Goal: Task Accomplishment & Management: Complete application form

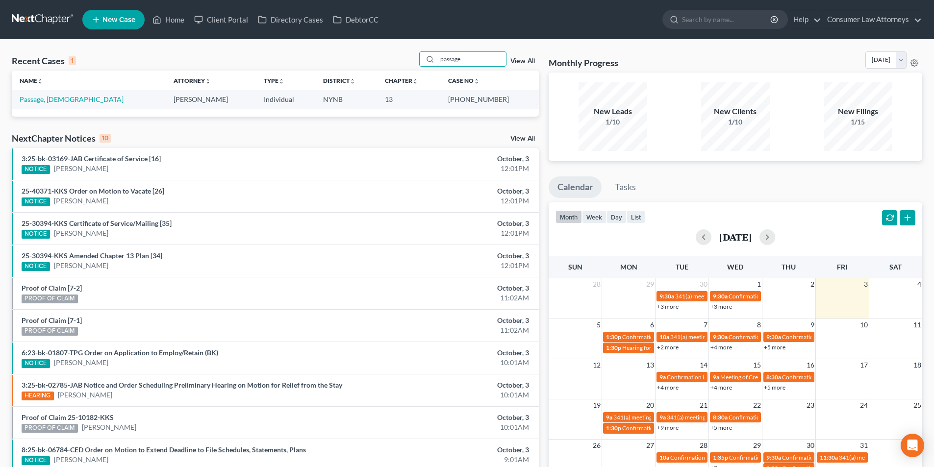
drag, startPoint x: 479, startPoint y: 59, endPoint x: 409, endPoint y: 60, distance: 69.2
click at [413, 59] on div "Recent Cases 1 passage View All" at bounding box center [275, 60] width 527 height 19
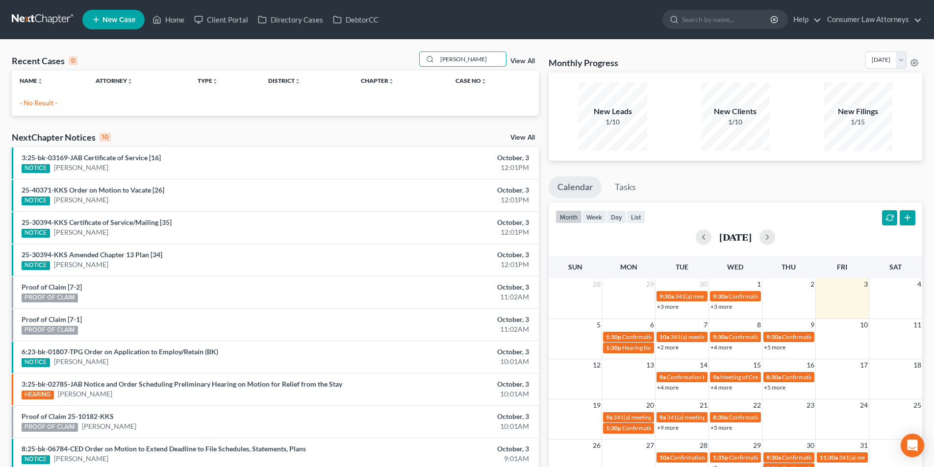
type input "conrad"
click at [129, 23] on span "New Case" at bounding box center [118, 19] width 33 height 7
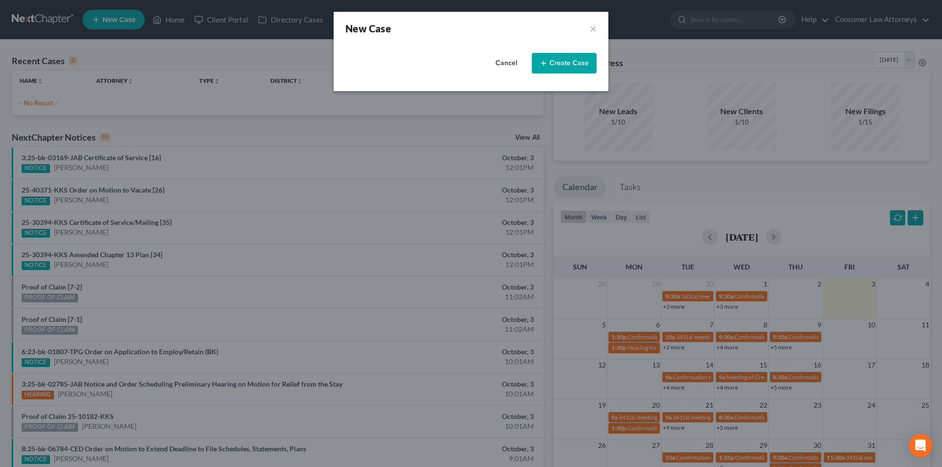
select select "15"
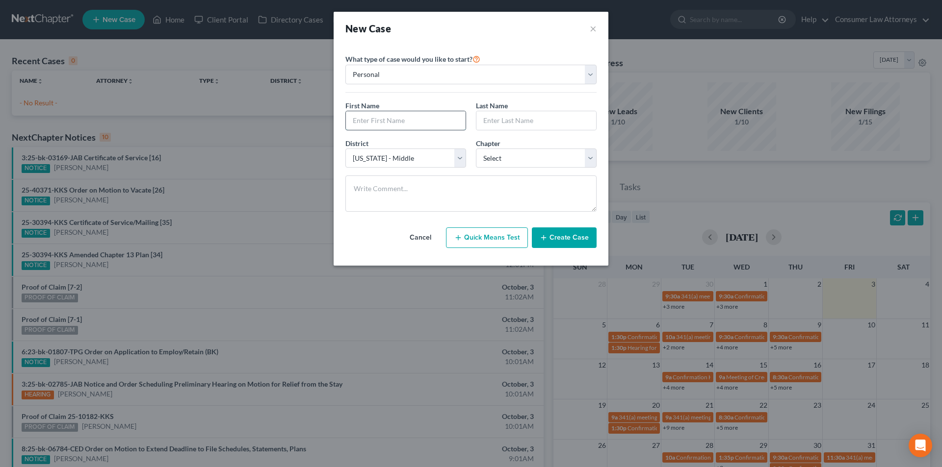
click at [397, 124] on input "text" at bounding box center [406, 120] width 120 height 19
type input "Carolyn"
type input "Conrad"
click at [501, 162] on select "Select 7 11 12 13" at bounding box center [536, 159] width 121 height 20
select select "0"
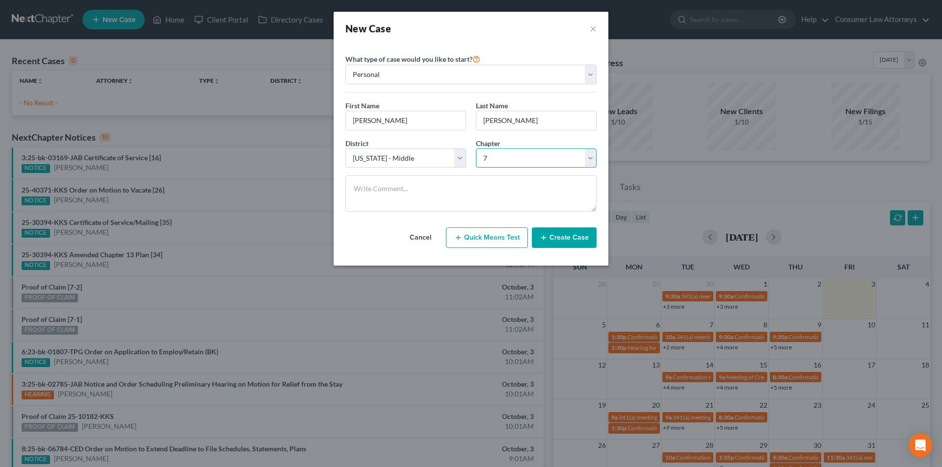
click at [476, 149] on select "Select 7 11 12 13" at bounding box center [536, 159] width 121 height 20
click at [570, 237] on button "Create Case" at bounding box center [564, 238] width 65 height 21
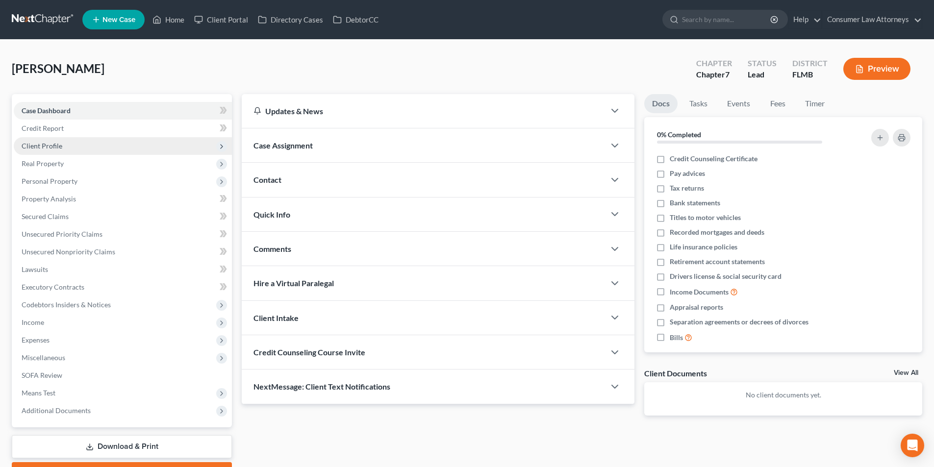
click at [59, 148] on span "Client Profile" at bounding box center [42, 146] width 41 height 8
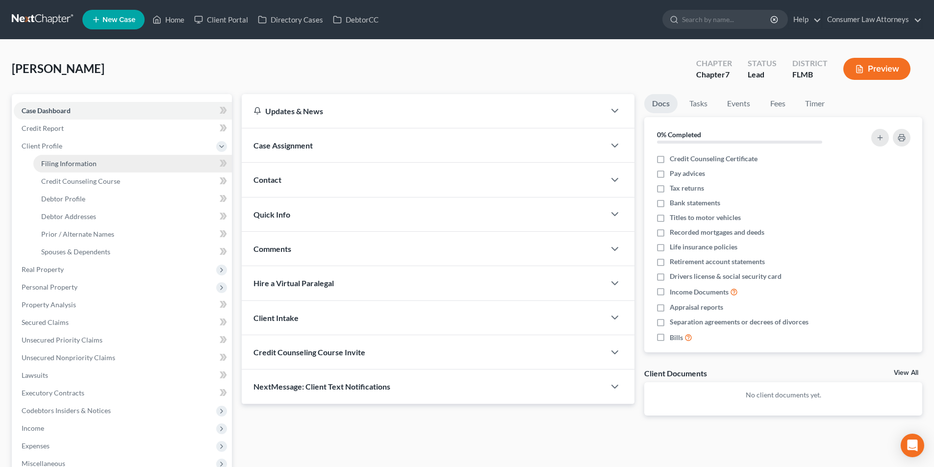
click at [77, 163] on span "Filing Information" at bounding box center [68, 163] width 55 height 8
select select "1"
select select "0"
select select "15"
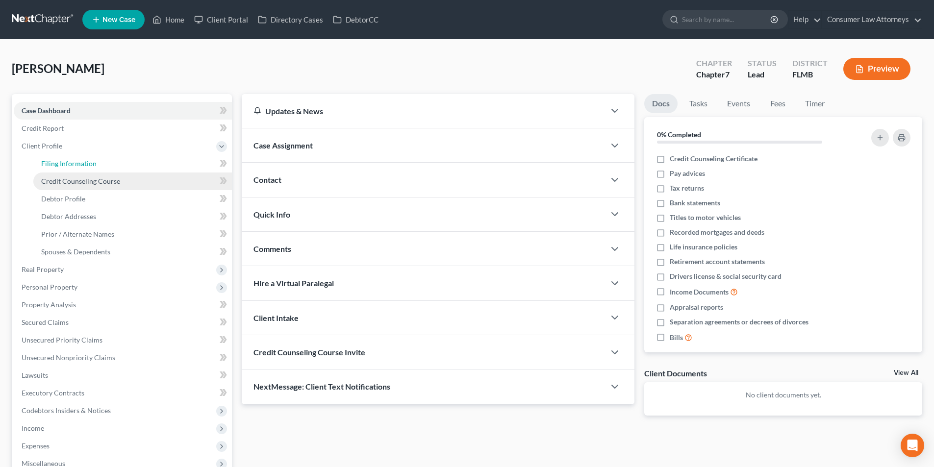
select select "9"
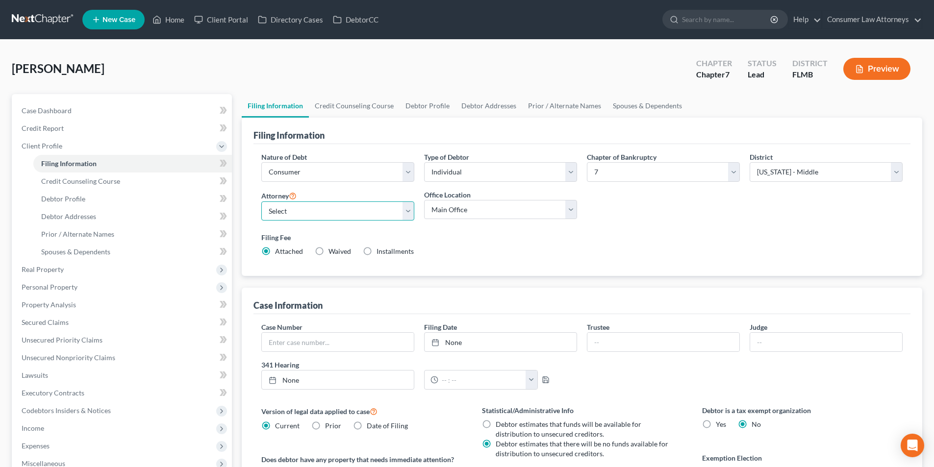
click at [353, 206] on select "Select [PERSON_NAME] - FLMB [PERSON_NAME] [PERSON_NAME] [PERSON_NAME] - ILNB [P…" at bounding box center [337, 212] width 153 height 20
select select "0"
click at [261, 202] on select "Select [PERSON_NAME] - FLMB [PERSON_NAME] [PERSON_NAME] [PERSON_NAME] - ILNB [P…" at bounding box center [337, 212] width 153 height 20
click at [369, 108] on link "Credit Counseling Course" at bounding box center [354, 106] width 91 height 24
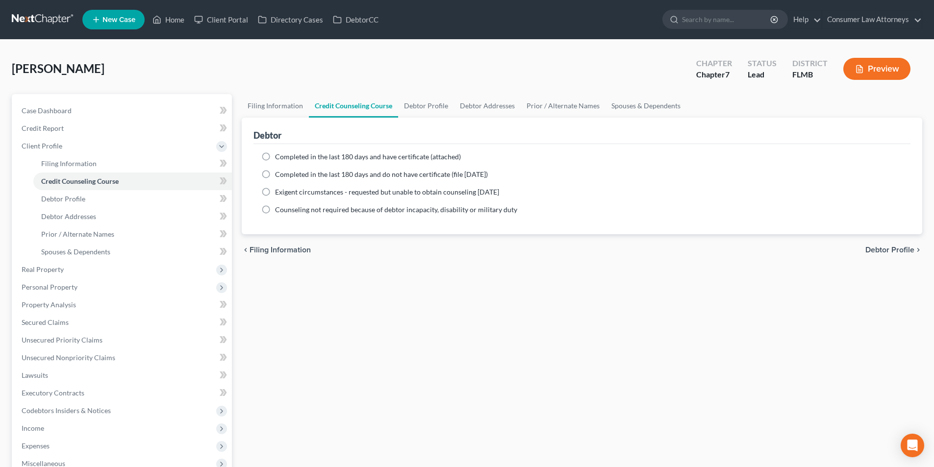
click at [275, 154] on label "Completed in the last 180 days and have certificate (attached)" at bounding box center [368, 157] width 186 height 10
click at [279, 154] on input "Completed in the last 180 days and have certificate (attached)" at bounding box center [282, 155] width 6 height 6
radio input "true"
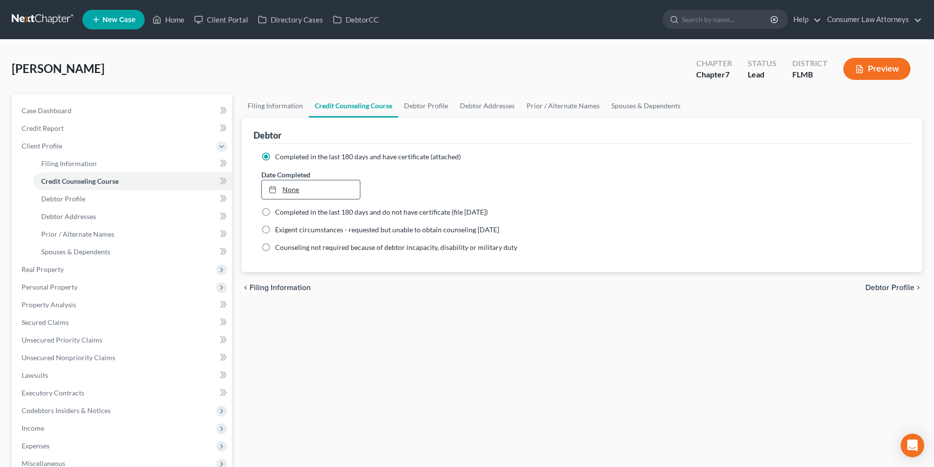
click at [327, 189] on link "None" at bounding box center [311, 189] width 98 height 19
type input "10/3/2025"
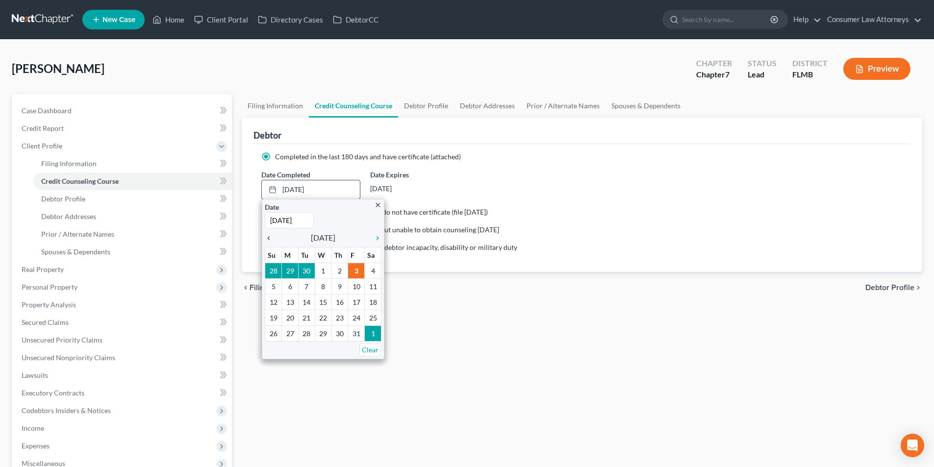
click at [266, 238] on icon "chevron_left" at bounding box center [271, 238] width 13 height 8
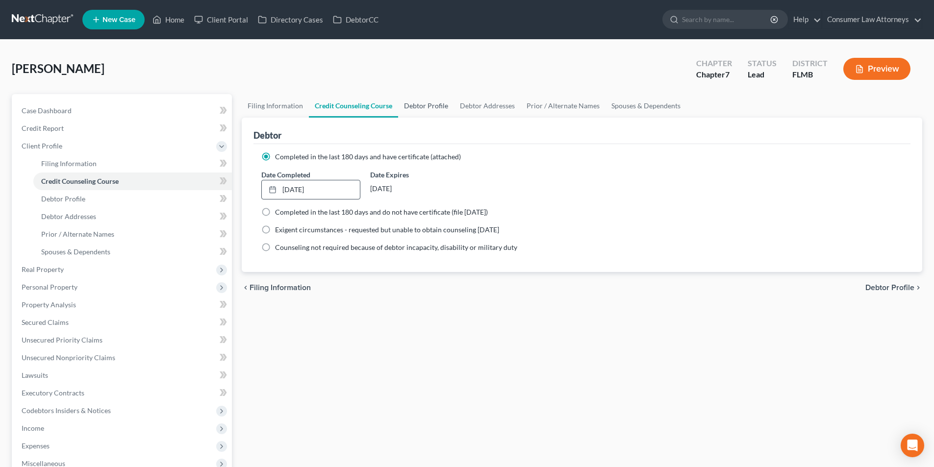
click at [422, 108] on link "Debtor Profile" at bounding box center [426, 106] width 56 height 24
select select "0"
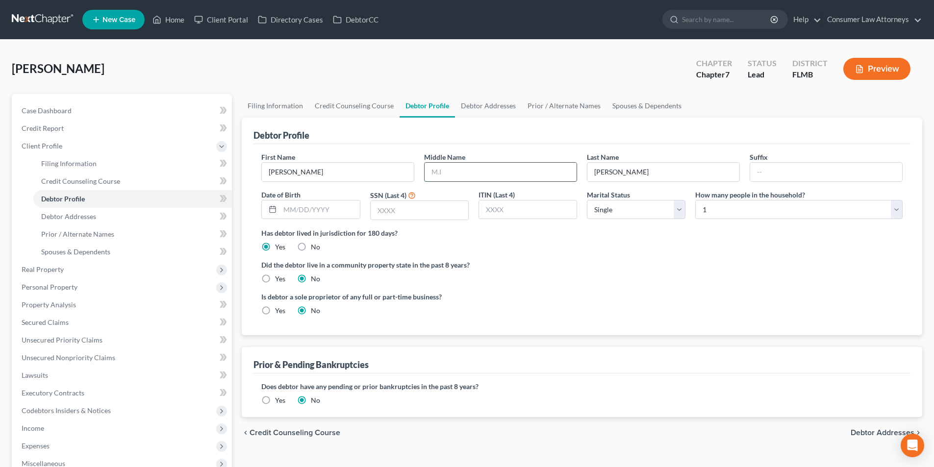
click at [460, 172] on input "text" at bounding box center [501, 172] width 152 height 19
type input "Francis"
click at [344, 216] on input "text" at bounding box center [319, 210] width 79 height 19
type input "02/08/1945"
click at [396, 214] on input "text" at bounding box center [420, 210] width 98 height 19
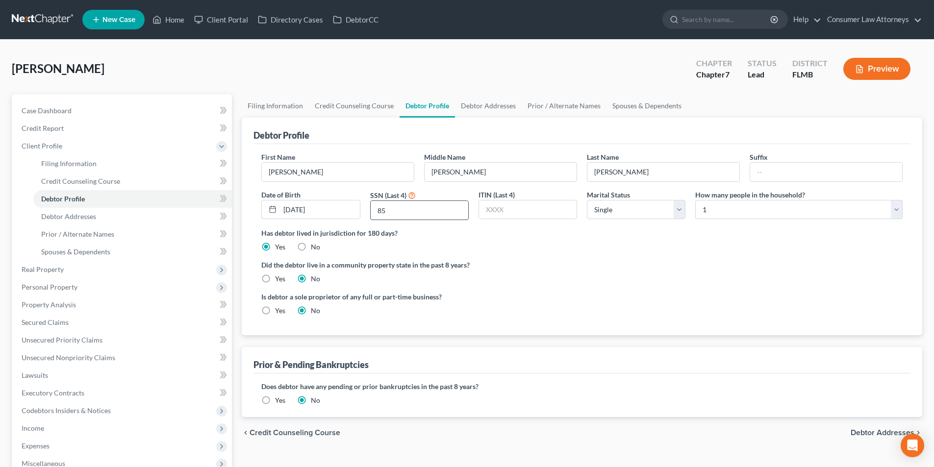
type input "8"
type input "1051"
click at [498, 109] on link "Debtor Addresses" at bounding box center [488, 106] width 67 height 24
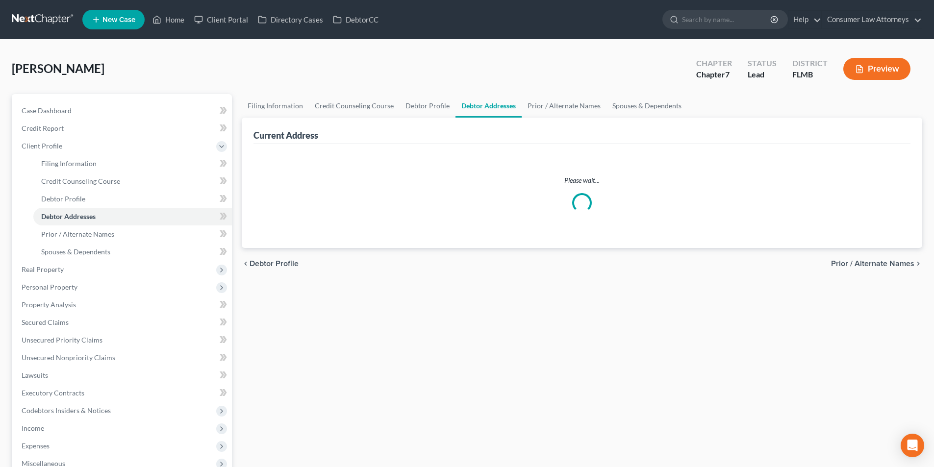
select select "0"
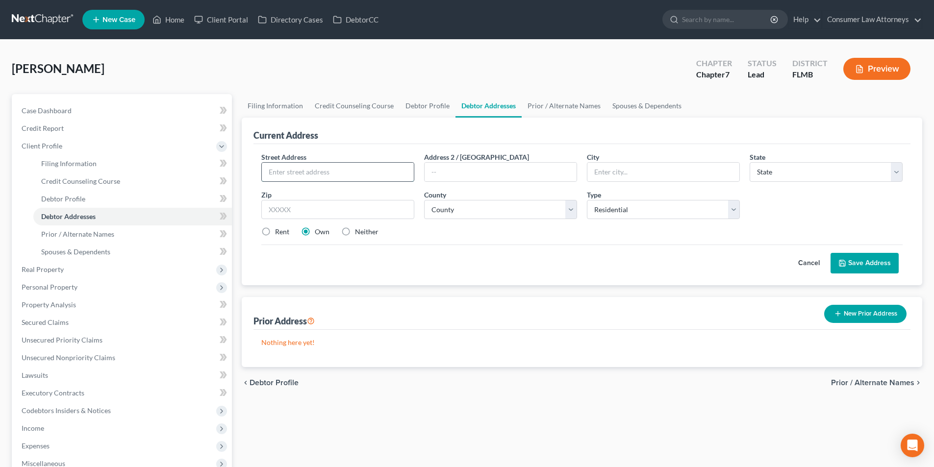
click at [337, 176] on input "text" at bounding box center [338, 172] width 152 height 19
click at [367, 169] on input "6703 Am" at bounding box center [338, 172] width 152 height 19
type input "6703 American Drive NE"
type input "St Petersburg"
select select "9"
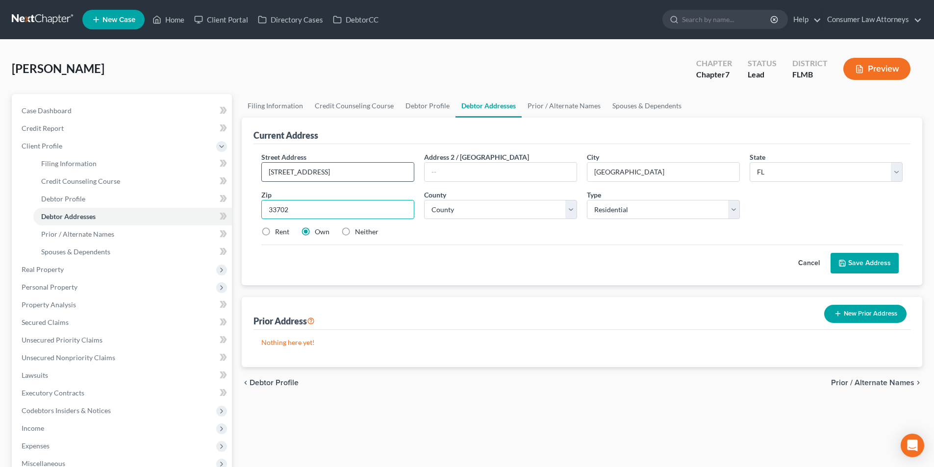
type input "33702"
type input "Saint Petersburg"
click at [468, 211] on select "County Alachua County Baker County Bay County Bradford County Brevard County Br…" at bounding box center [500, 210] width 153 height 20
select select "51"
click at [424, 200] on select "County Alachua County Baker County Bay County Bradford County Brevard County Br…" at bounding box center [500, 210] width 153 height 20
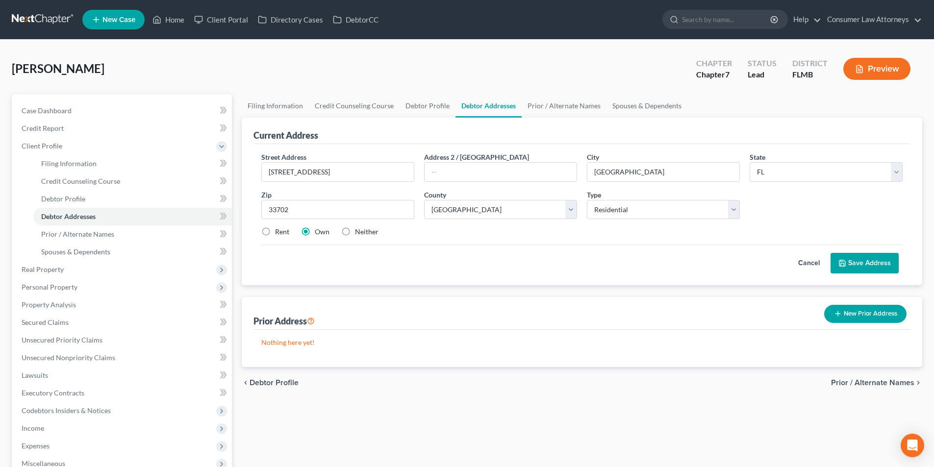
click at [275, 232] on label "Rent" at bounding box center [282, 232] width 14 height 10
click at [279, 232] on input "Rent" at bounding box center [282, 230] width 6 height 6
radio input "true"
click at [861, 266] on button "Save Address" at bounding box center [865, 263] width 68 height 21
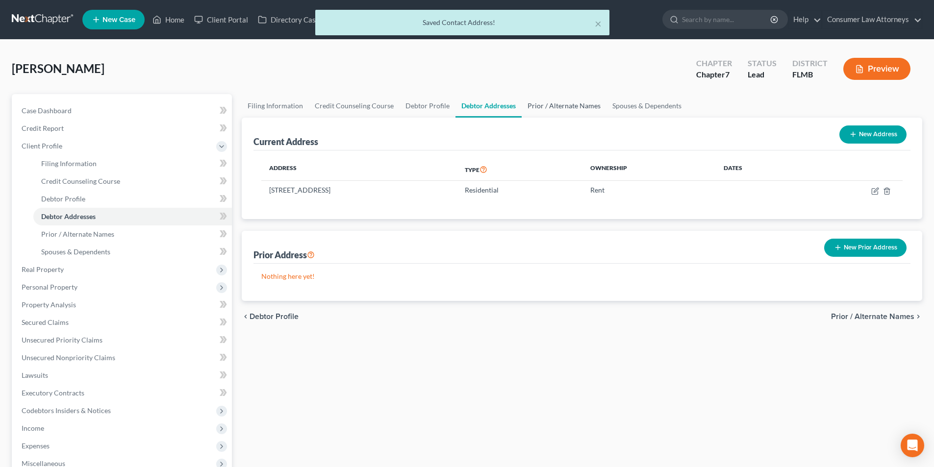
click at [573, 109] on link "Prior / Alternate Names" at bounding box center [564, 106] width 85 height 24
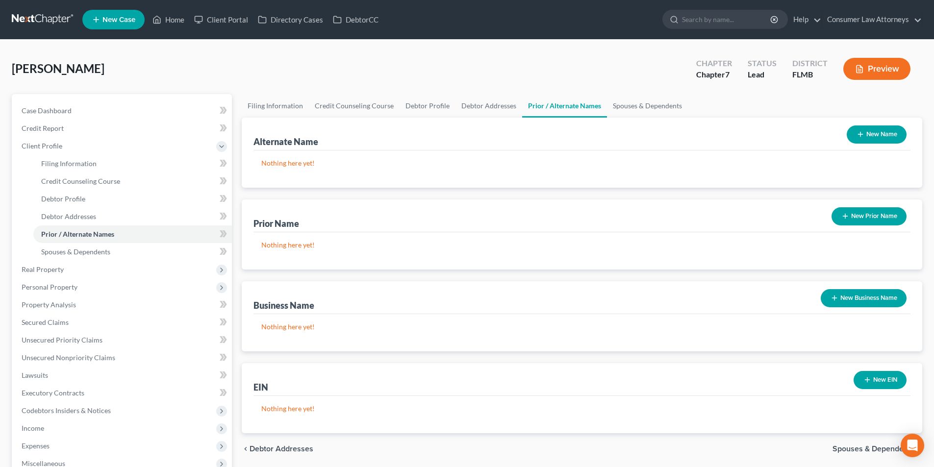
click at [868, 142] on button "New Name" at bounding box center [877, 135] width 60 height 18
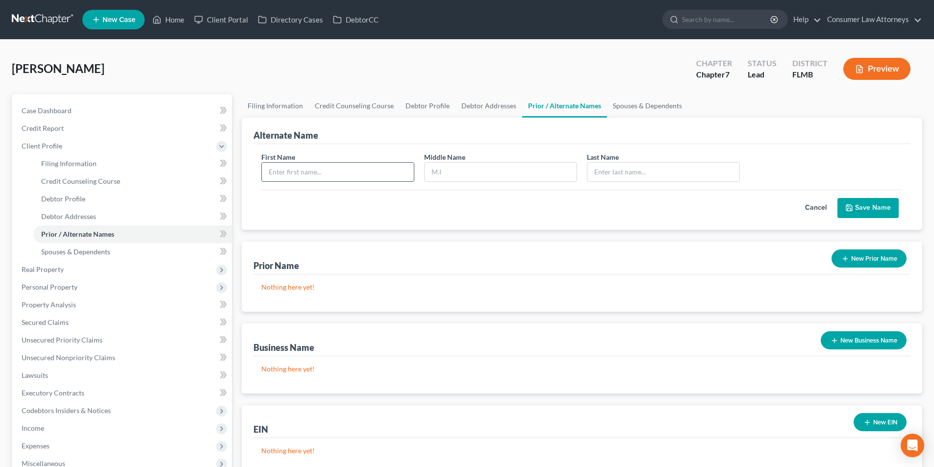
click at [369, 172] on input "text" at bounding box center [338, 172] width 152 height 19
type input "Carolyn"
type input "Shields"
click at [865, 207] on button "Save Name" at bounding box center [868, 208] width 61 height 21
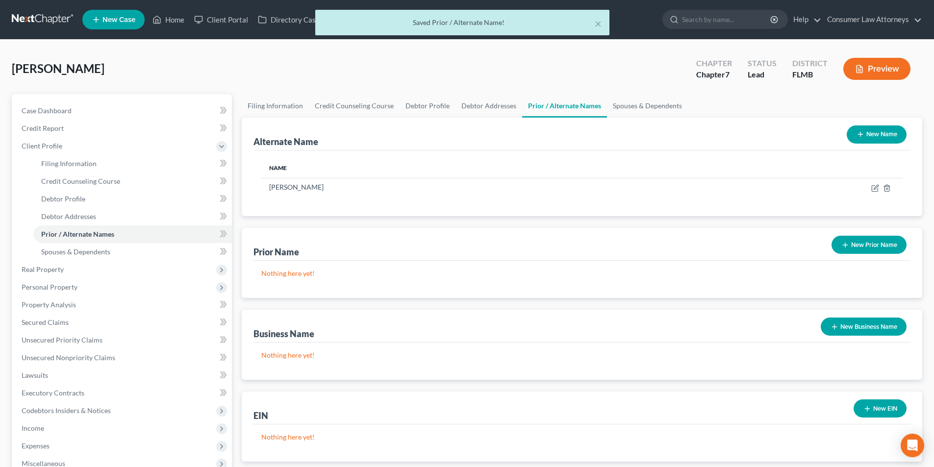
click at [877, 138] on button "New Name" at bounding box center [877, 135] width 60 height 18
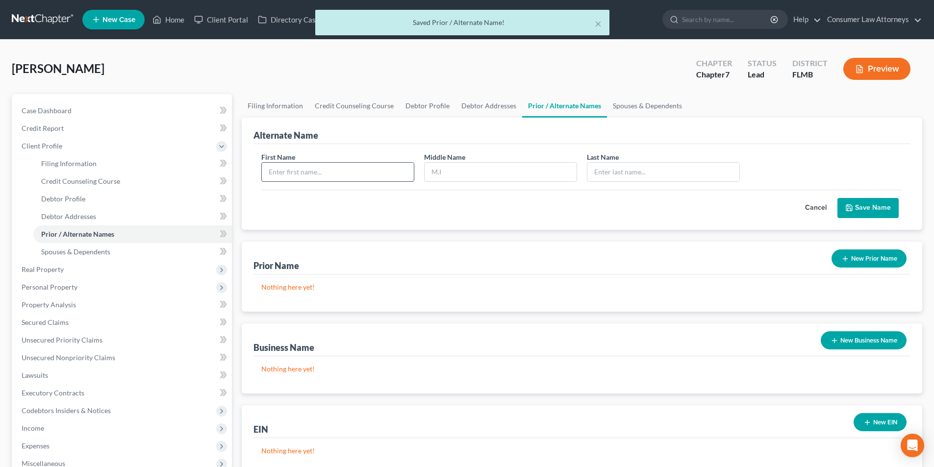
click at [368, 178] on input "text" at bounding box center [338, 172] width 152 height 19
type input "Carolyn"
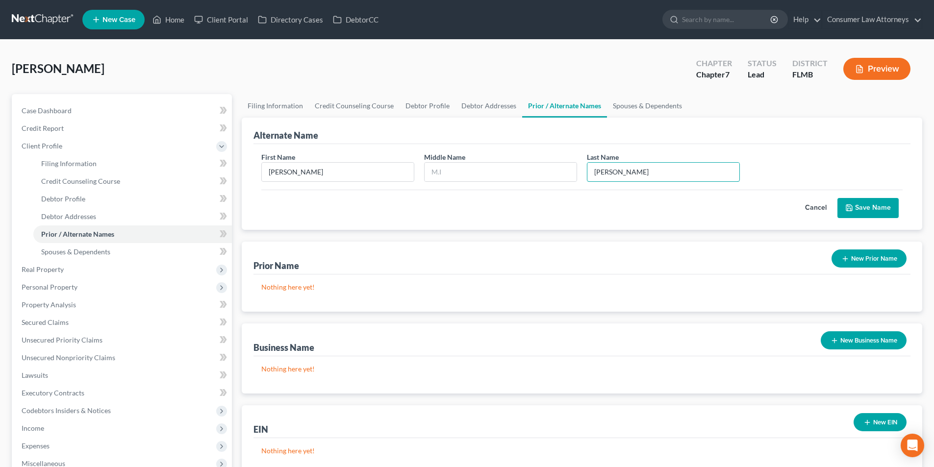
type input "Dixon"
click at [859, 211] on button "Save Name" at bounding box center [868, 208] width 61 height 21
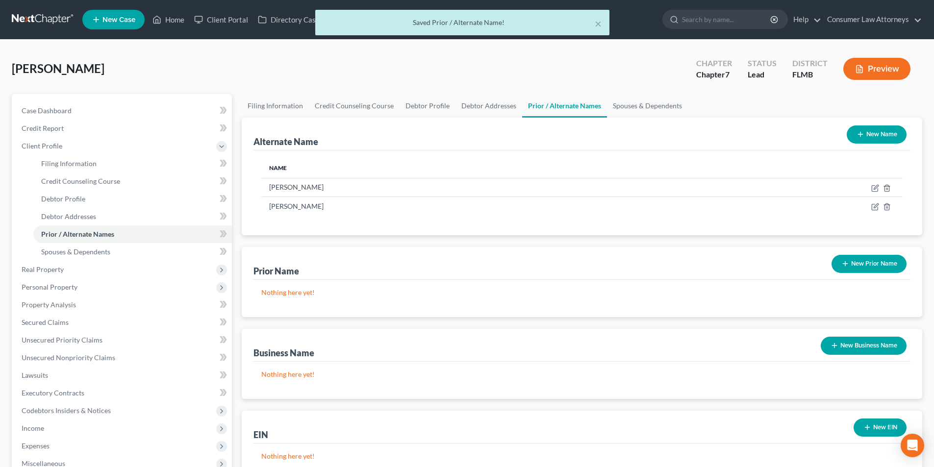
click at [867, 138] on button "New Name" at bounding box center [877, 135] width 60 height 18
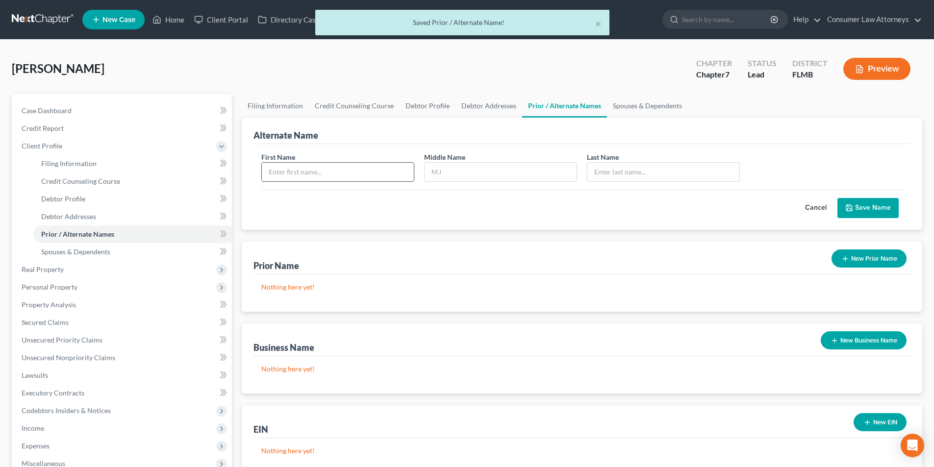
click at [359, 175] on input "text" at bounding box center [338, 172] width 152 height 19
type input "Carolyn"
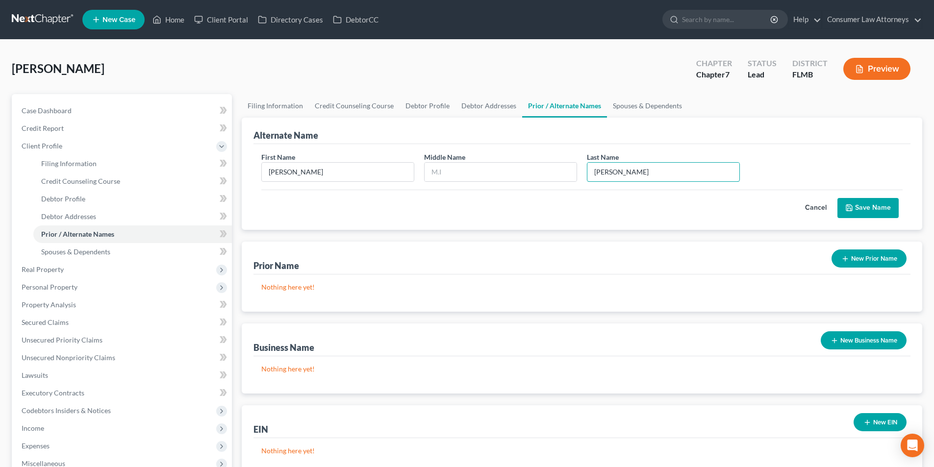
type input "Bugg"
click at [871, 213] on button "Save Name" at bounding box center [868, 208] width 61 height 21
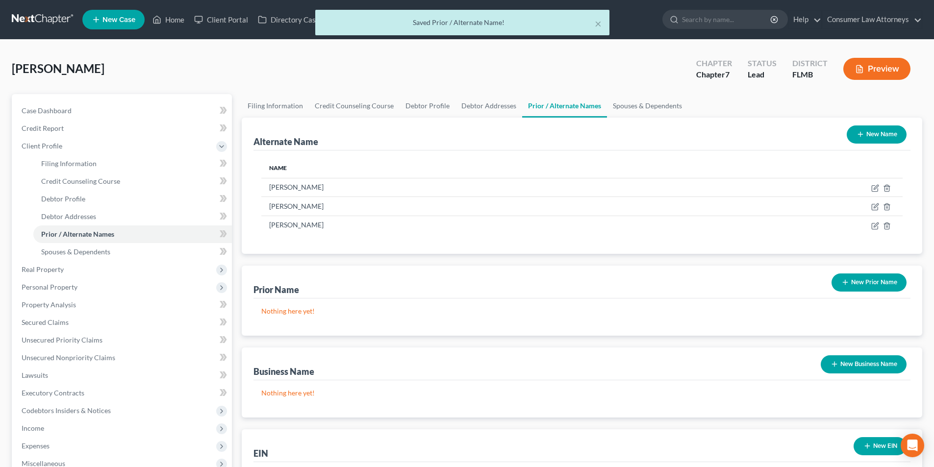
click at [874, 130] on button "New Name" at bounding box center [877, 135] width 60 height 18
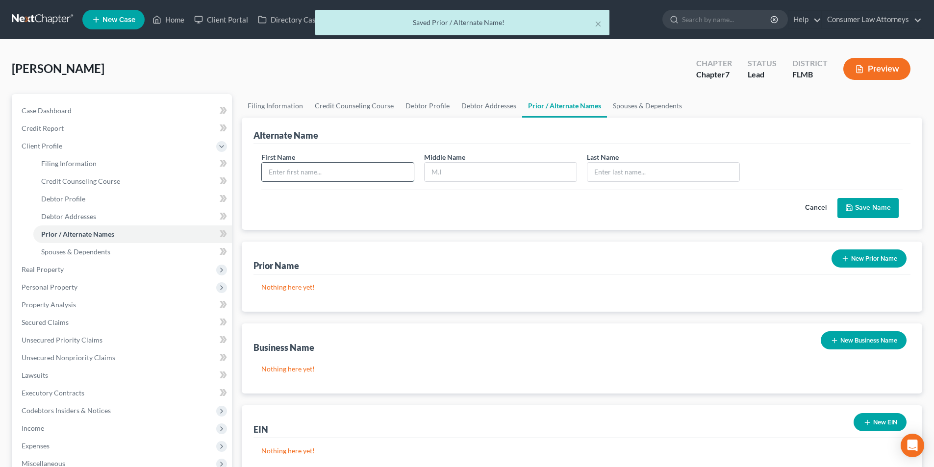
click at [357, 171] on input "text" at bounding box center [338, 172] width 152 height 19
type input "Carolyn"
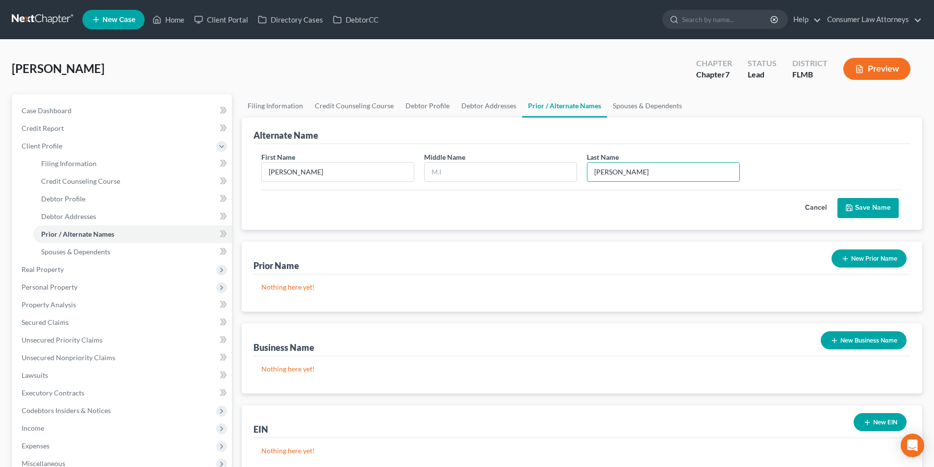
type input "Greene"
click at [868, 212] on button "Save Name" at bounding box center [868, 208] width 61 height 21
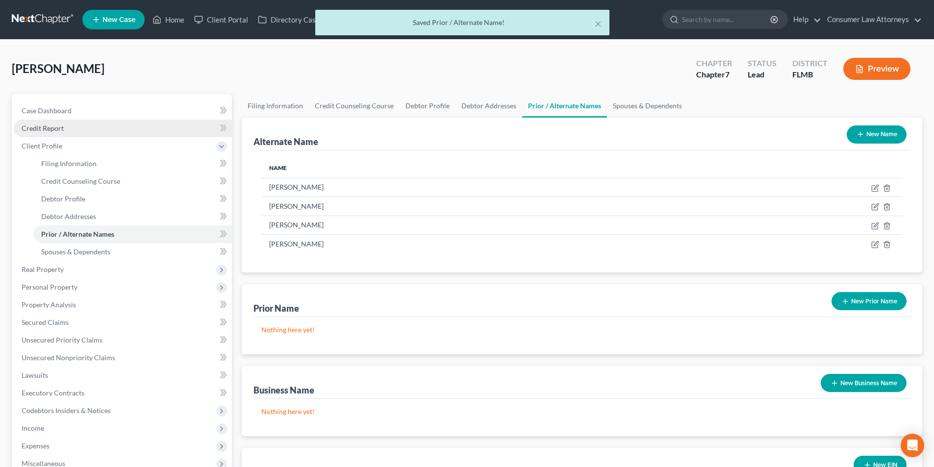
click at [58, 132] on span "Credit Report" at bounding box center [43, 128] width 42 height 8
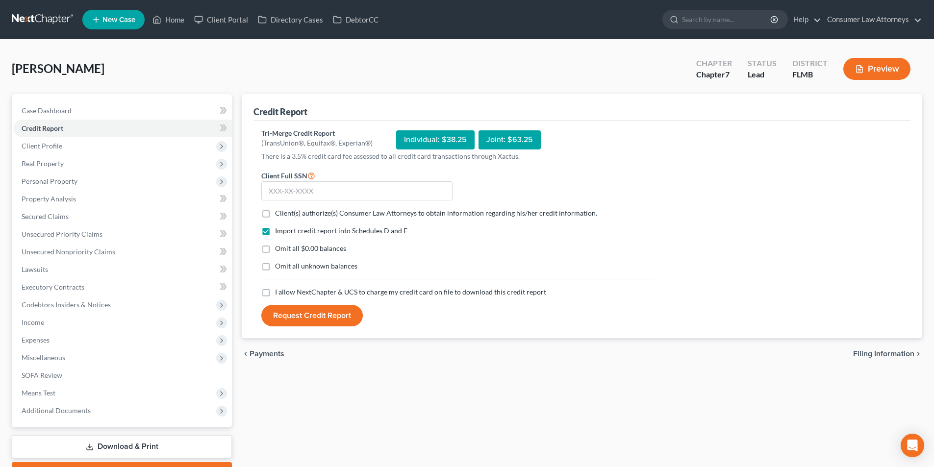
click at [275, 215] on label "Client(s) authorize(s) Consumer Law Attorneys to obtain information regarding h…" at bounding box center [436, 213] width 322 height 10
click at [279, 215] on input "Client(s) authorize(s) Consumer Law Attorneys to obtain information regarding h…" at bounding box center [282, 211] width 6 height 6
checkbox input "true"
click at [275, 293] on label "I allow NextChapter & UCS to charge my credit card on file to download this cre…" at bounding box center [410, 292] width 271 height 10
click at [279, 293] on input "I allow NextChapter & UCS to charge my credit card on file to download this cre…" at bounding box center [282, 290] width 6 height 6
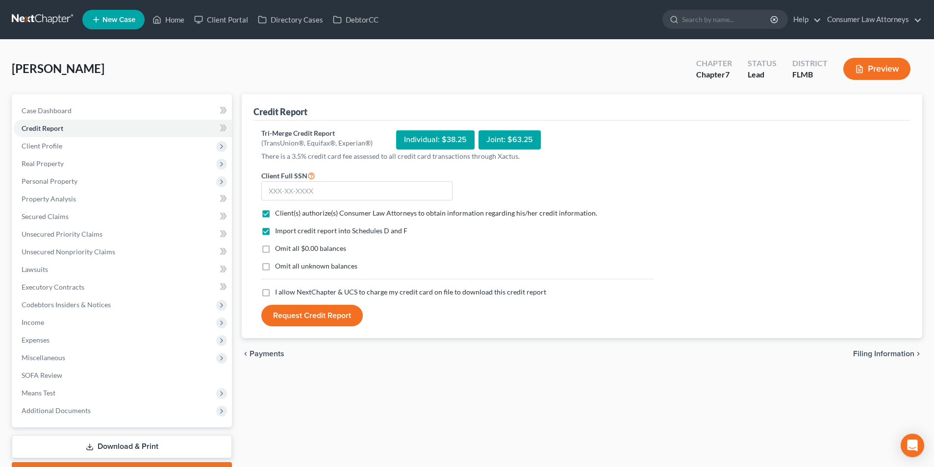
checkbox input "true"
click at [326, 189] on input "text" at bounding box center [356, 191] width 191 height 20
type input "306-46-1051"
click at [331, 317] on button "Request Credit Report" at bounding box center [312, 316] width 102 height 22
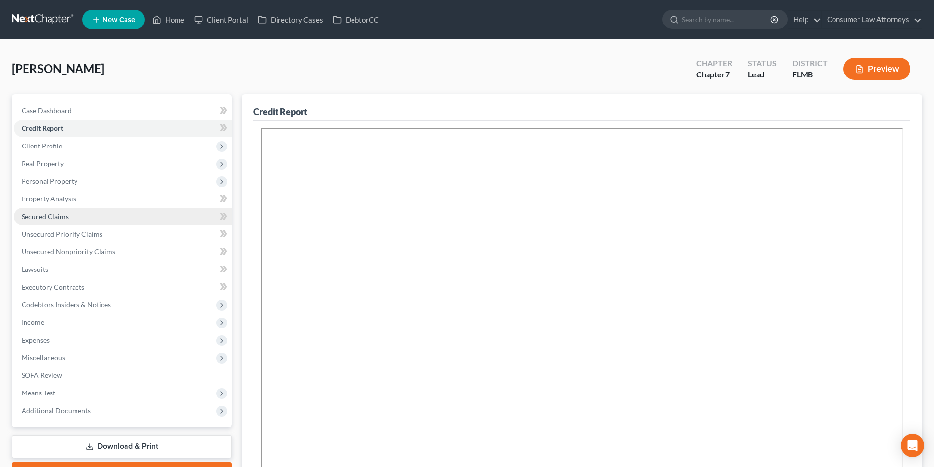
click at [49, 215] on span "Secured Claims" at bounding box center [45, 216] width 47 height 8
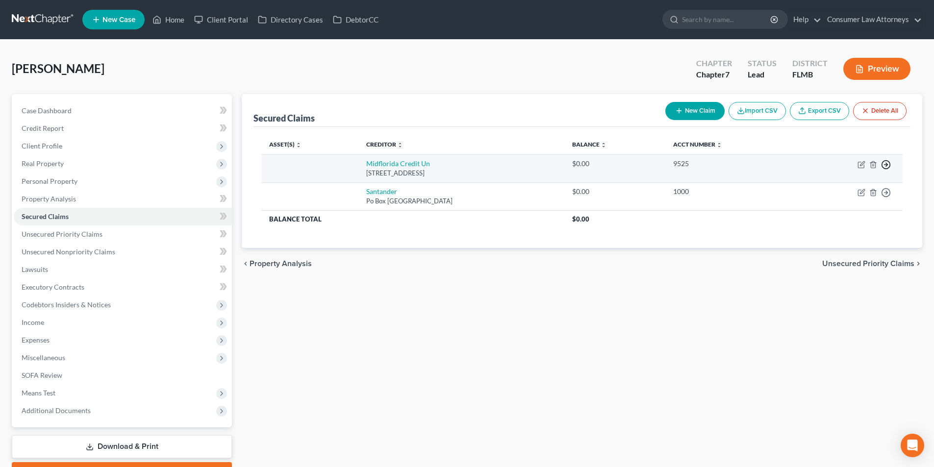
click at [887, 166] on polyline "button" at bounding box center [886, 164] width 1 height 3
click at [839, 192] on link "Move to F" at bounding box center [841, 188] width 82 height 17
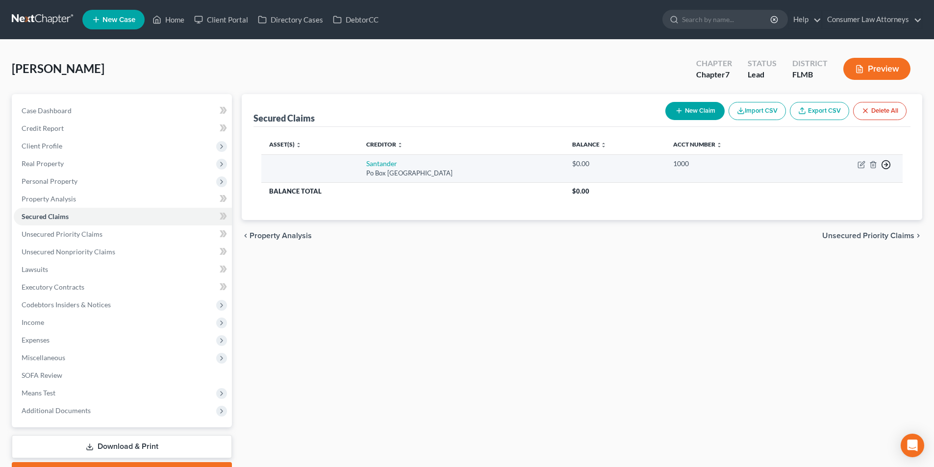
click at [889, 164] on icon "button" at bounding box center [886, 165] width 10 height 10
click at [842, 186] on link "Move to F" at bounding box center [841, 188] width 82 height 17
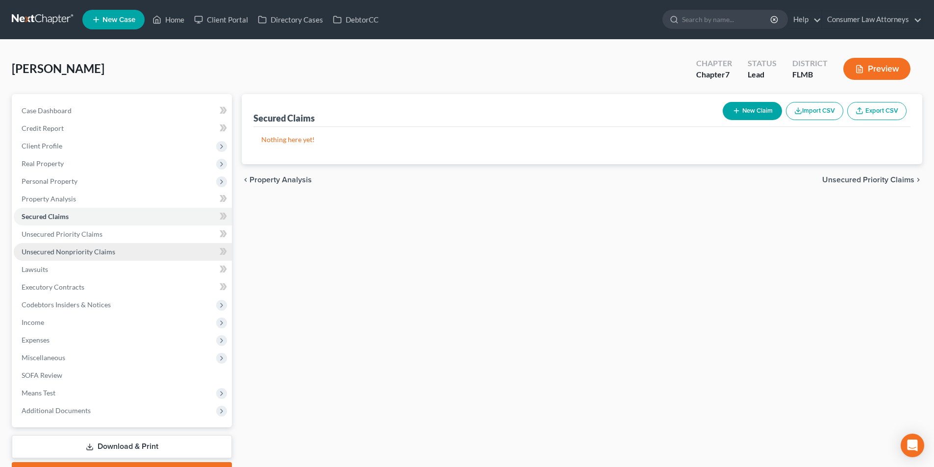
click at [55, 256] on link "Unsecured Nonpriority Claims" at bounding box center [123, 252] width 218 height 18
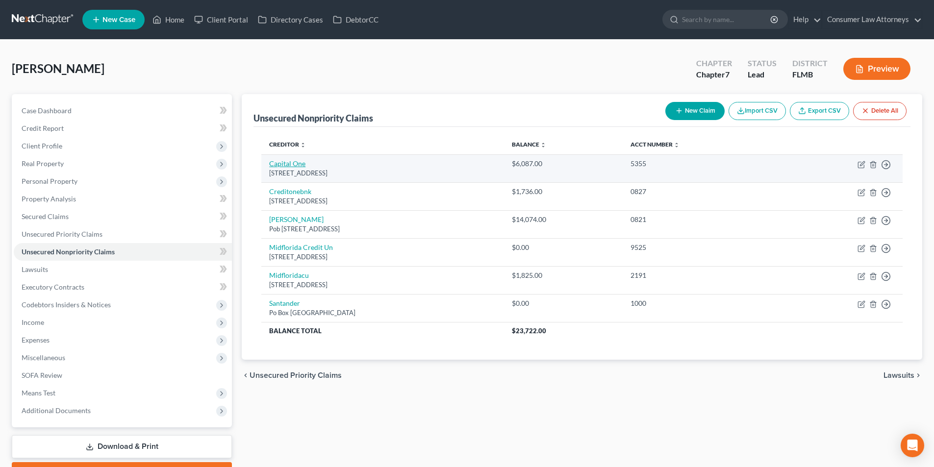
click at [301, 163] on link "Capital One" at bounding box center [287, 163] width 36 height 8
select select "46"
select select "2"
select select "0"
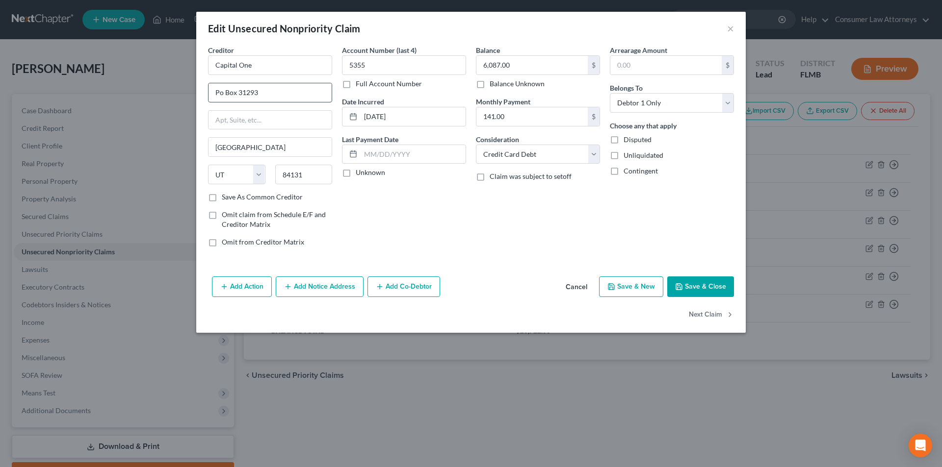
click at [220, 93] on input "Po Box 31293" at bounding box center [269, 92] width 123 height 19
type input "PO Box 31293"
click at [278, 63] on input "Capital One" at bounding box center [270, 65] width 124 height 20
type input "Capital One"
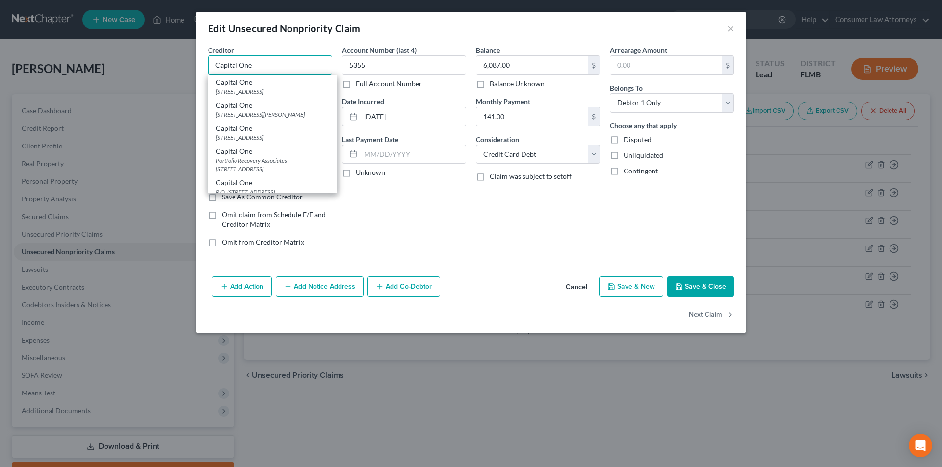
drag, startPoint x: 278, startPoint y: 63, endPoint x: 213, endPoint y: 65, distance: 65.3
click at [197, 65] on div "Creditor * Capital One Capital One 11013 W Broad St, Glen Allen, VA 23060 Capit…" at bounding box center [470, 159] width 549 height 228
click at [318, 282] on button "Add Notice Address" at bounding box center [320, 287] width 88 height 21
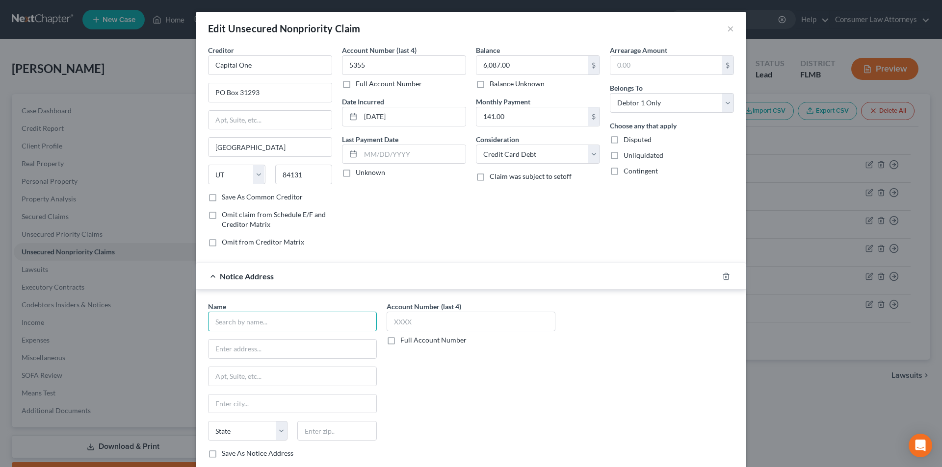
click at [291, 328] on input "text" at bounding box center [292, 322] width 169 height 20
paste input "Capital One"
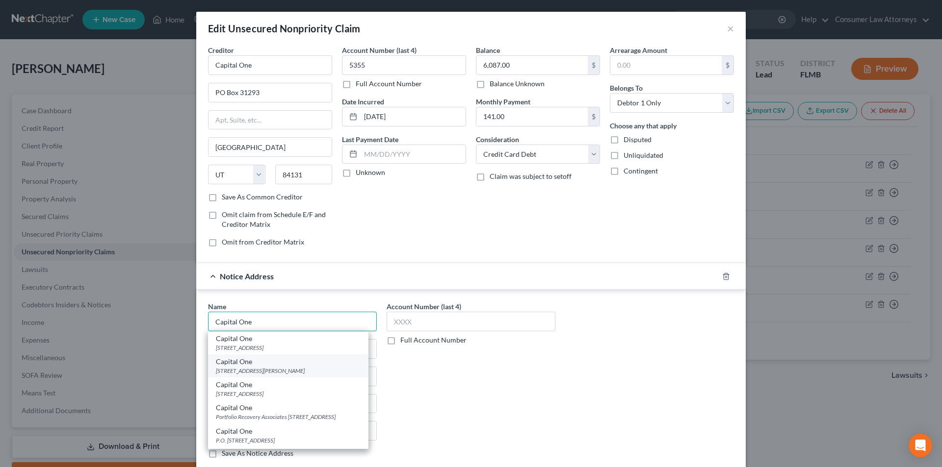
type input "Capital One"
click at [254, 365] on div "Capital One" at bounding box center [288, 362] width 145 height 10
type input "1680 Capital One Dr."
type input "McLean"
select select "48"
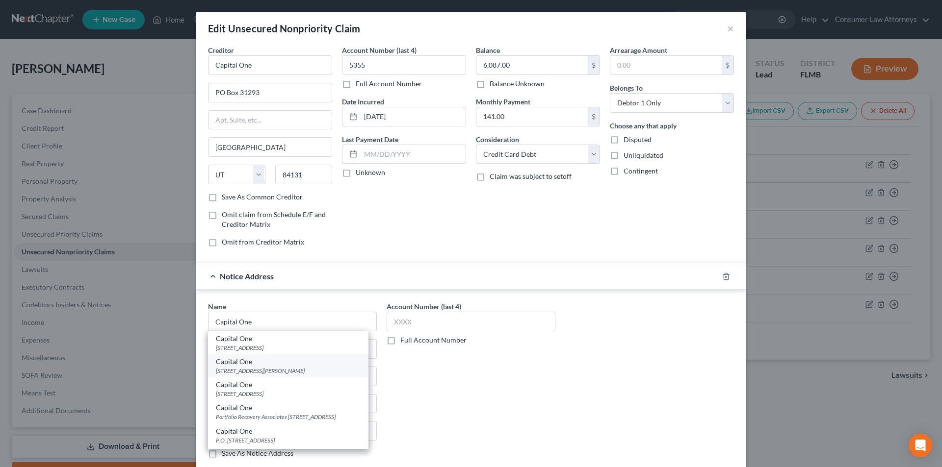
type input "22102"
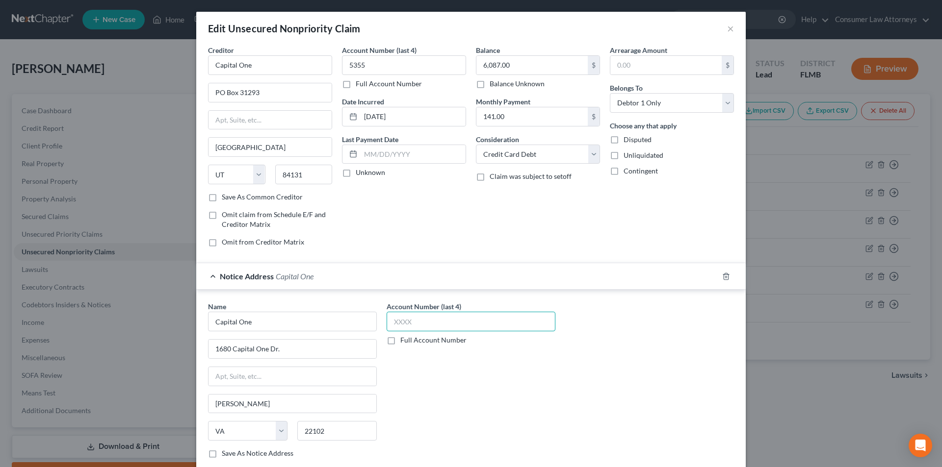
click at [411, 324] on input "text" at bounding box center [470, 322] width 169 height 20
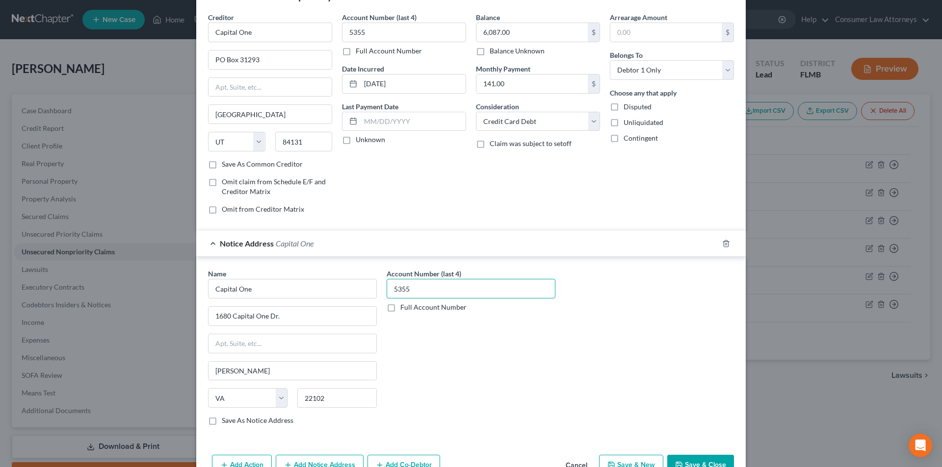
scroll to position [89, 0]
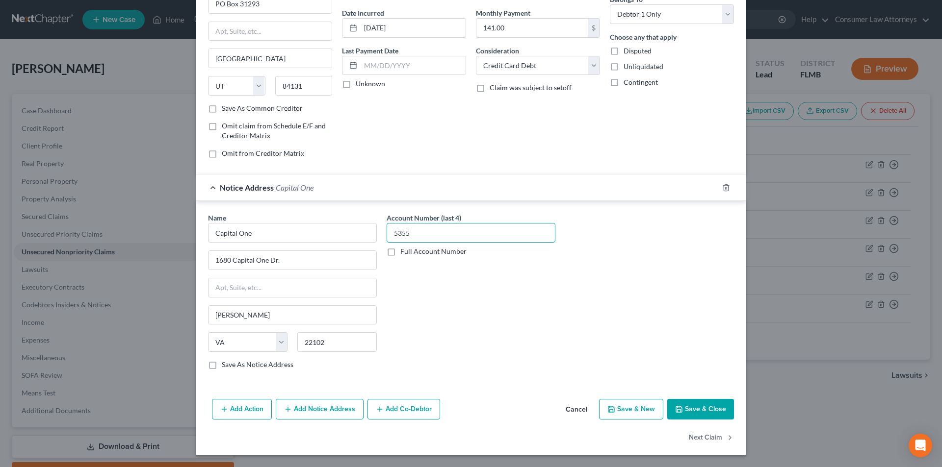
type input "5355"
click at [312, 409] on button "Add Notice Address" at bounding box center [320, 409] width 88 height 21
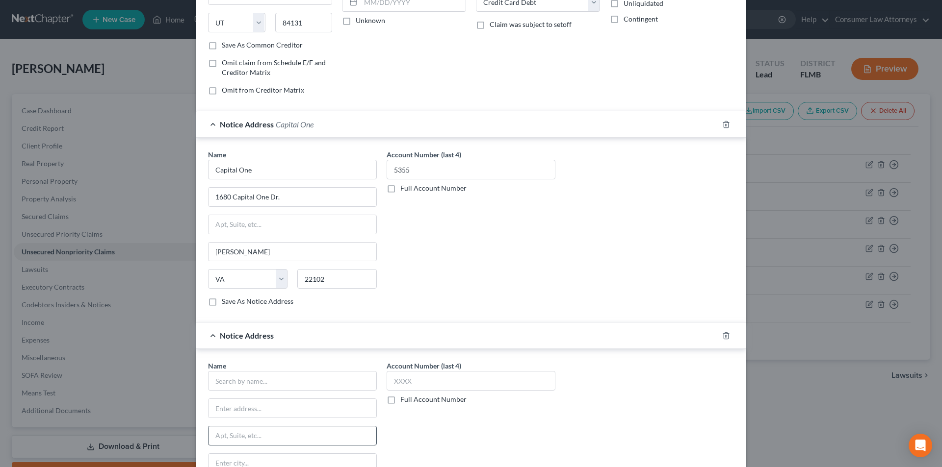
scroll to position [236, 0]
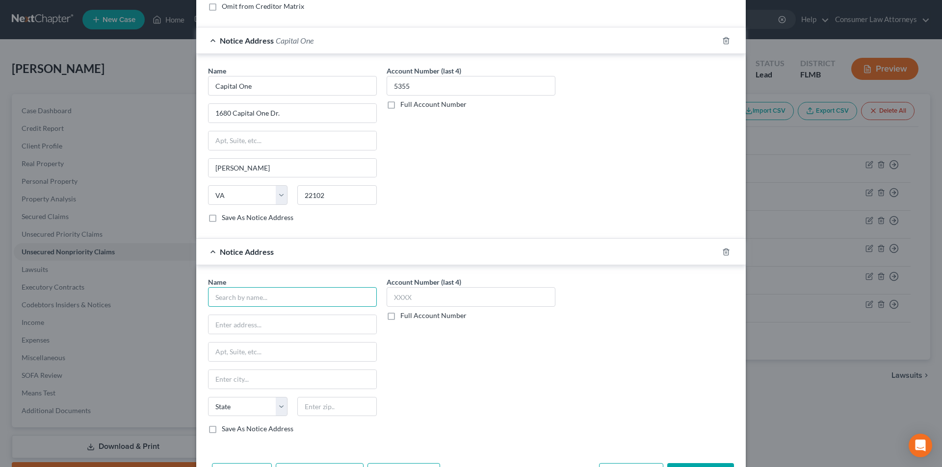
click at [285, 302] on input "text" at bounding box center [292, 297] width 169 height 20
paste input "Capital One"
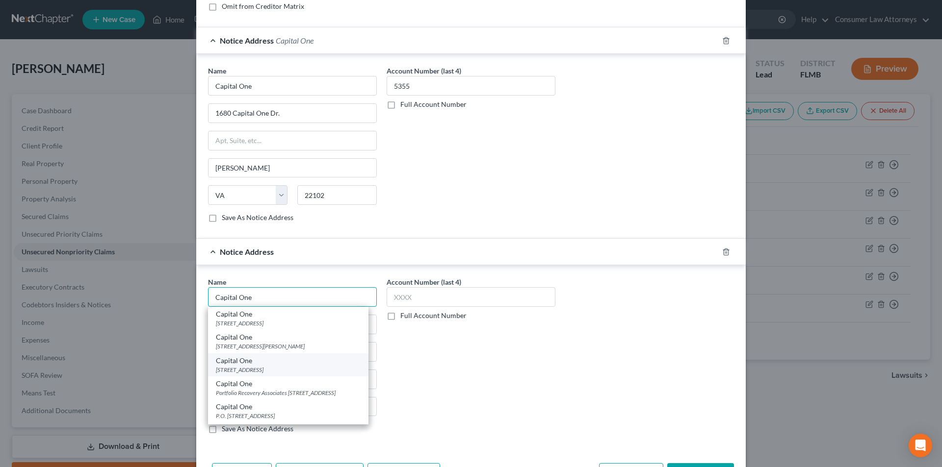
type input "Capital One"
click at [258, 367] on div "[STREET_ADDRESS]" at bounding box center [288, 370] width 145 height 8
type input "PO Box 30285"
type input "Salt Lake City"
select select "46"
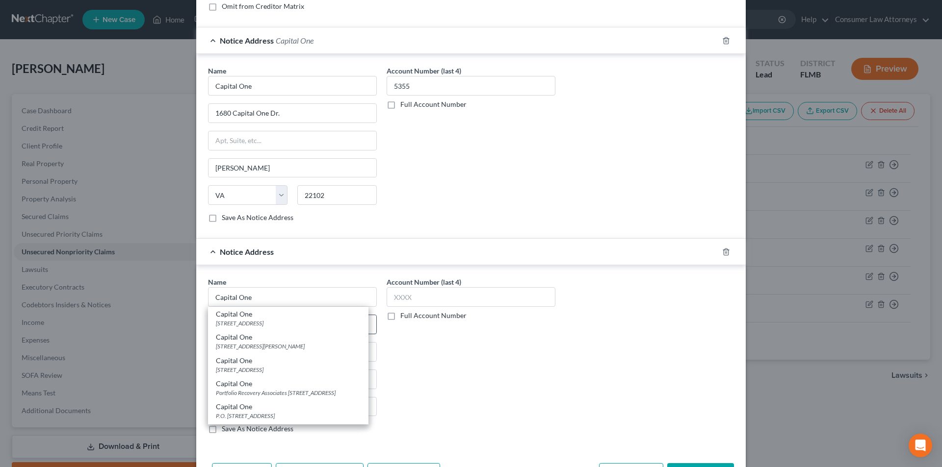
type input "84130-0285"
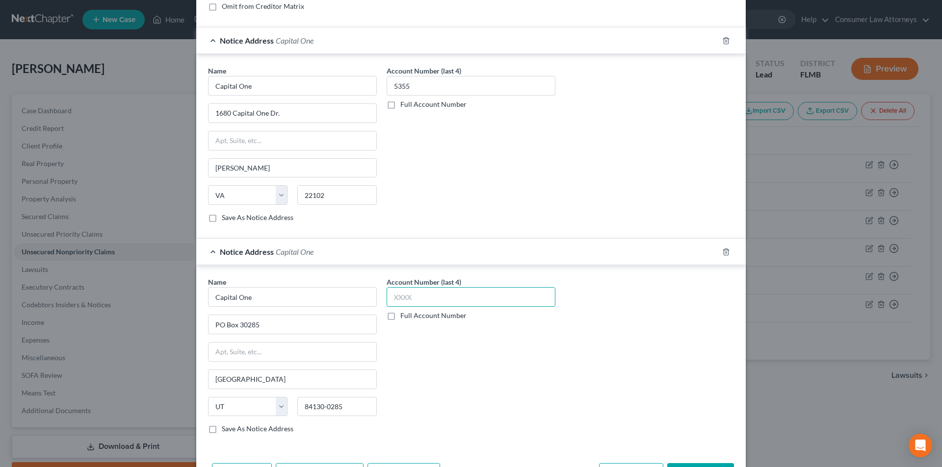
click at [408, 299] on input "text" at bounding box center [470, 297] width 169 height 20
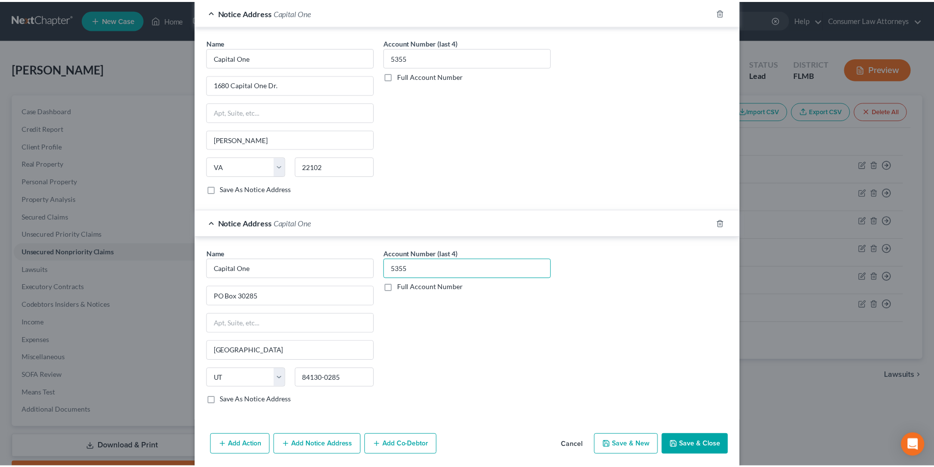
scroll to position [301, 0]
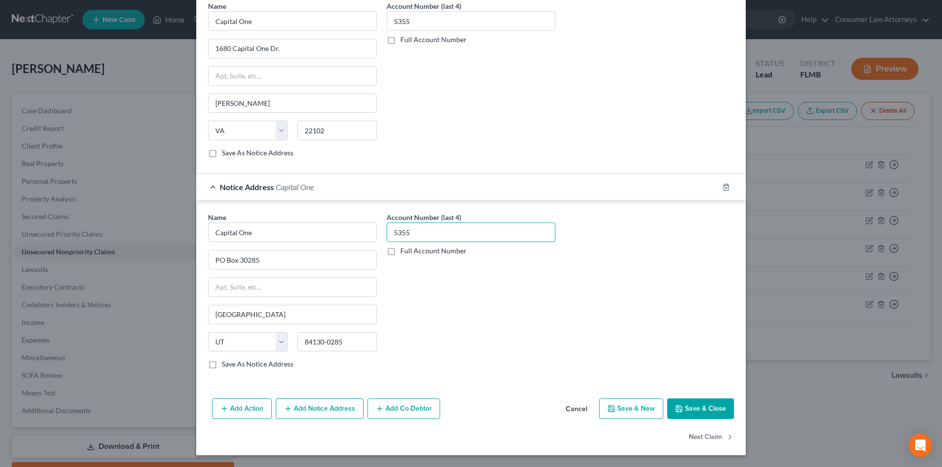
type input "5355"
click at [704, 407] on button "Save & Close" at bounding box center [700, 409] width 67 height 21
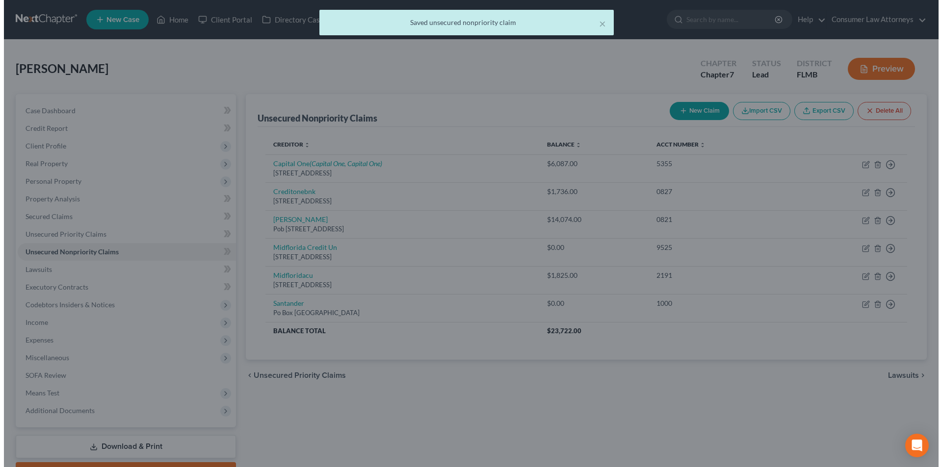
scroll to position [0, 0]
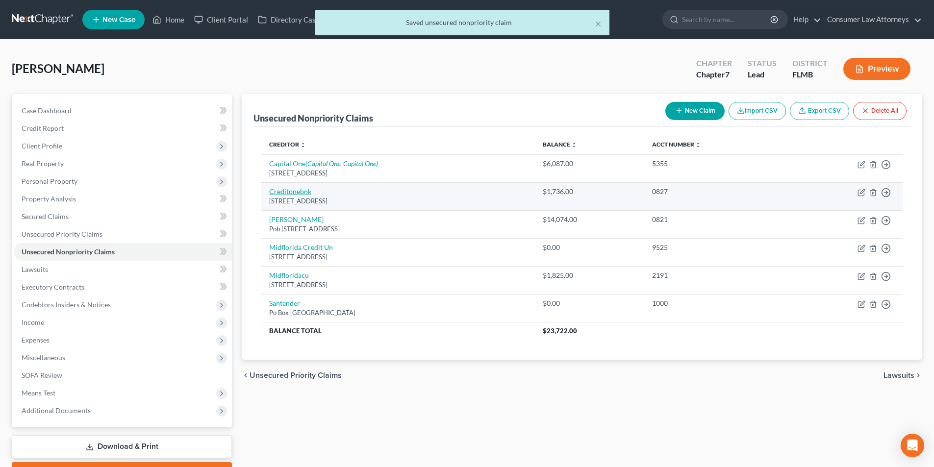
click at [299, 194] on link "Creditonebnk" at bounding box center [290, 191] width 42 height 8
select select "31"
select select "2"
select select "0"
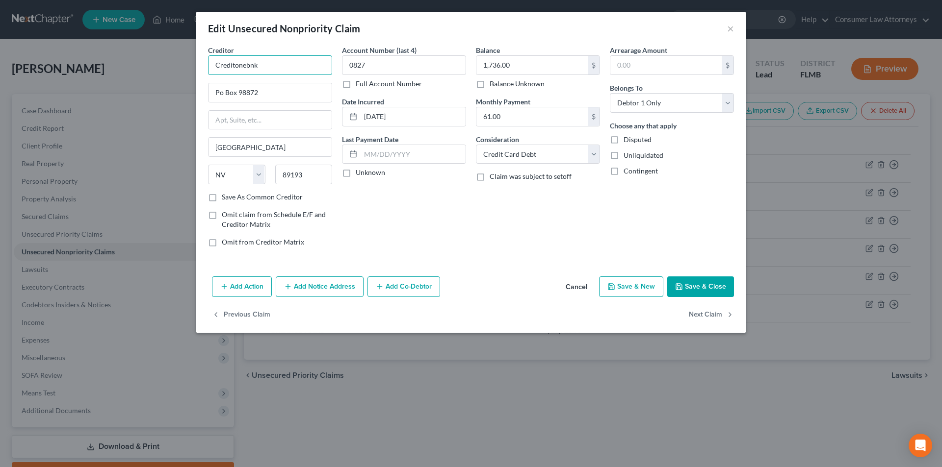
click at [246, 64] on input "Creditonebnk" at bounding box center [270, 65] width 124 height 20
drag, startPoint x: 236, startPoint y: 64, endPoint x: 245, endPoint y: 76, distance: 14.4
click at [236, 64] on input "Creditone Bank" at bounding box center [270, 65] width 124 height 20
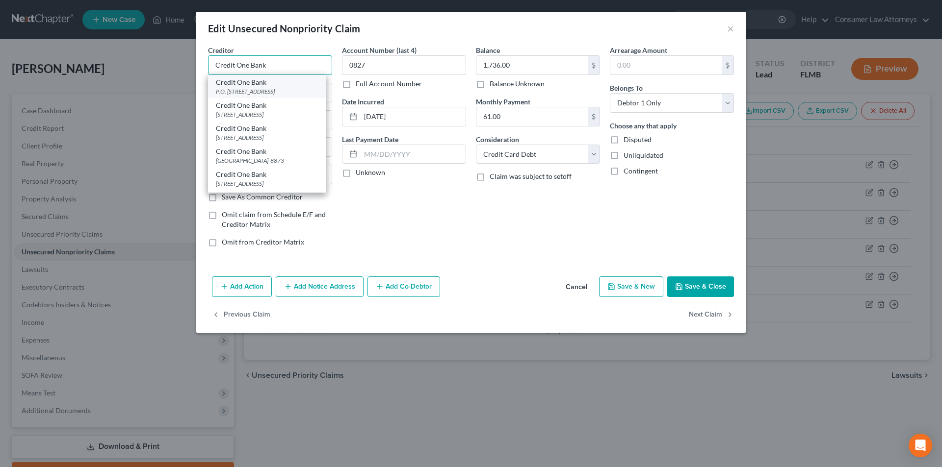
type input "Credit One Bank"
click at [263, 86] on div "Credit One Bank" at bounding box center [267, 82] width 102 height 10
type input "P.O. Box 98873"
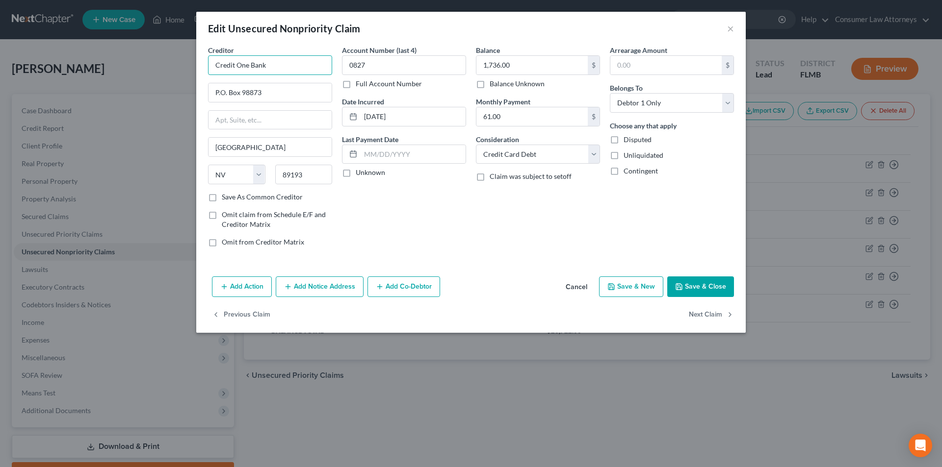
drag, startPoint x: 283, startPoint y: 65, endPoint x: 212, endPoint y: 65, distance: 70.6
click at [211, 65] on input "Credit One Bank" at bounding box center [270, 65] width 124 height 20
click at [323, 287] on button "Add Notice Address" at bounding box center [320, 287] width 88 height 21
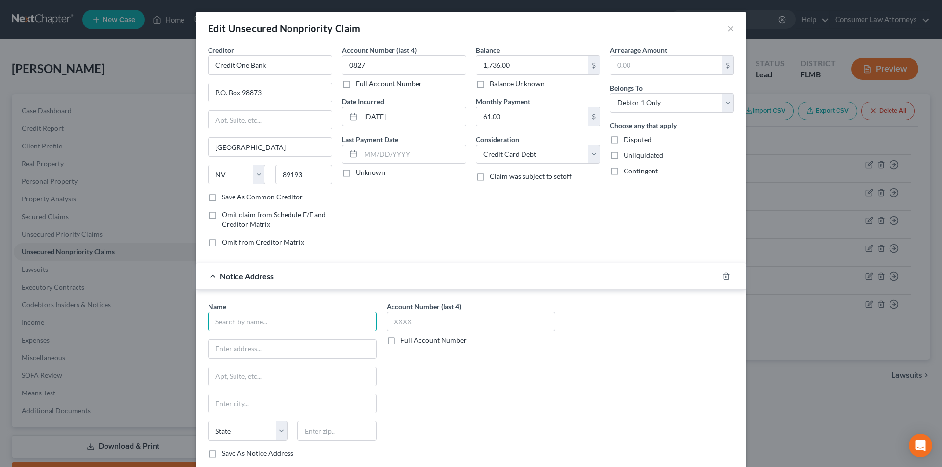
click at [293, 324] on input "text" at bounding box center [292, 322] width 169 height 20
paste input "Credit One Bank"
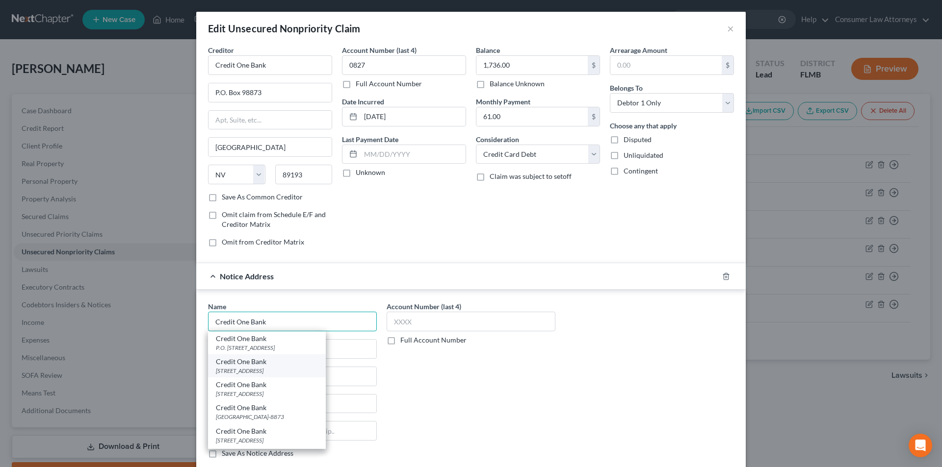
type input "Credit One Bank"
click at [255, 372] on div "PO Box 98875, Las Vegas, NV 89193" at bounding box center [267, 371] width 102 height 8
type input "PO Box 98875"
type input "Las Vegas"
select select "31"
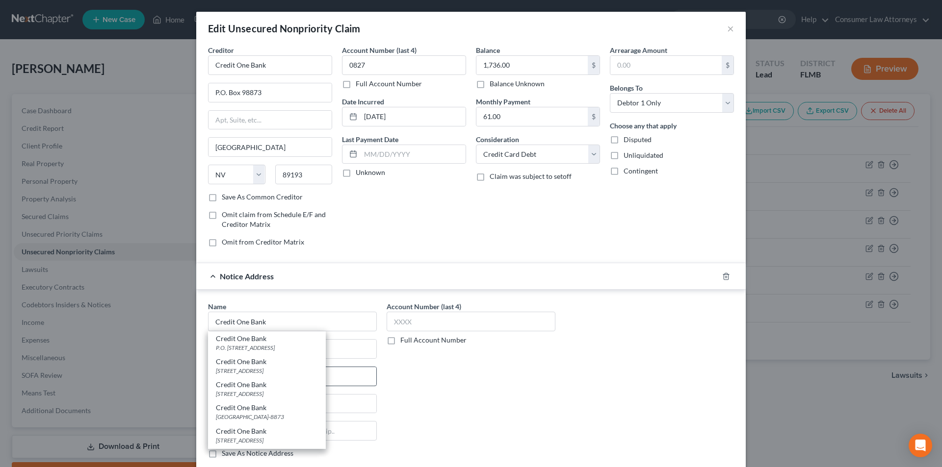
type input "89193"
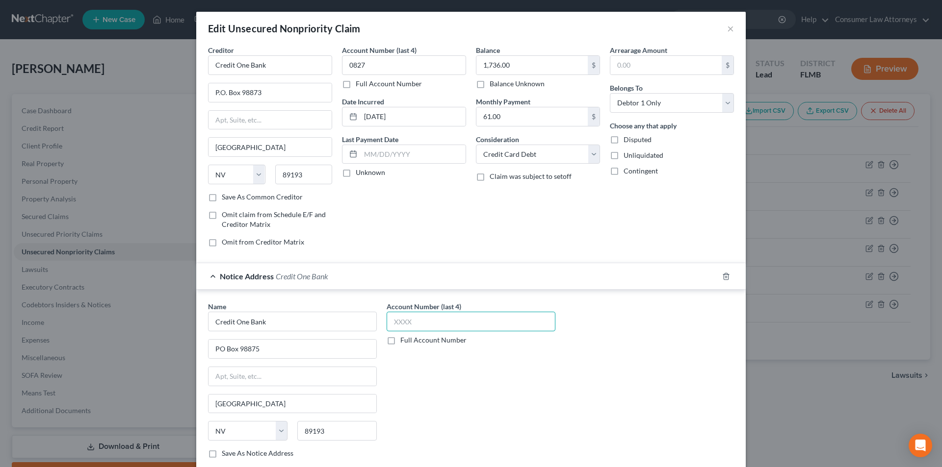
click at [389, 323] on input "text" at bounding box center [470, 322] width 169 height 20
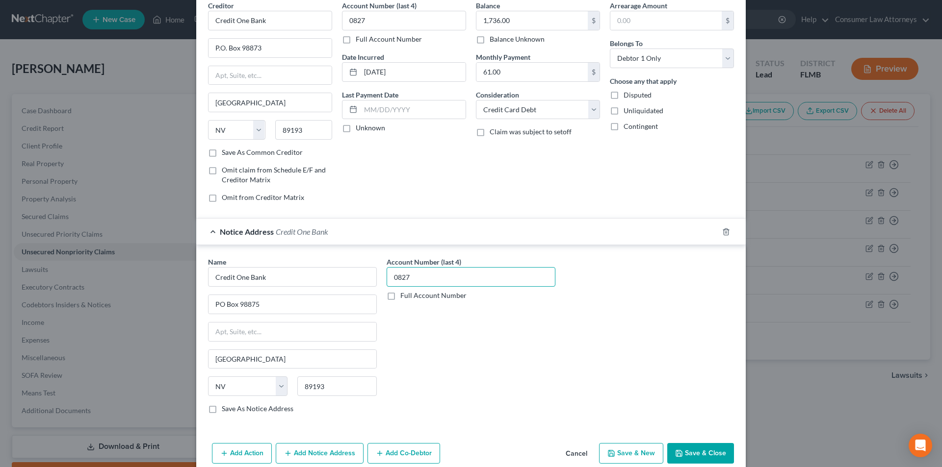
scroll to position [89, 0]
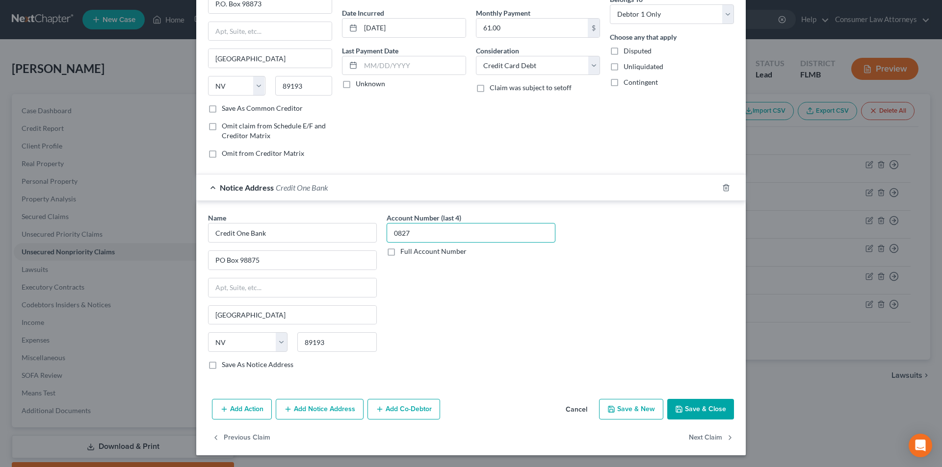
type input "0827"
click at [333, 416] on button "Add Notice Address" at bounding box center [320, 409] width 88 height 21
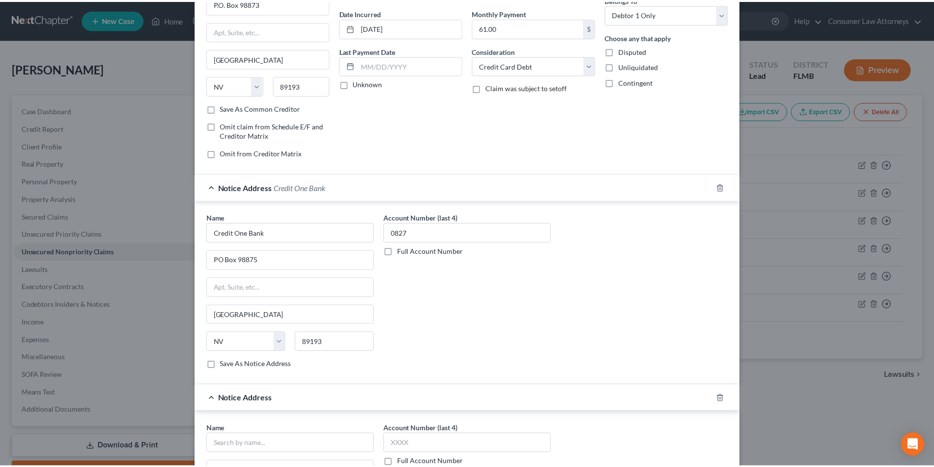
scroll to position [285, 0]
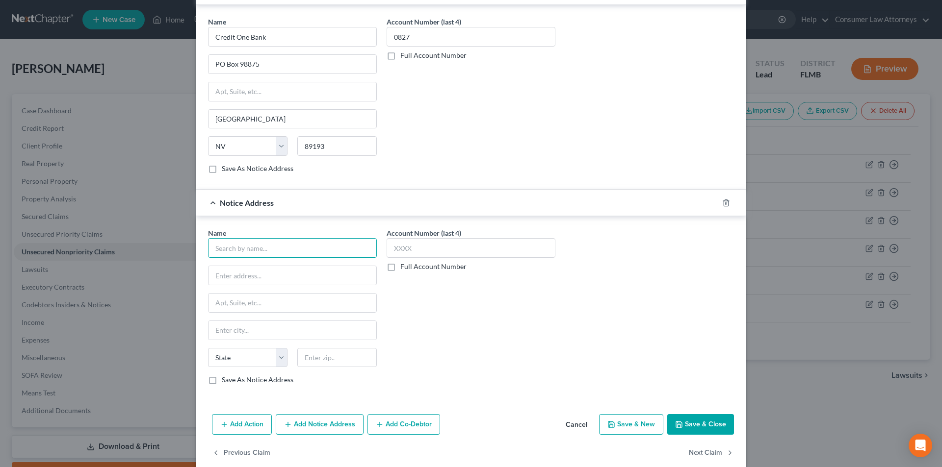
click at [285, 249] on input "text" at bounding box center [292, 248] width 169 height 20
paste input "Credit One Bank"
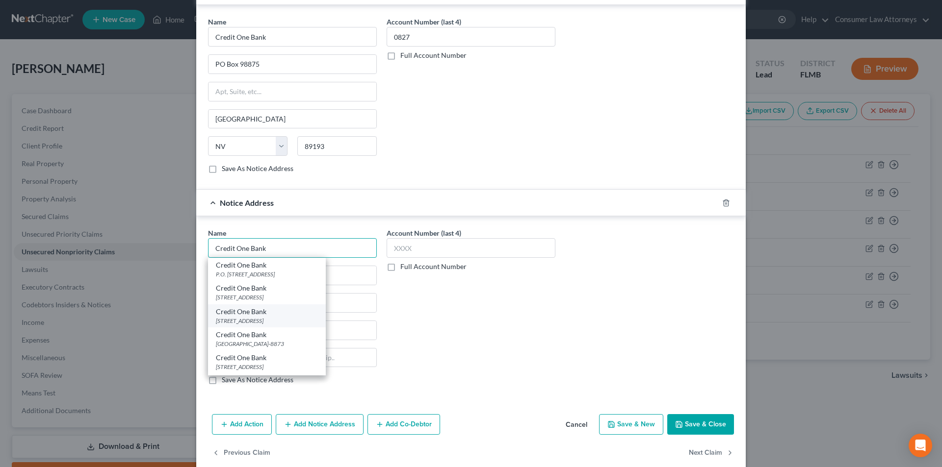
type input "Credit One Bank"
click at [259, 318] on div "6801 S Cimarron Rd., Las Vegas, NV 89113" at bounding box center [267, 321] width 102 height 8
type input "6801 S Cimarron Rd."
type input "Las Vegas"
select select "31"
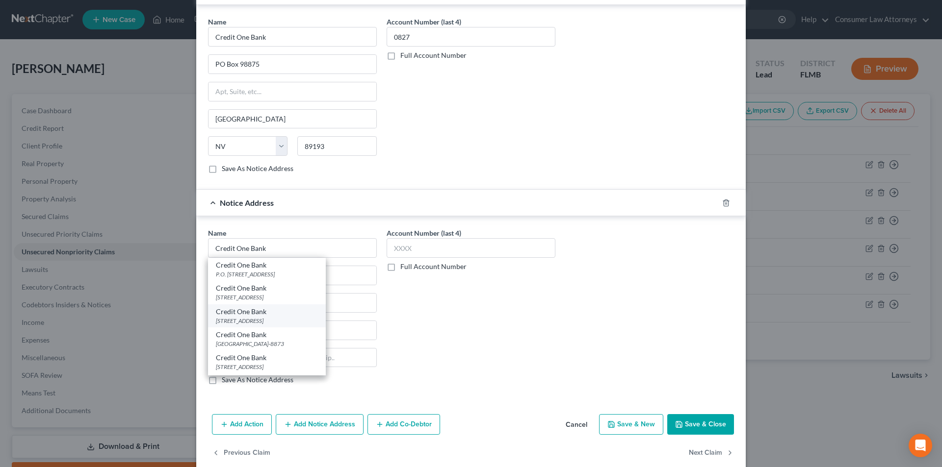
type input "89113"
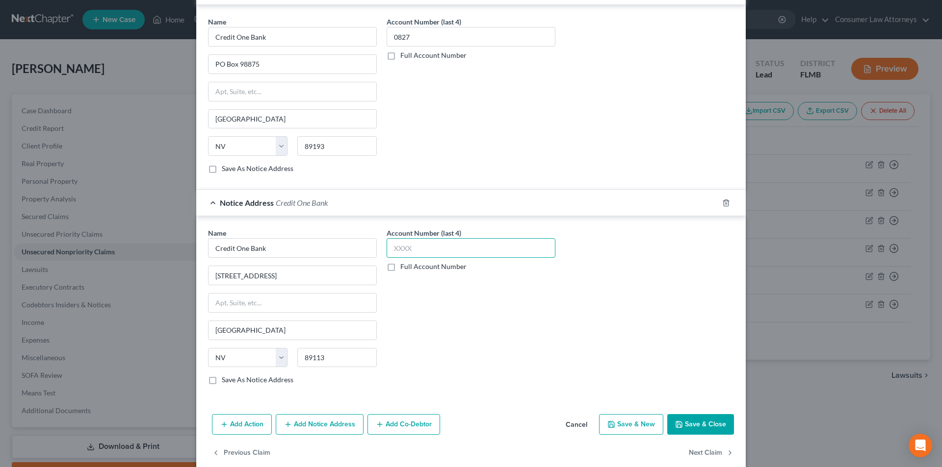
click at [414, 252] on input "text" at bounding box center [470, 248] width 169 height 20
type input "0827"
click at [706, 422] on button "Save & Close" at bounding box center [700, 424] width 67 height 21
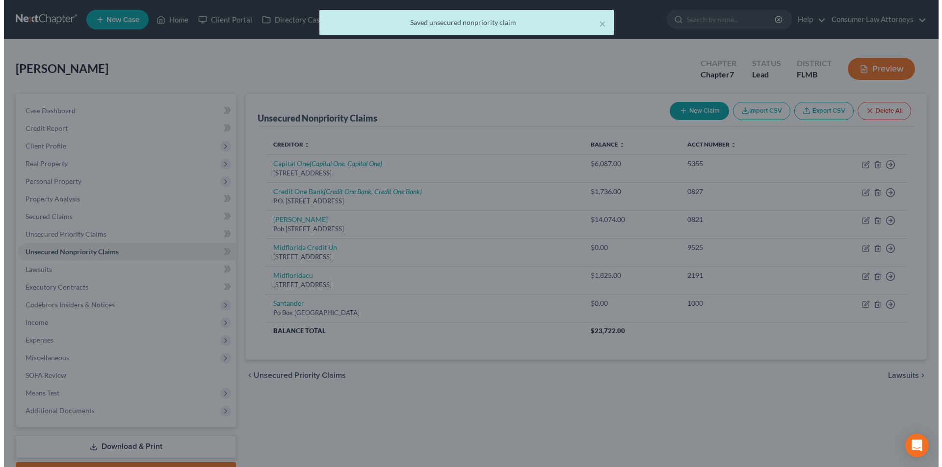
scroll to position [0, 0]
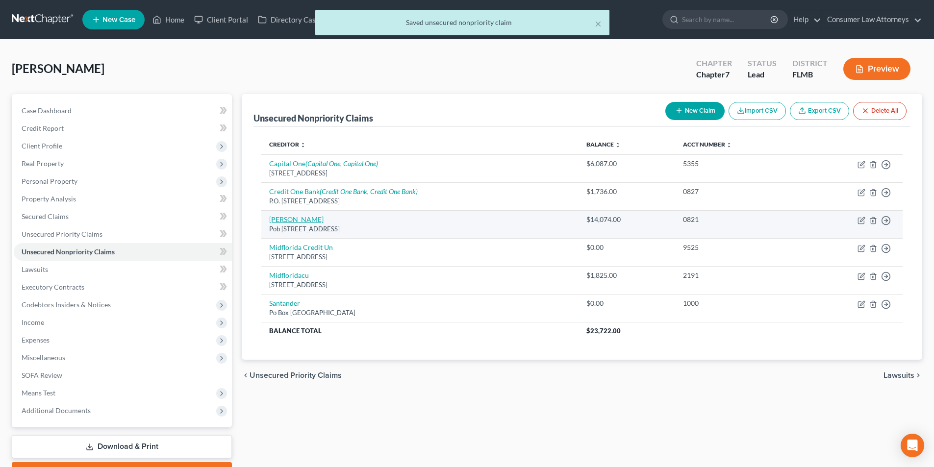
click at [294, 223] on link "Merrick Bk" at bounding box center [296, 219] width 54 height 8
select select "46"
select select "0"
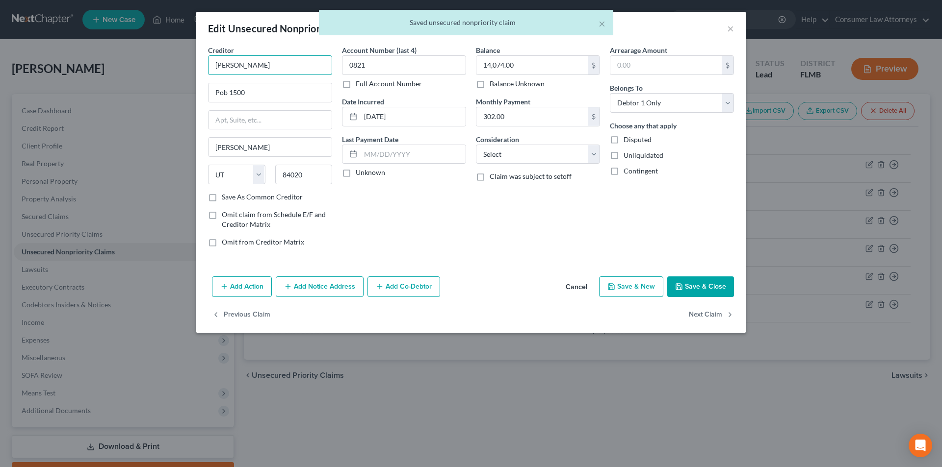
click at [272, 72] on input "Merrick Bk" at bounding box center [270, 65] width 124 height 20
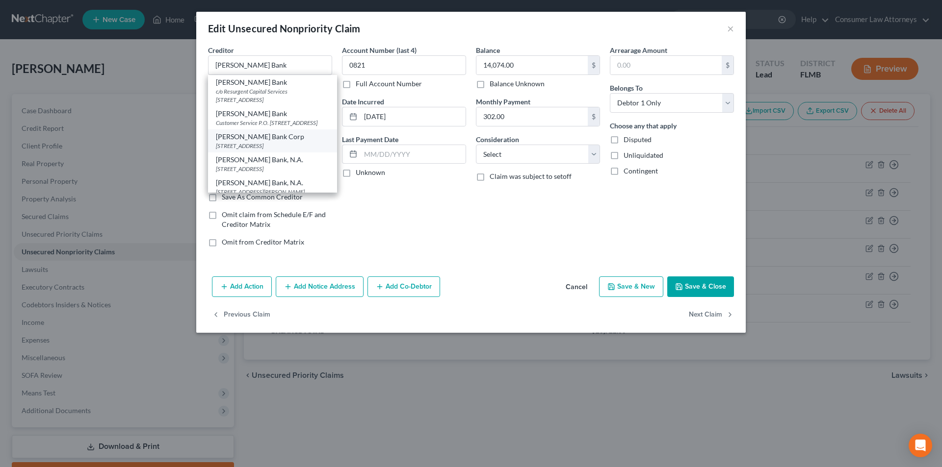
click at [255, 142] on div "Merrick Bank Corp" at bounding box center [272, 137] width 113 height 10
type input "Merrick Bank Corp"
type input "PO Box 9201"
type input "Old Bethpage"
select select "35"
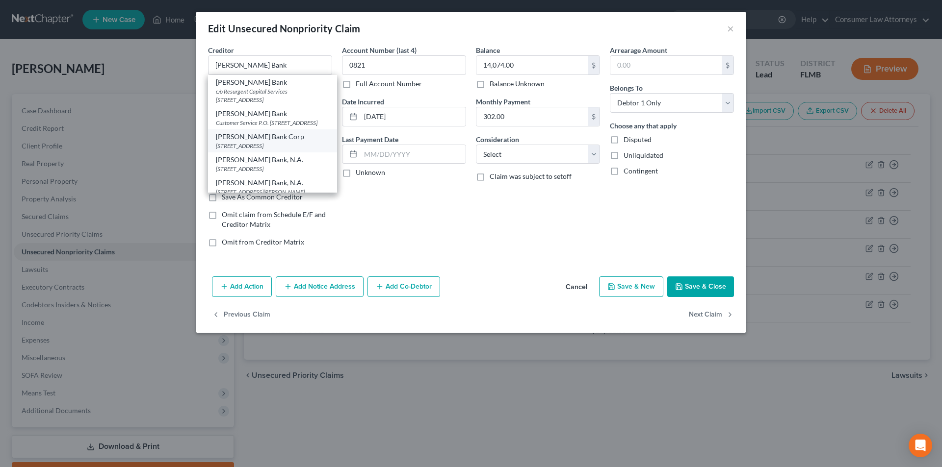
type input "11804"
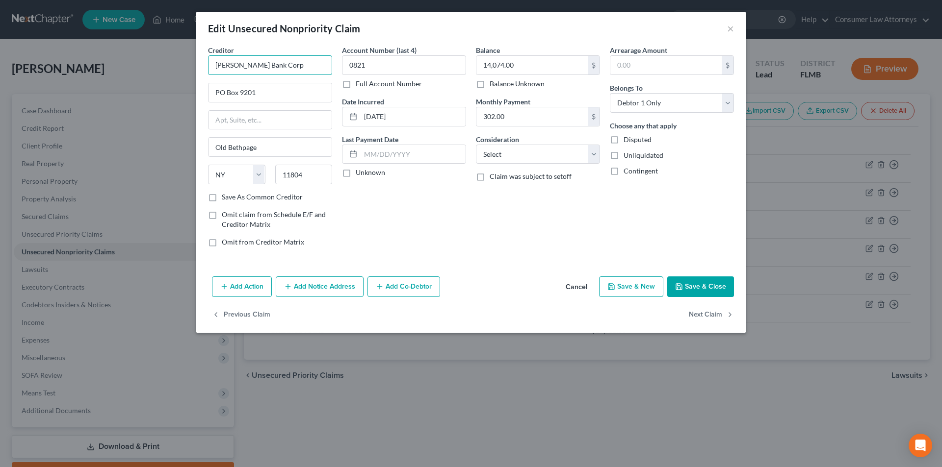
drag, startPoint x: 276, startPoint y: 67, endPoint x: 201, endPoint y: 65, distance: 75.6
click at [201, 65] on div "Creditor * Merrick Bank Corp PO Box 9201 Old Bethpage State AL AK AR AZ CA CO C…" at bounding box center [470, 159] width 549 height 228
drag, startPoint x: 309, startPoint y: 288, endPoint x: 302, endPoint y: 243, distance: 46.3
click at [310, 288] on button "Add Notice Address" at bounding box center [320, 287] width 88 height 21
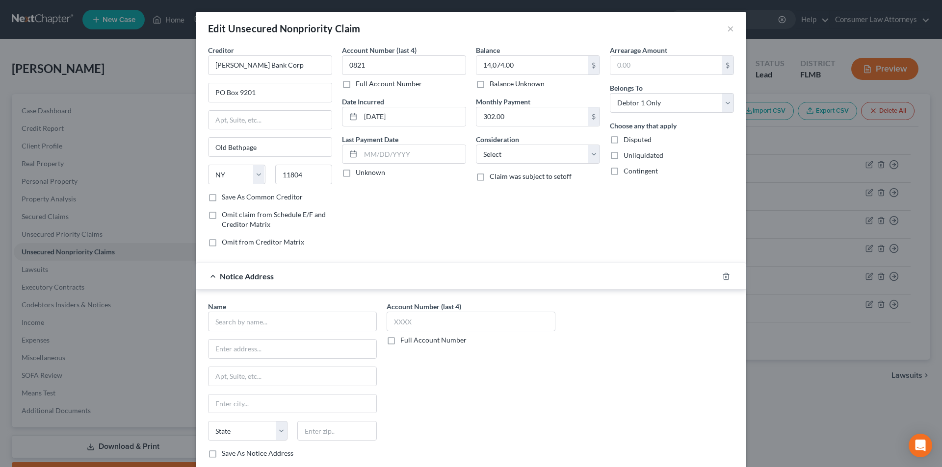
scroll to position [89, 0]
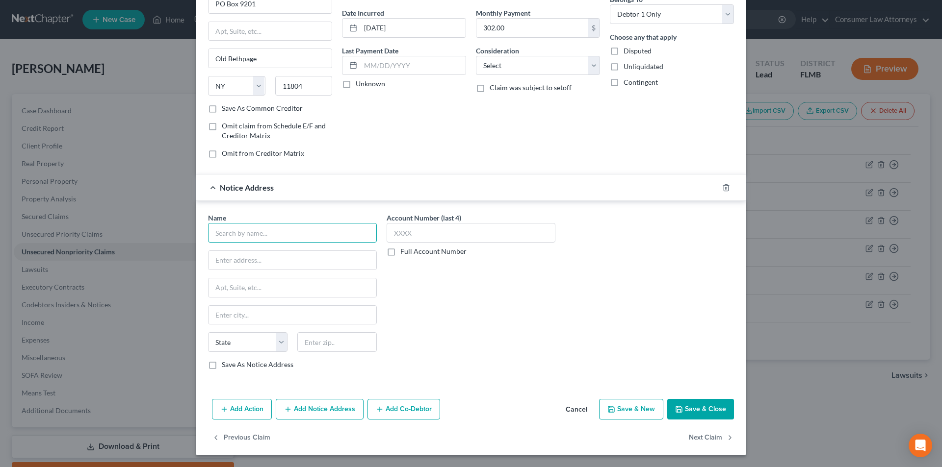
click at [270, 235] on input "text" at bounding box center [292, 233] width 169 height 20
paste input "Merrick Bank Corp"
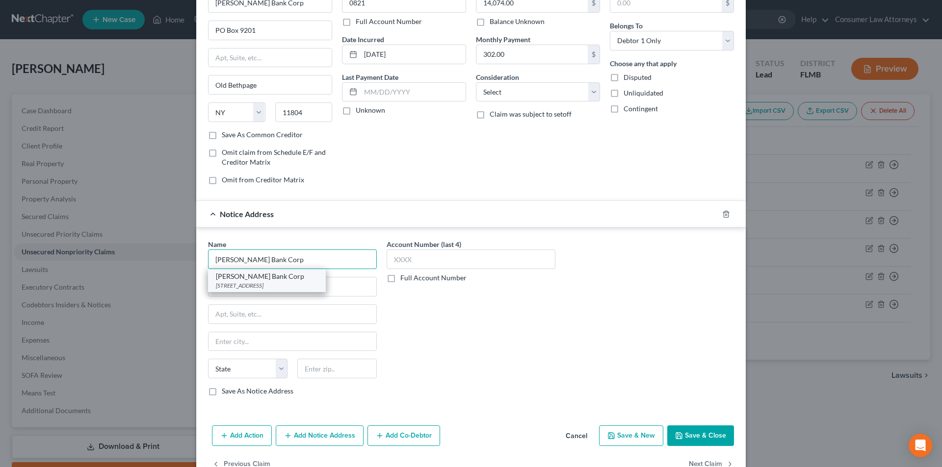
scroll to position [40, 0]
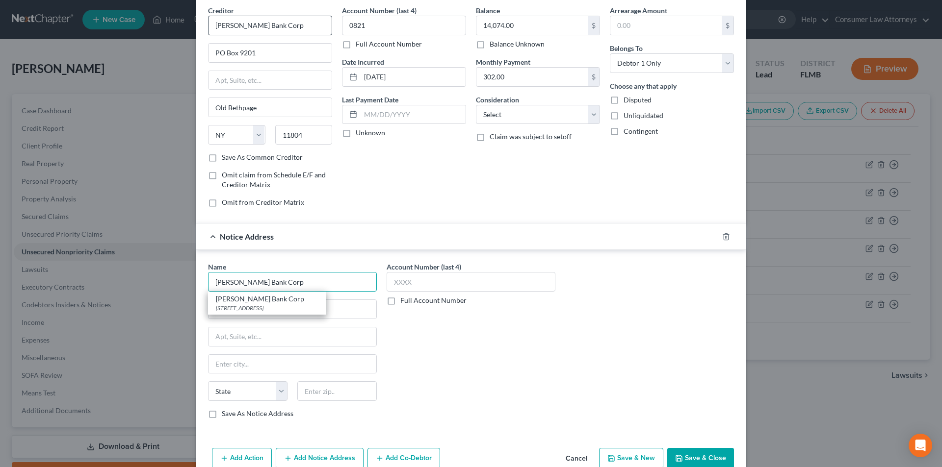
type input "Merrick Bank Corp"
click at [281, 26] on input "Merrick Bank Corp" at bounding box center [270, 26] width 124 height 20
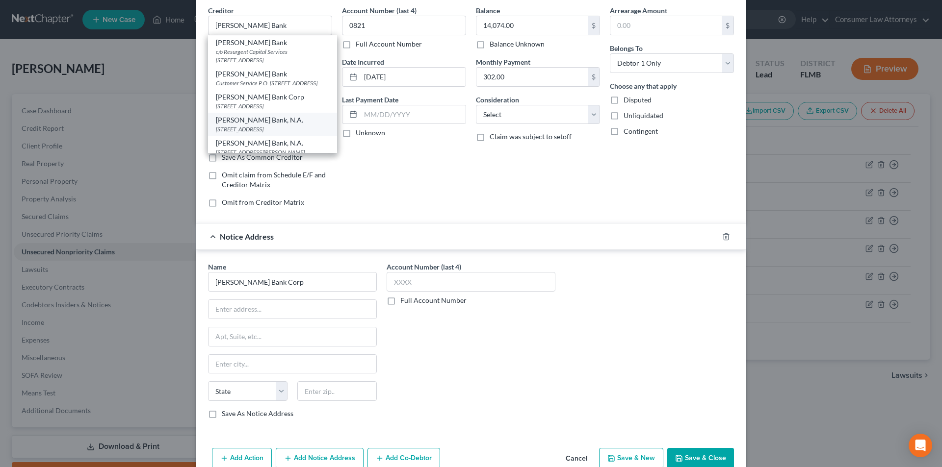
click at [267, 125] on div "Merrick Bank, N.A." at bounding box center [272, 120] width 113 height 10
type input "Merrick Bank, N.A."
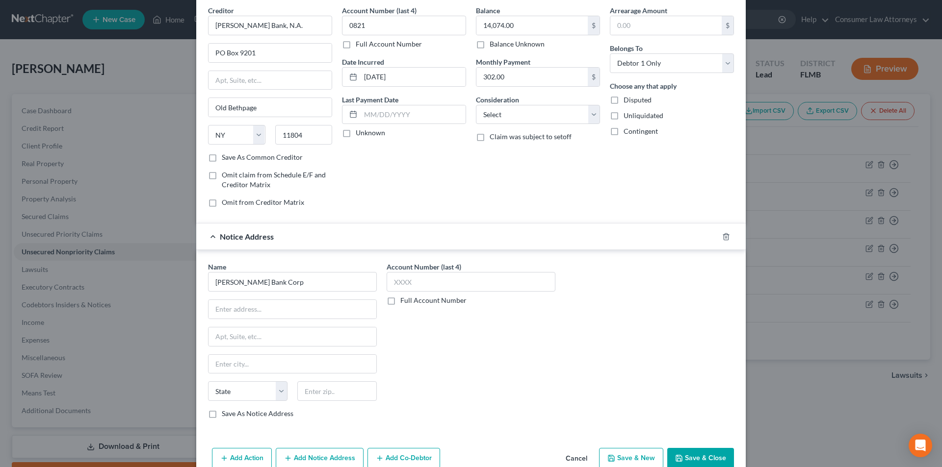
click at [727, 234] on div at bounding box center [731, 237] width 27 height 16
click at [727, 235] on div at bounding box center [731, 237] width 27 height 16
click at [725, 236] on icon "button" at bounding box center [726, 237] width 8 height 8
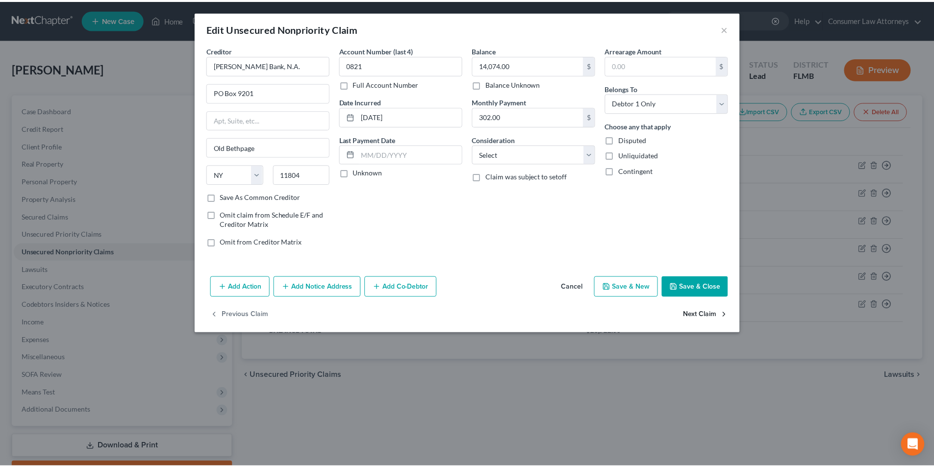
scroll to position [0, 0]
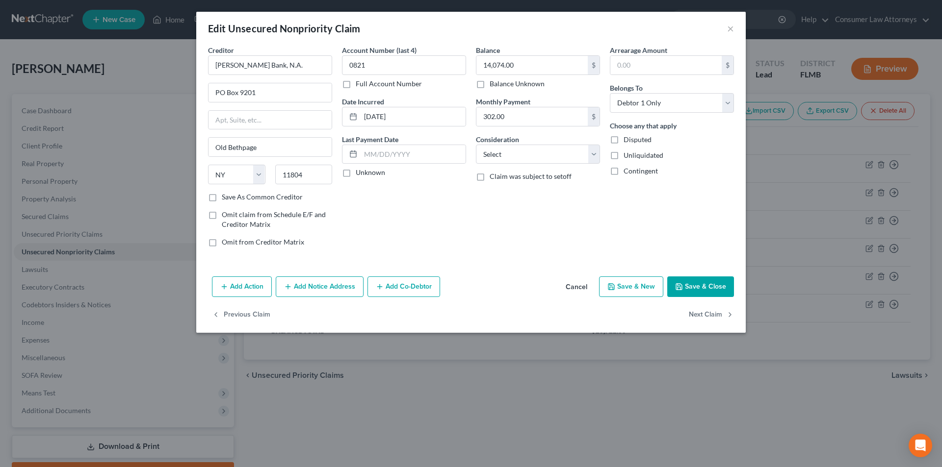
click at [712, 292] on button "Save & Close" at bounding box center [700, 287] width 67 height 21
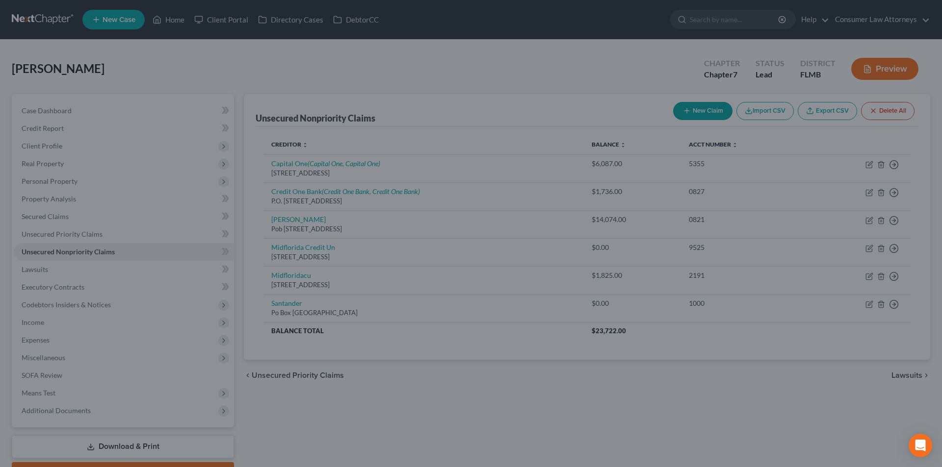
type input "0"
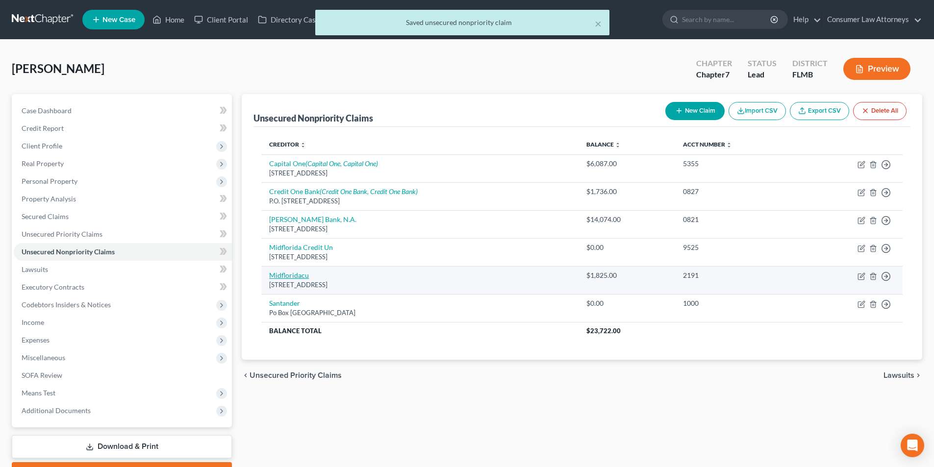
click at [293, 278] on link "Midfloridacu" at bounding box center [289, 275] width 40 height 8
select select "9"
select select "0"
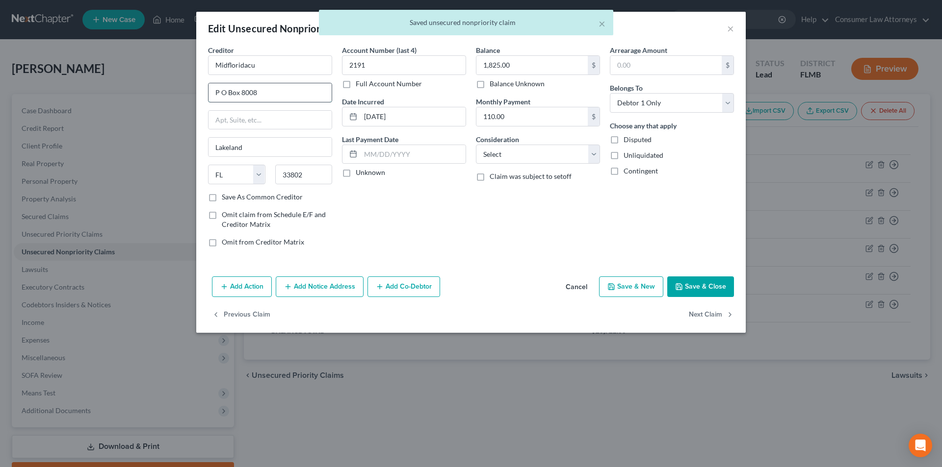
click at [222, 92] on input "P O Box 8008" at bounding box center [269, 92] width 123 height 19
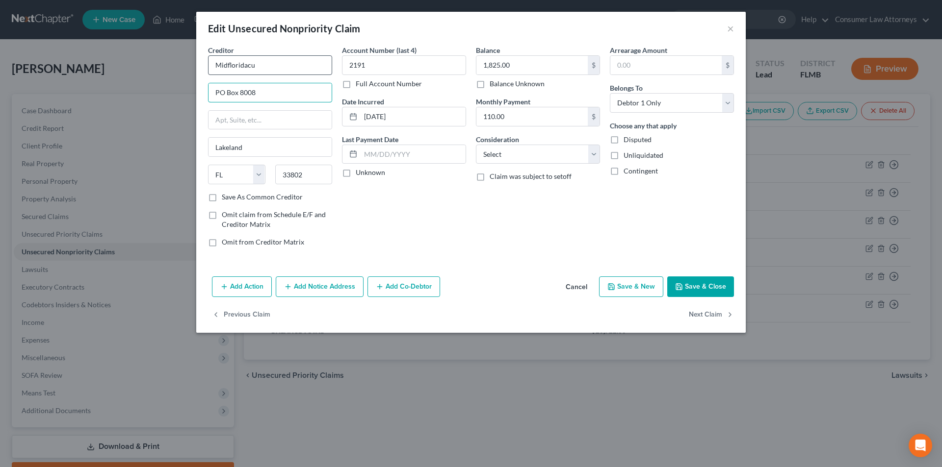
type input "PO Box 8008"
click at [260, 66] on input "Midfloridacu" at bounding box center [270, 65] width 124 height 20
click at [228, 63] on input "Midflorida CU" at bounding box center [270, 65] width 124 height 20
type input "MidFlorida CU"
click at [710, 289] on button "Save & Close" at bounding box center [700, 287] width 67 height 21
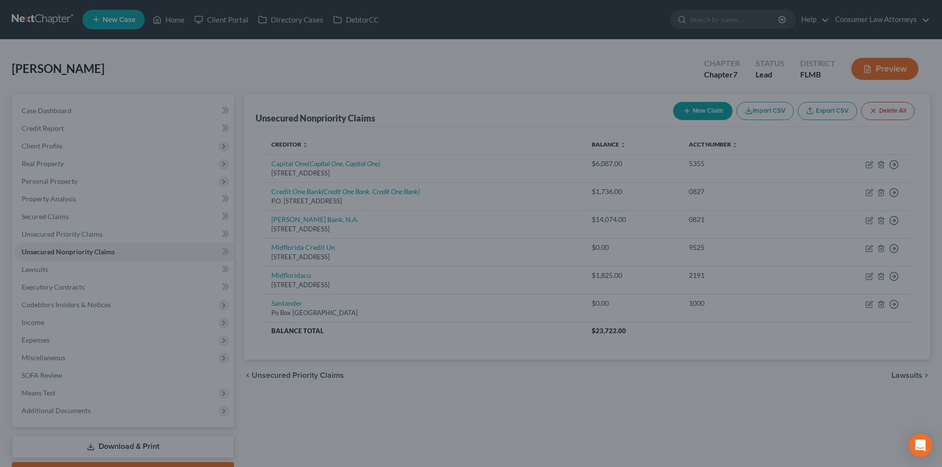
type input "0"
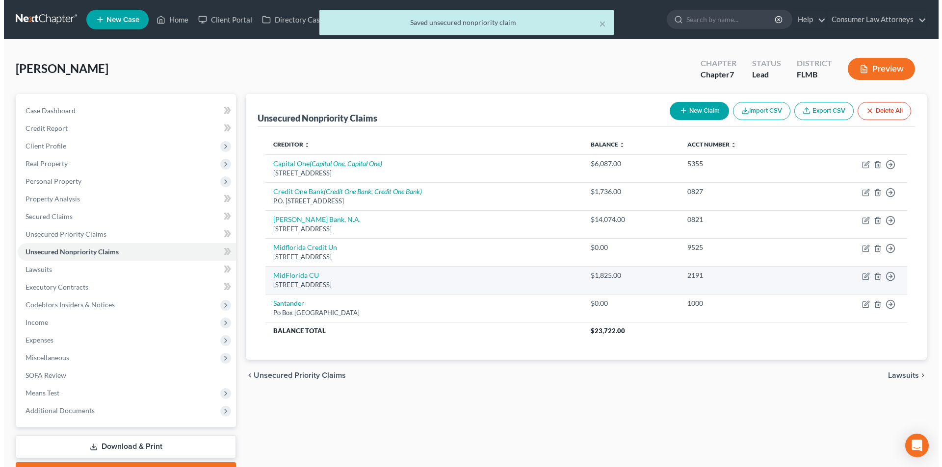
scroll to position [49, 0]
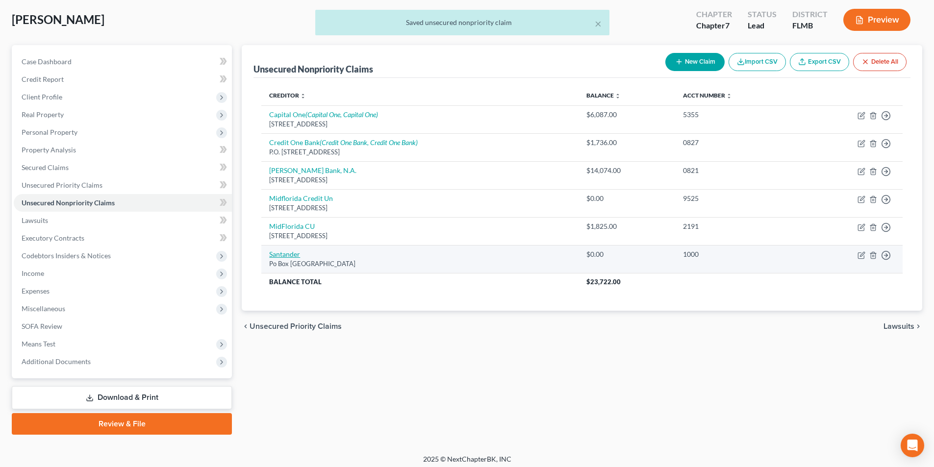
click at [279, 258] on link "Santander" at bounding box center [284, 254] width 31 height 8
select select "45"
select select "0"
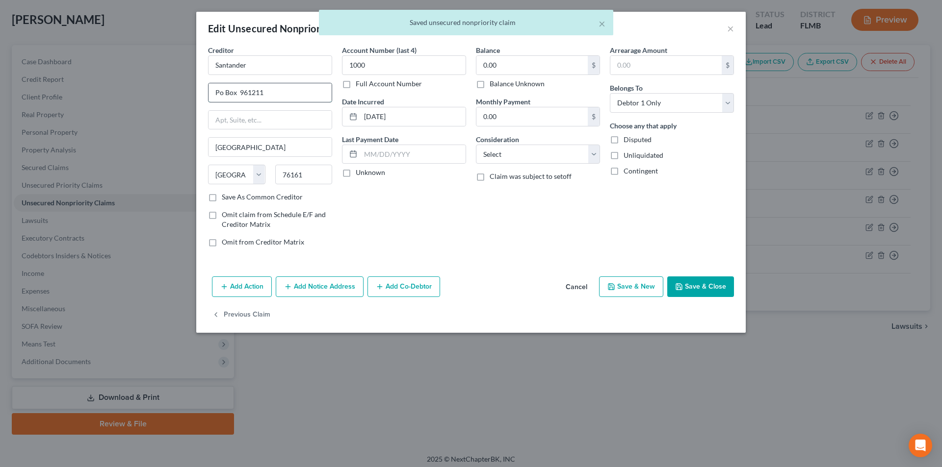
click at [223, 96] on input "Po Box 961211" at bounding box center [269, 92] width 123 height 19
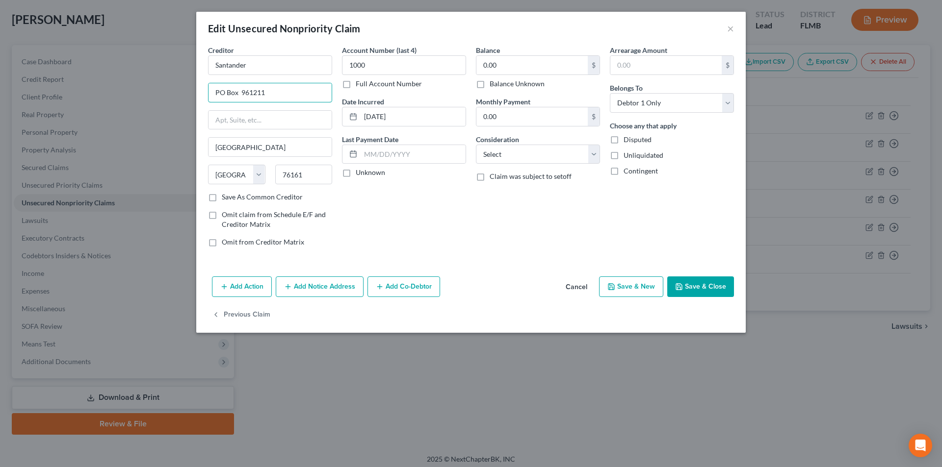
type input "PO Box 961211"
click at [705, 286] on button "Save & Close" at bounding box center [700, 287] width 67 height 21
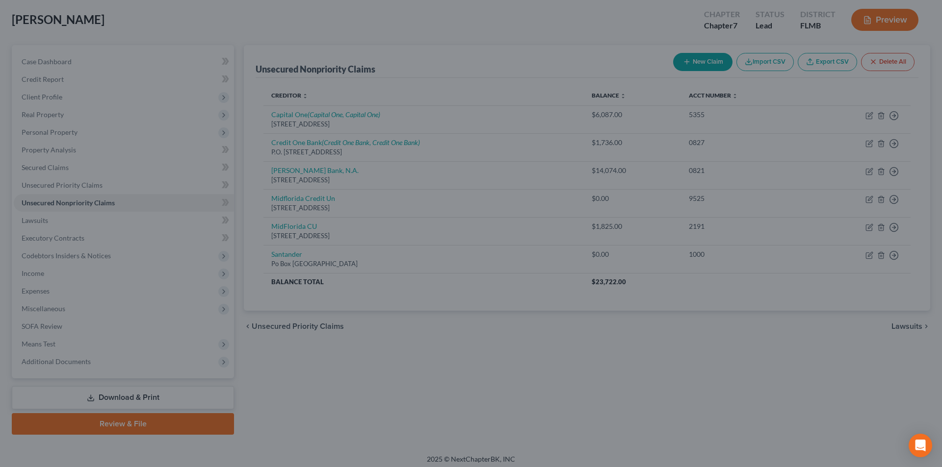
type input "0"
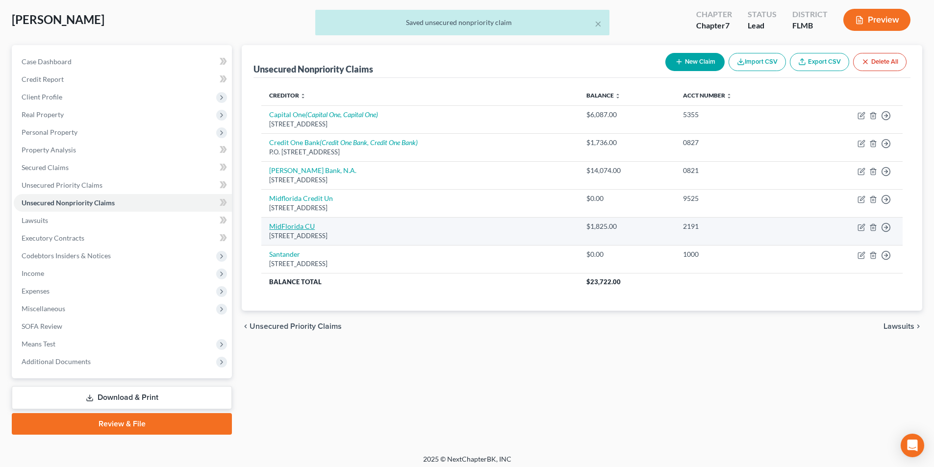
click at [304, 226] on link "MidFlorida CU" at bounding box center [292, 226] width 46 height 8
select select "9"
select select "0"
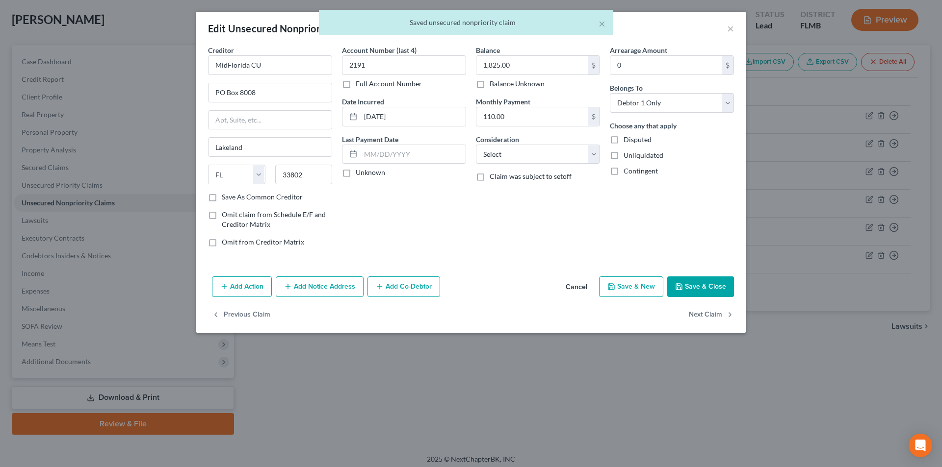
click at [732, 30] on div "× Saved unsecured nonpriority claim" at bounding box center [466, 25] width 942 height 30
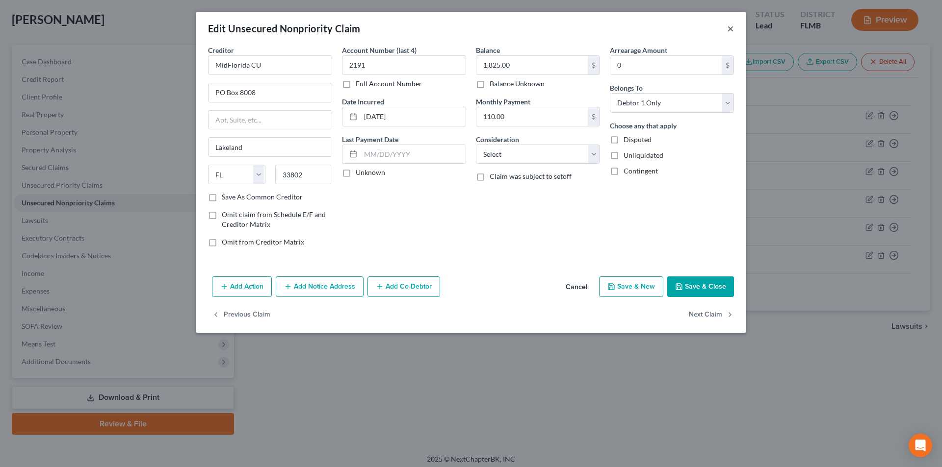
click at [729, 29] on button "×" at bounding box center [730, 29] width 7 height 12
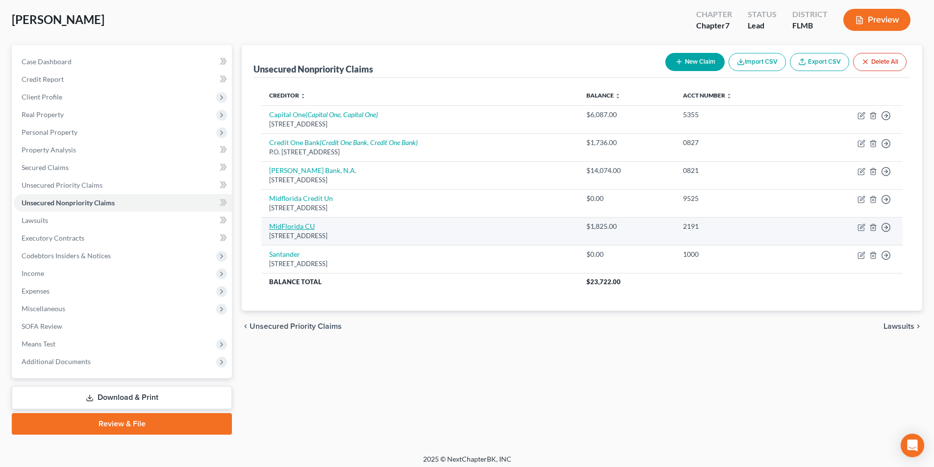
click at [306, 230] on link "MidFlorida CU" at bounding box center [292, 226] width 46 height 8
select select "9"
select select "0"
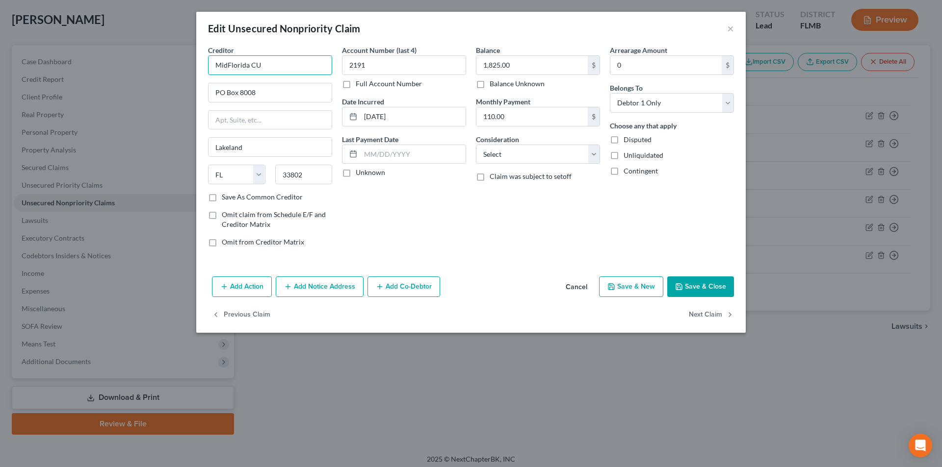
click at [279, 59] on input "MidFlorida CU" at bounding box center [270, 65] width 124 height 20
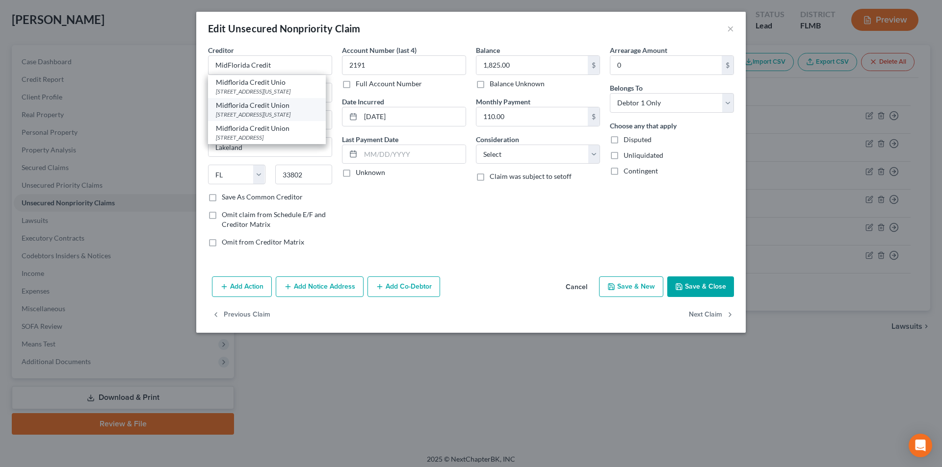
click at [258, 115] on div "205 South Florida Ave, Lakeland, FL 33801" at bounding box center [267, 114] width 102 height 8
type input "Midflorida Credit Union"
type input "205 South Florida Ave"
type input "33801"
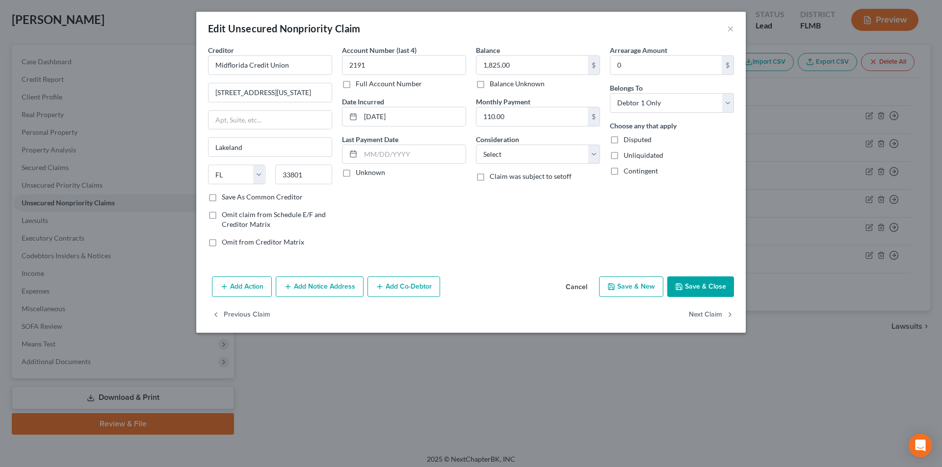
click at [328, 291] on button "Add Notice Address" at bounding box center [320, 287] width 88 height 21
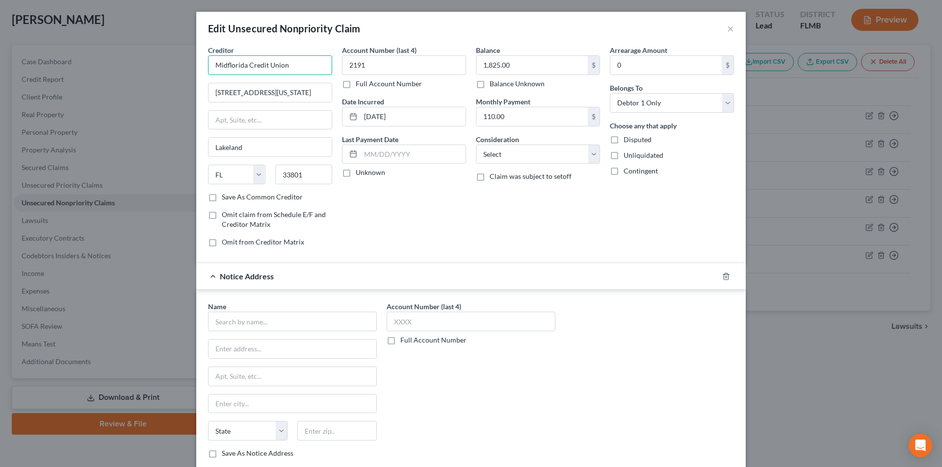
drag, startPoint x: 226, startPoint y: 66, endPoint x: 220, endPoint y: 68, distance: 5.9
click at [179, 66] on div "Edit Unsecured Nonpriority Claim × Creditor * Midflorida Credit Union 205 South…" at bounding box center [471, 233] width 942 height 467
click at [263, 318] on input "text" at bounding box center [292, 322] width 169 height 20
paste input "Midflorida Credit Union"
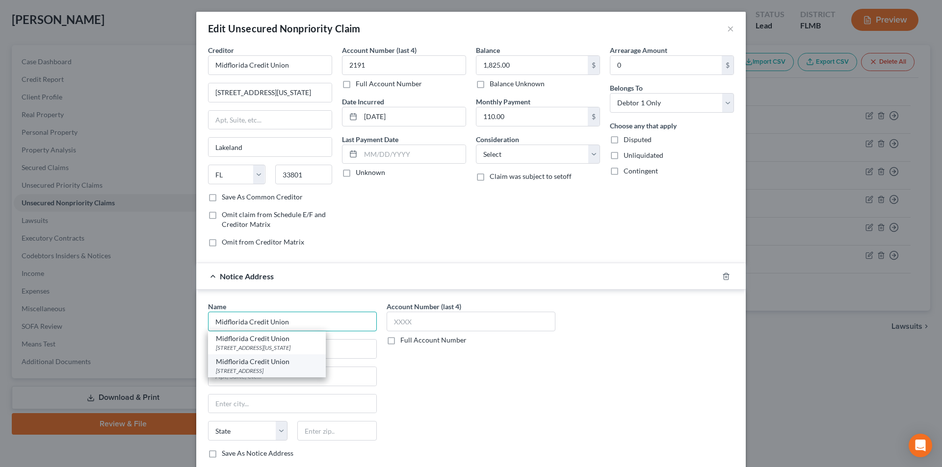
type input "Midflorida Credit Union"
click at [272, 369] on div "PO Box 8008, Lakeland, FL 33802" at bounding box center [267, 371] width 102 height 8
type input "PO Box 8008"
type input "Lakeland"
select select "9"
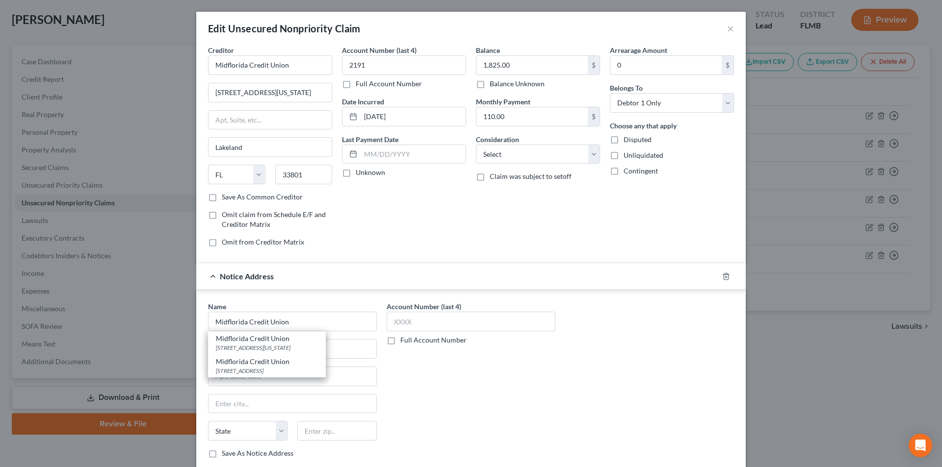
type input "33802"
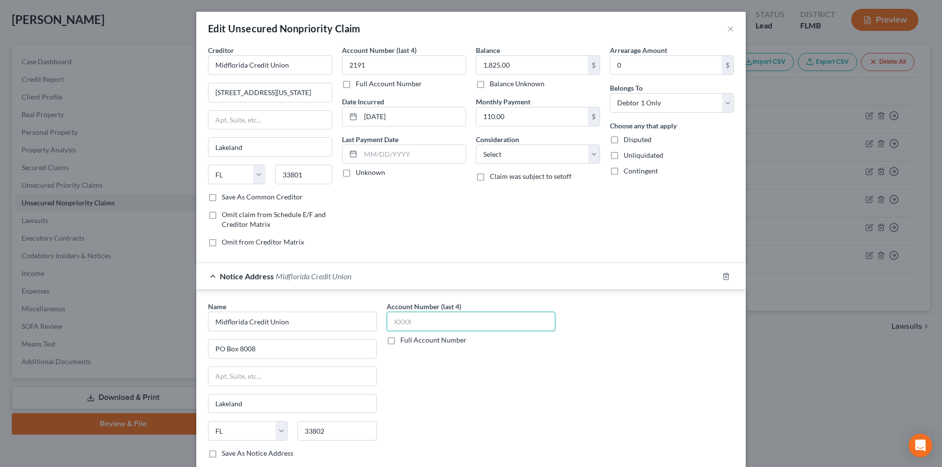
click at [415, 323] on input "text" at bounding box center [470, 322] width 169 height 20
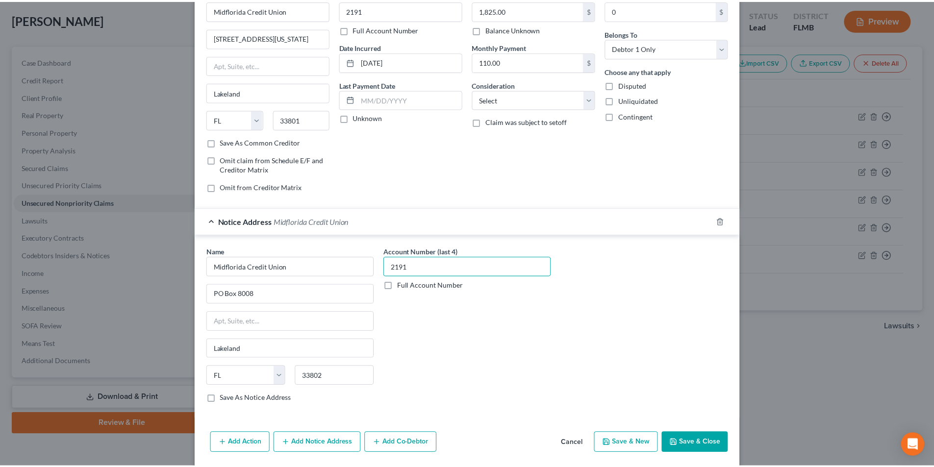
scroll to position [89, 0]
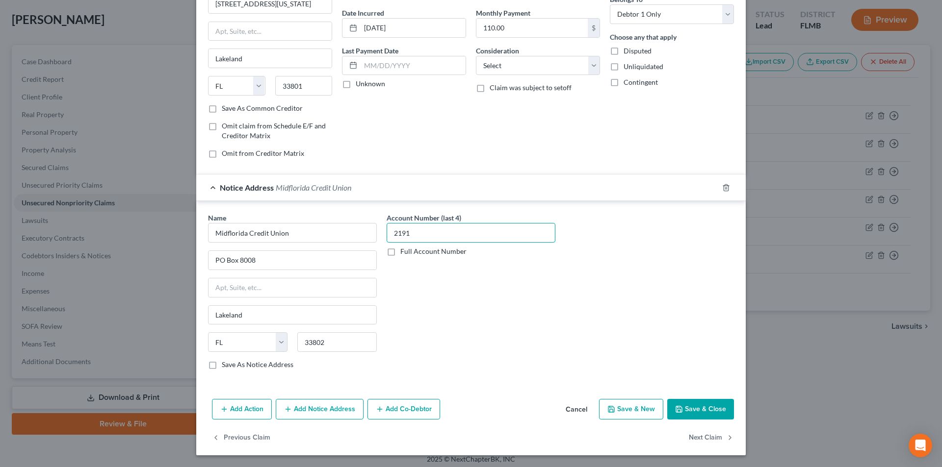
type input "2191"
click at [699, 409] on button "Save & Close" at bounding box center [700, 409] width 67 height 21
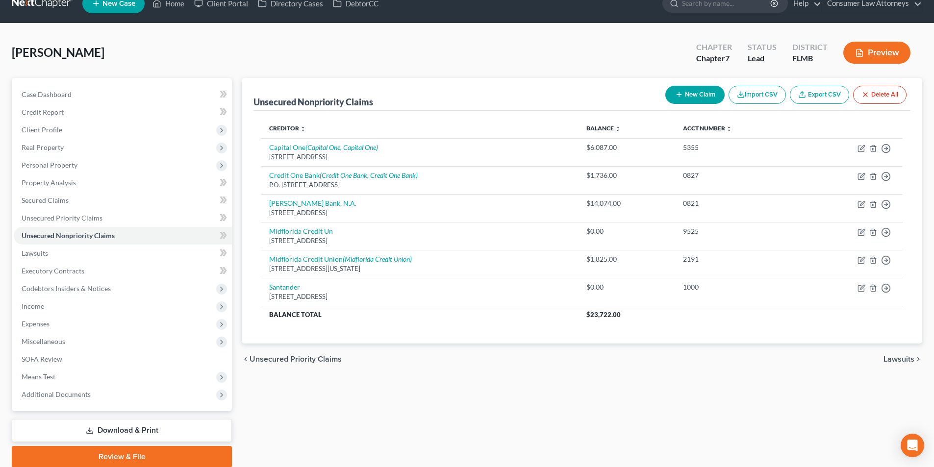
scroll to position [0, 0]
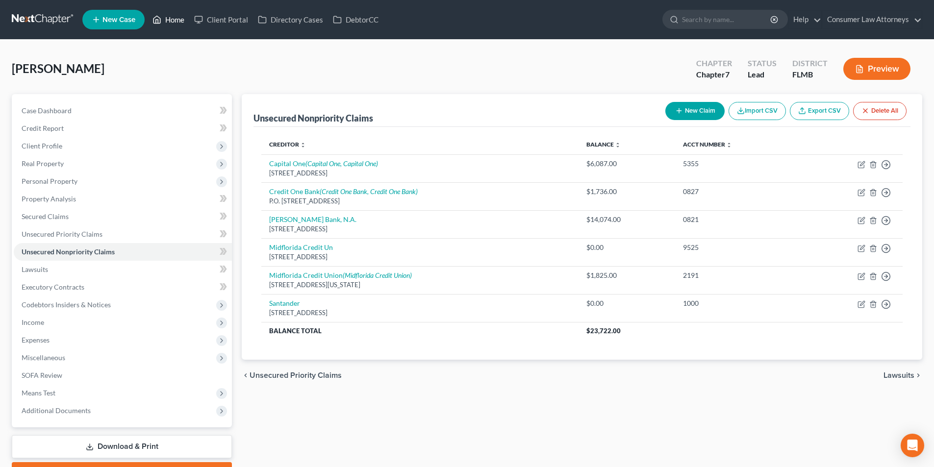
click at [167, 16] on link "Home" at bounding box center [169, 20] width 42 height 18
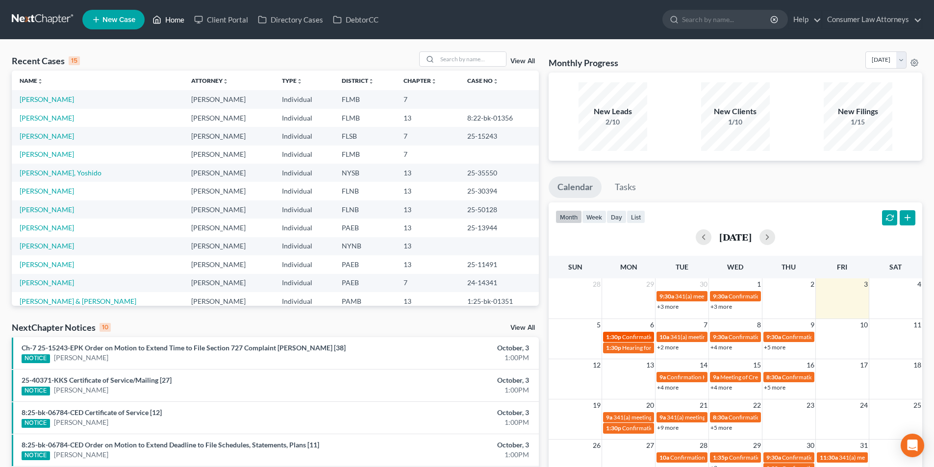
click at [631, 335] on span "Confirmation hearing for [PERSON_NAME]" at bounding box center [677, 336] width 111 height 7
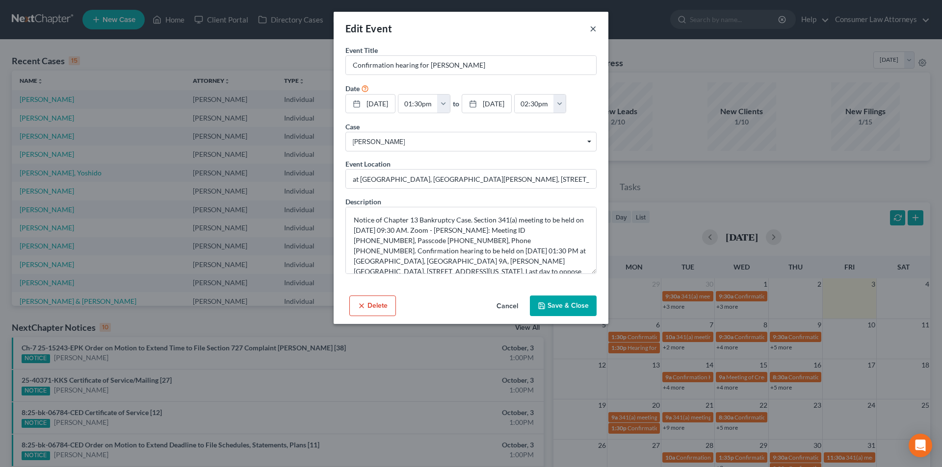
click at [592, 27] on button "×" at bounding box center [592, 29] width 7 height 12
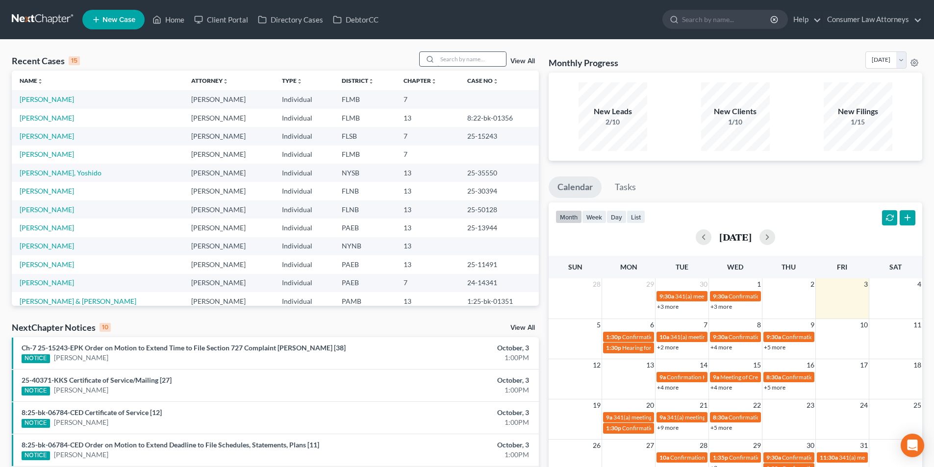
click at [466, 61] on input "search" at bounding box center [471, 59] width 69 height 14
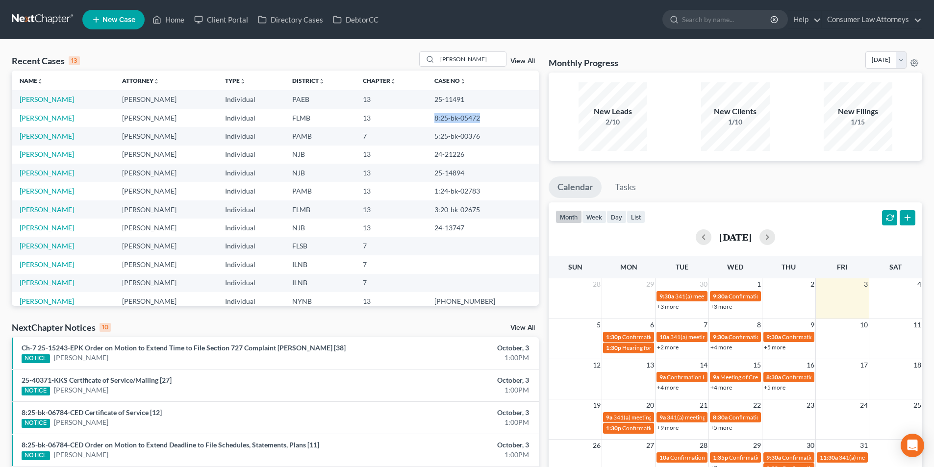
drag, startPoint x: 478, startPoint y: 118, endPoint x: 445, endPoint y: 119, distance: 33.4
click at [445, 119] on td "8:25-bk-05472" at bounding box center [483, 118] width 112 height 18
copy td "8:25-bk-05472"
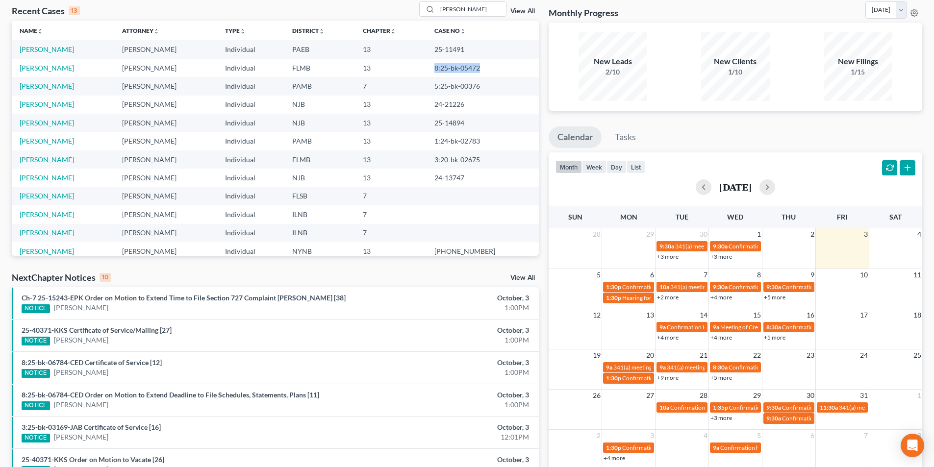
scroll to position [98, 0]
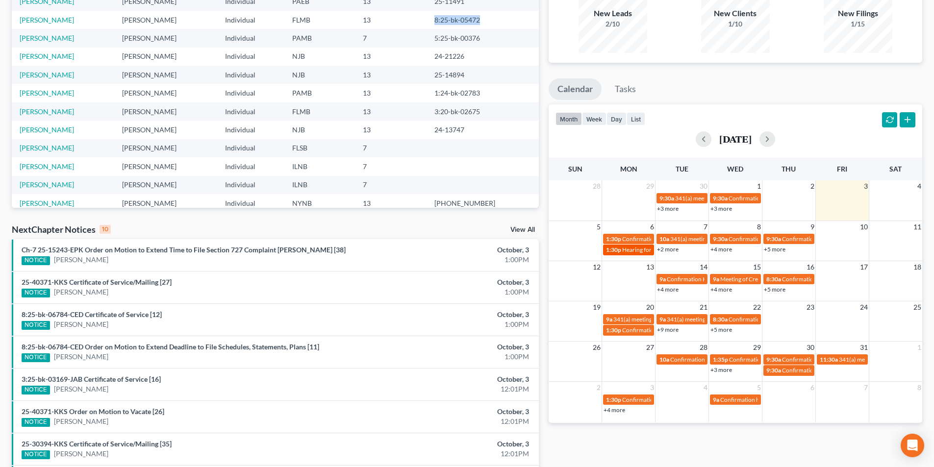
click at [631, 252] on span "Hearing for [PERSON_NAME]" at bounding box center [660, 249] width 77 height 7
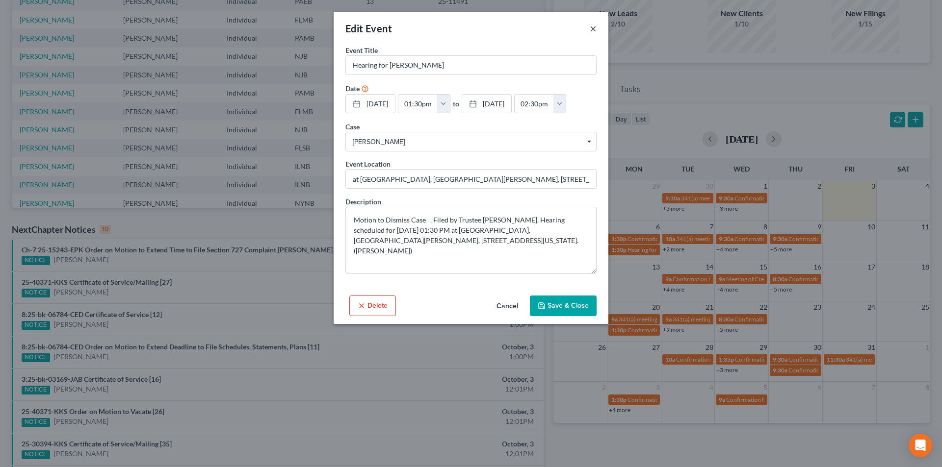
click at [593, 30] on button "×" at bounding box center [592, 29] width 7 height 12
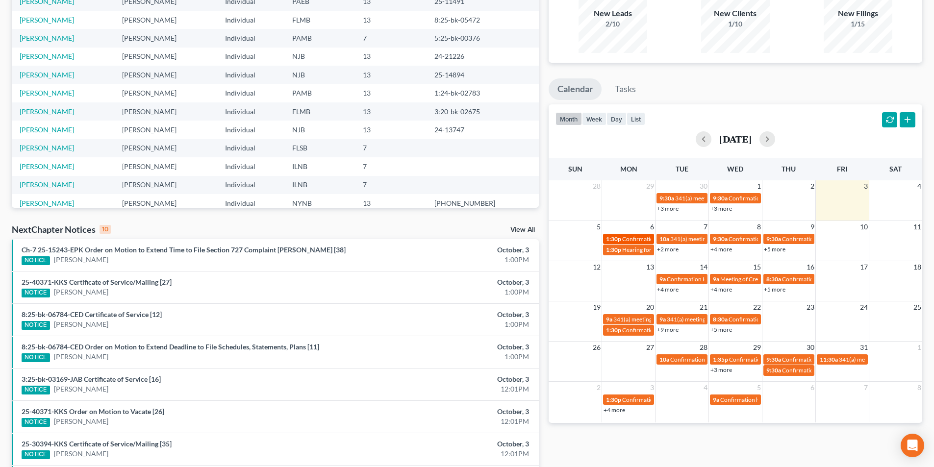
click at [639, 239] on span "Confirmation hearing for [PERSON_NAME]" at bounding box center [677, 238] width 111 height 7
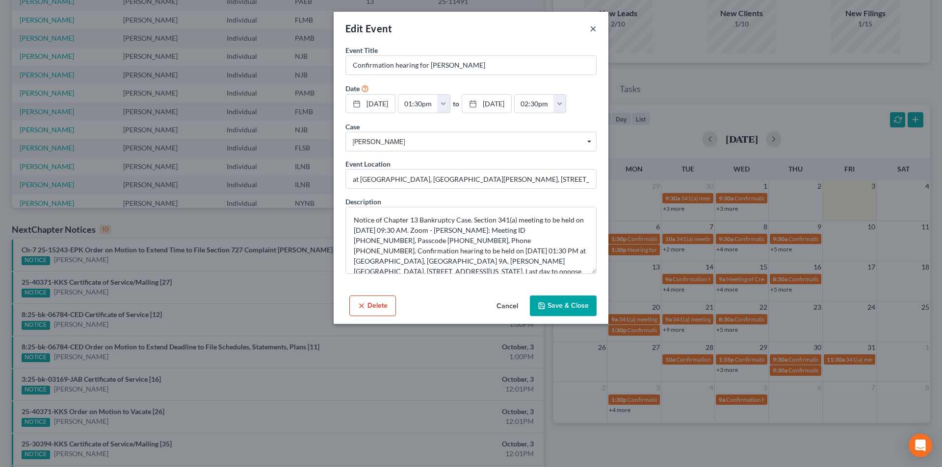
click at [592, 32] on button "×" at bounding box center [592, 29] width 7 height 12
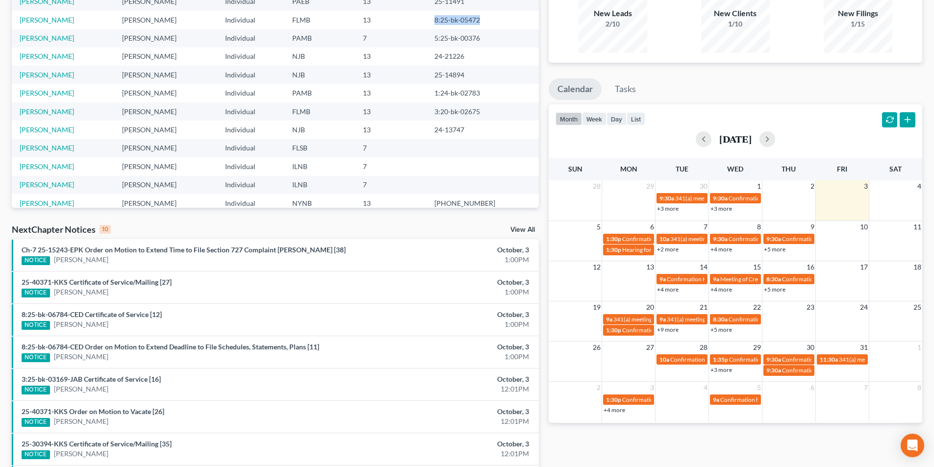
click at [672, 252] on link "+2 more" at bounding box center [668, 249] width 22 height 7
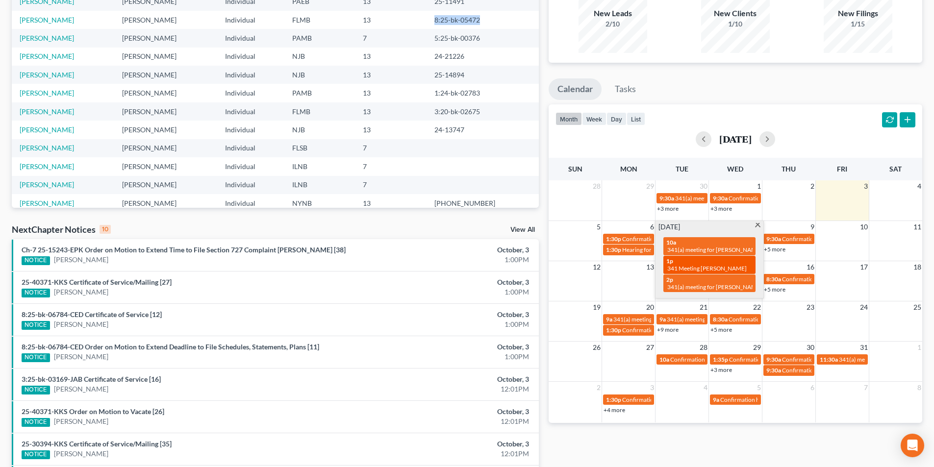
click at [726, 265] on span "341 Meeting [PERSON_NAME]" at bounding box center [706, 268] width 79 height 7
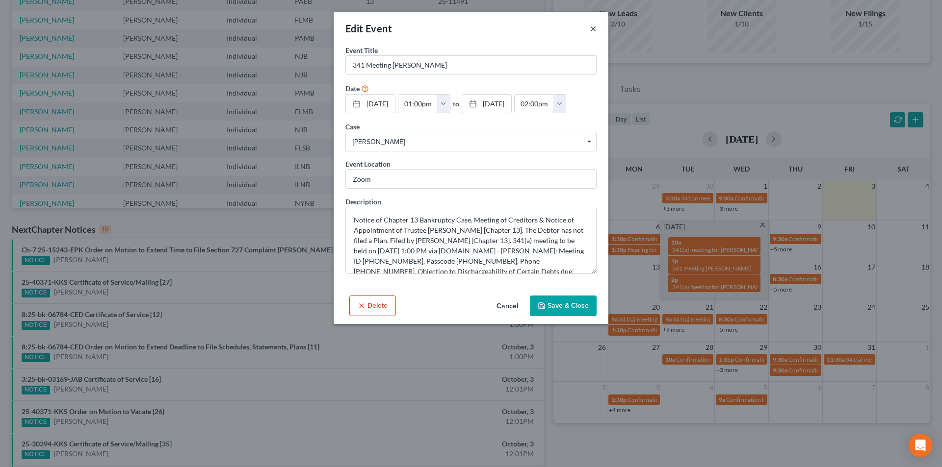
click at [593, 27] on button "×" at bounding box center [592, 29] width 7 height 12
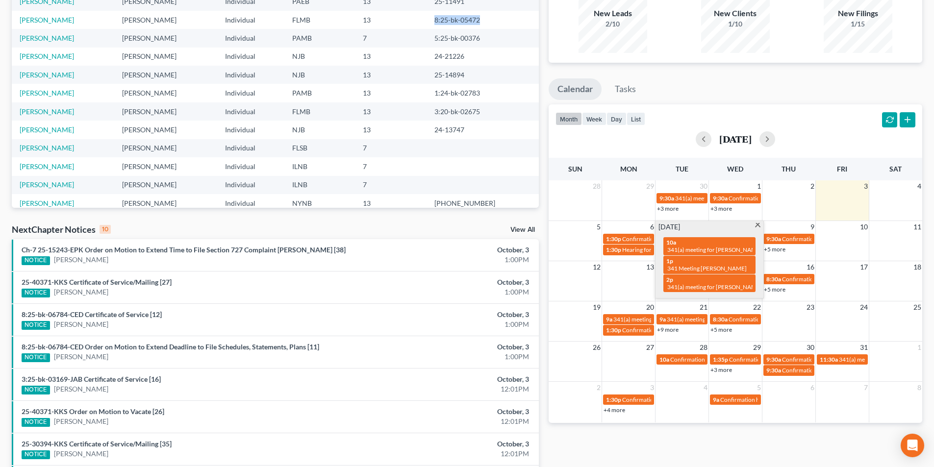
click at [755, 227] on span at bounding box center [757, 226] width 7 height 6
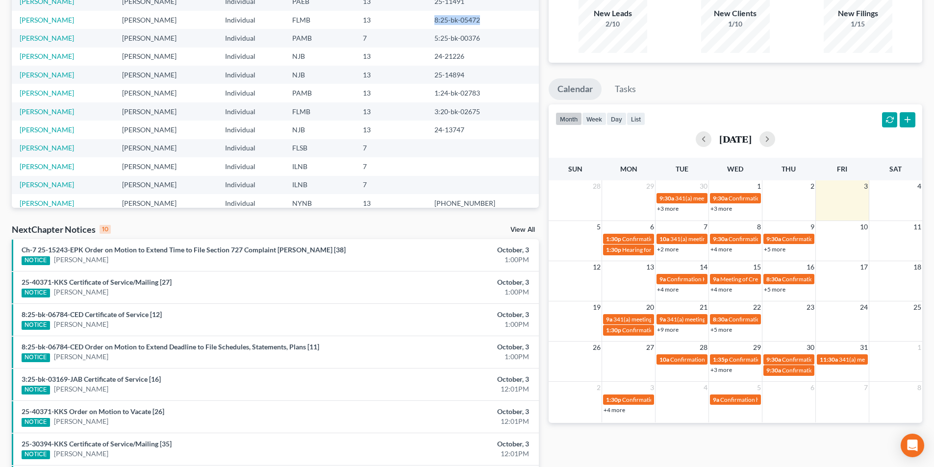
click at [722, 251] on link "+4 more" at bounding box center [722, 249] width 22 height 7
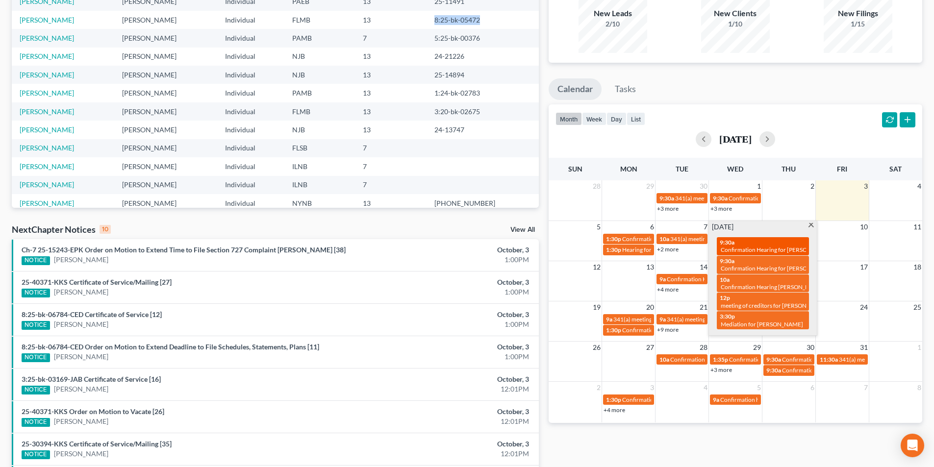
click at [761, 248] on span "Confirmation Hearing for [PERSON_NAME]" at bounding box center [777, 249] width 112 height 7
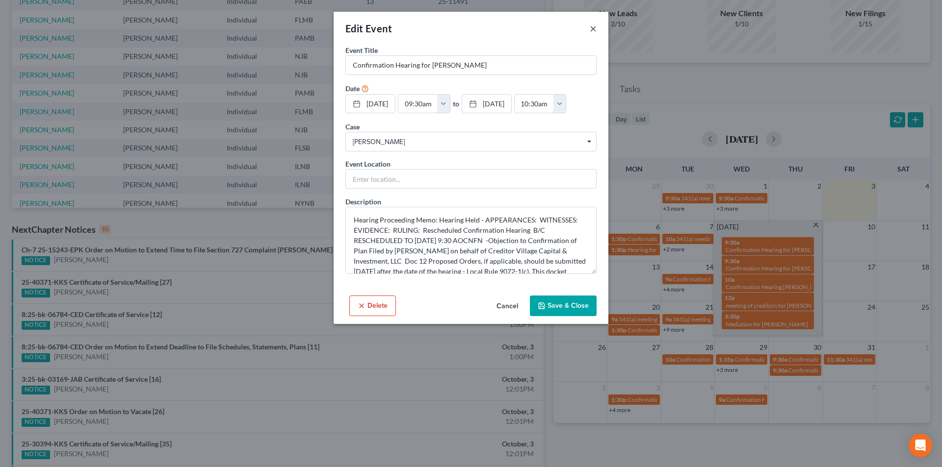
drag, startPoint x: 592, startPoint y: 31, endPoint x: 590, endPoint y: 37, distance: 6.1
click at [592, 31] on button "×" at bounding box center [592, 29] width 7 height 12
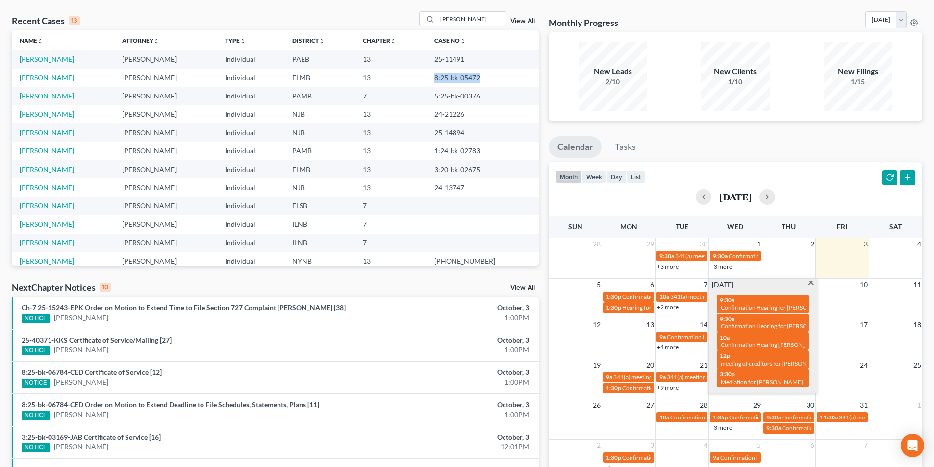
scroll to position [0, 0]
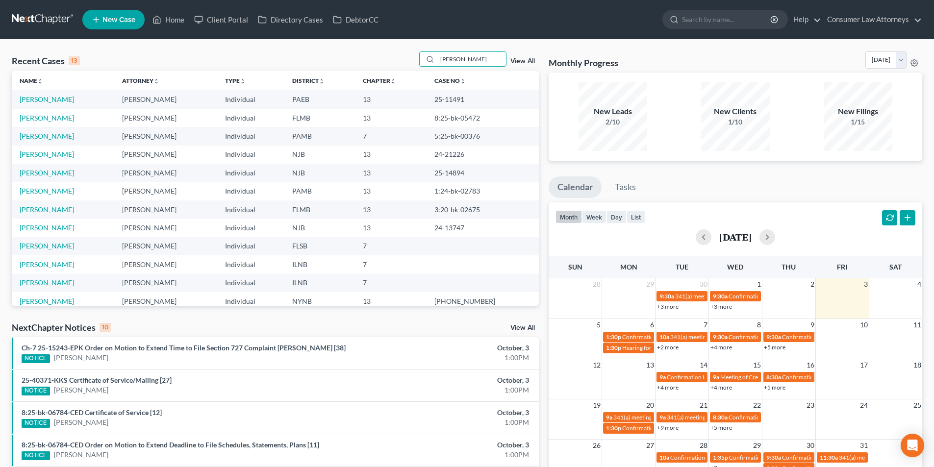
drag, startPoint x: 465, startPoint y: 59, endPoint x: 412, endPoint y: 53, distance: 53.3
click at [413, 53] on div "Recent Cases 13 martin View All" at bounding box center [275, 60] width 527 height 19
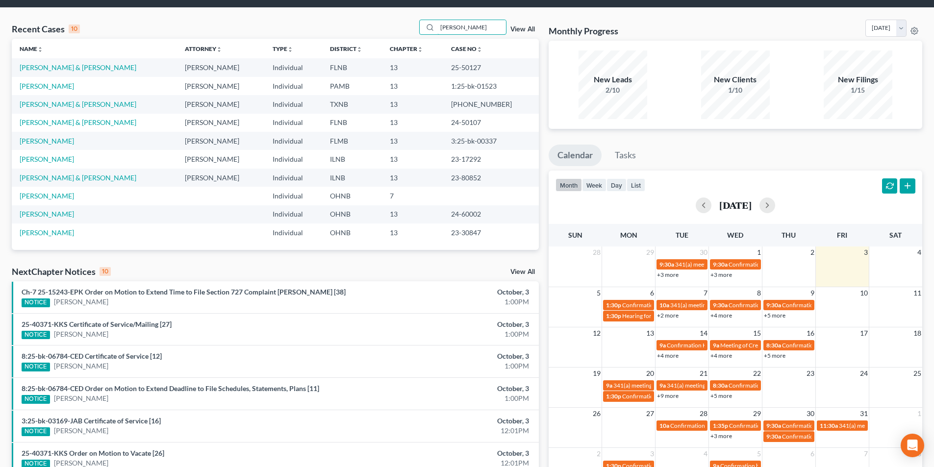
scroll to position [49, 0]
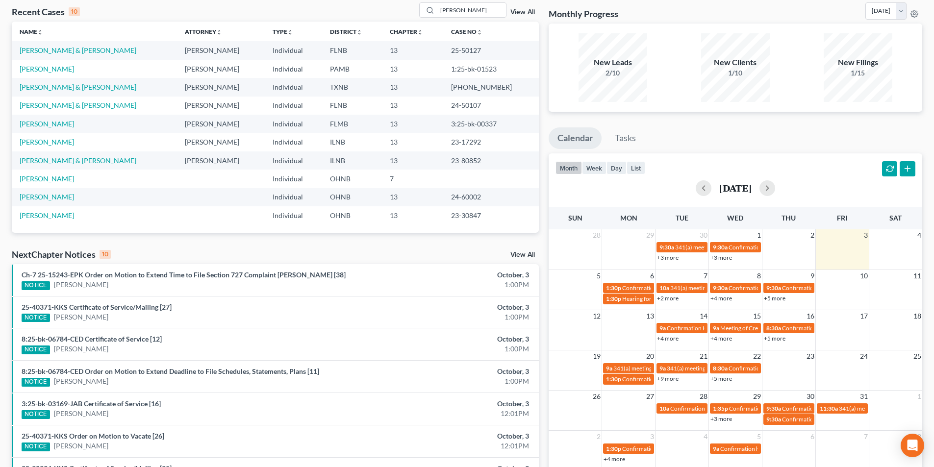
click at [730, 300] on link "+4 more" at bounding box center [722, 298] width 22 height 7
drag, startPoint x: 513, startPoint y: 124, endPoint x: 468, endPoint y: 124, distance: 44.6
click at [468, 124] on td "3:25-bk-00337" at bounding box center [491, 124] width 96 height 18
copy td "3:25-bk-00337"
click at [727, 297] on link "+4 more" at bounding box center [722, 298] width 22 height 7
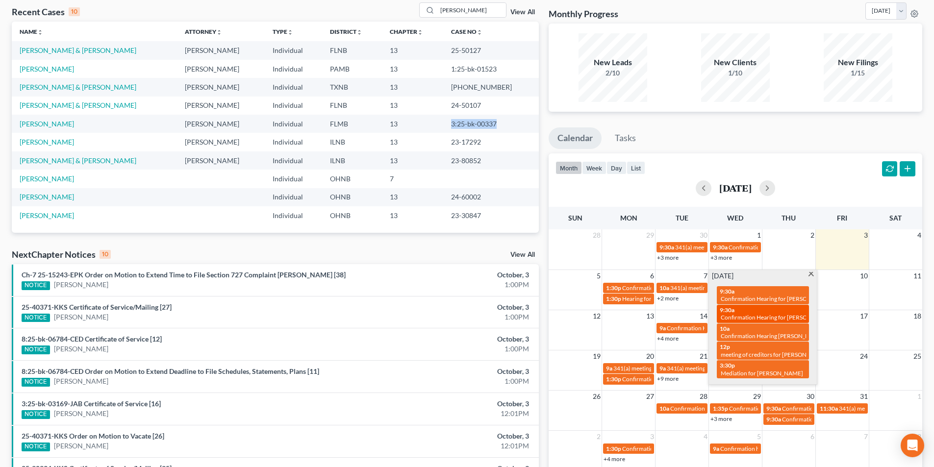
click at [773, 314] on span "Confirmation Hearing for Burton Lambert" at bounding box center [777, 317] width 112 height 7
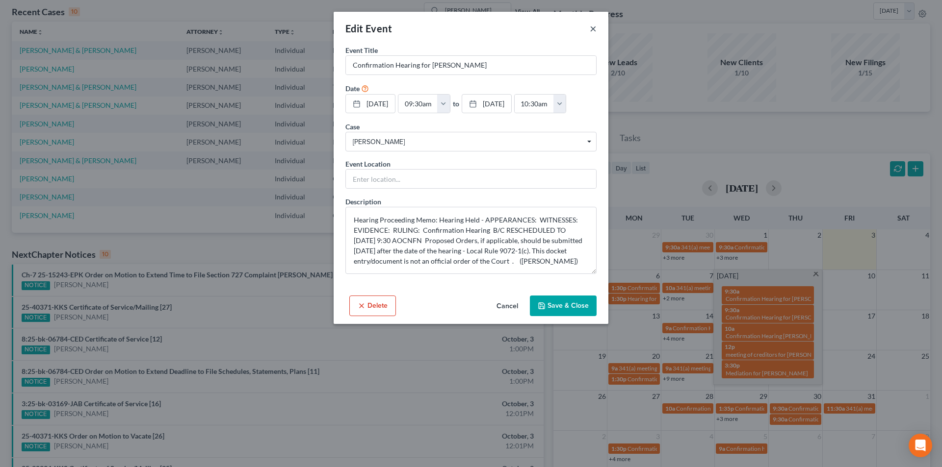
click at [595, 27] on button "×" at bounding box center [592, 29] width 7 height 12
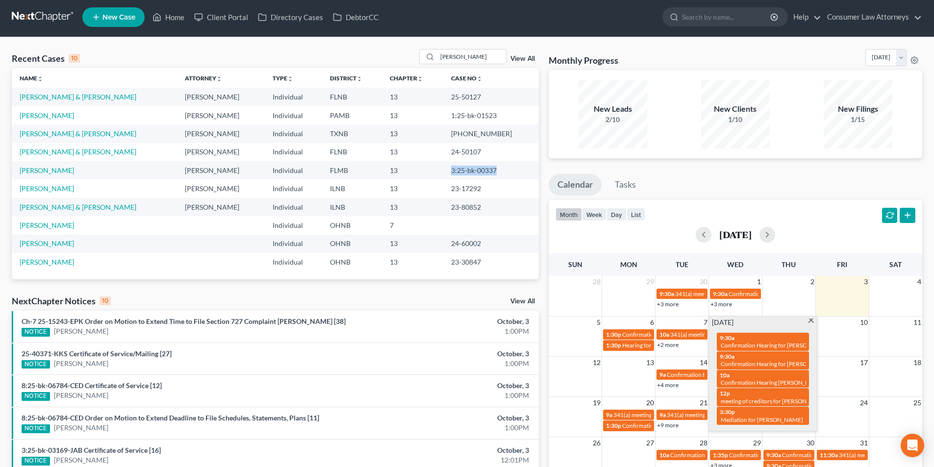
scroll to position [0, 0]
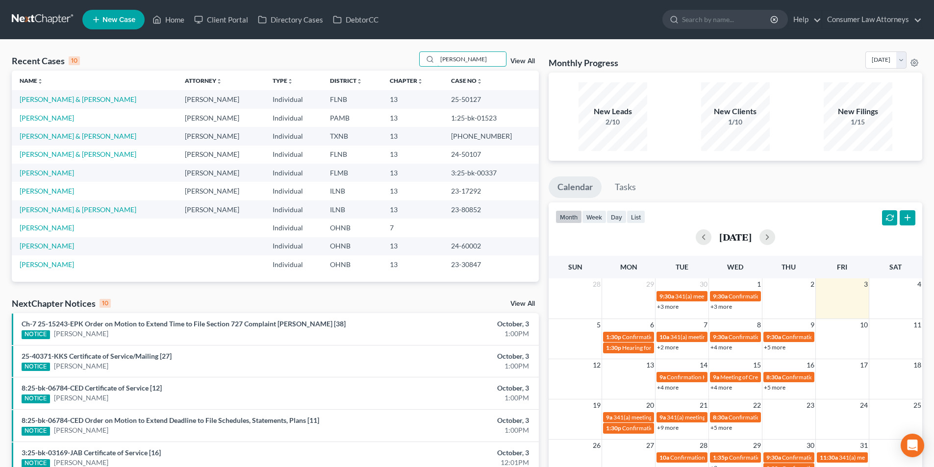
click at [404, 60] on div "Recent Cases 10 johnson View All" at bounding box center [275, 60] width 527 height 19
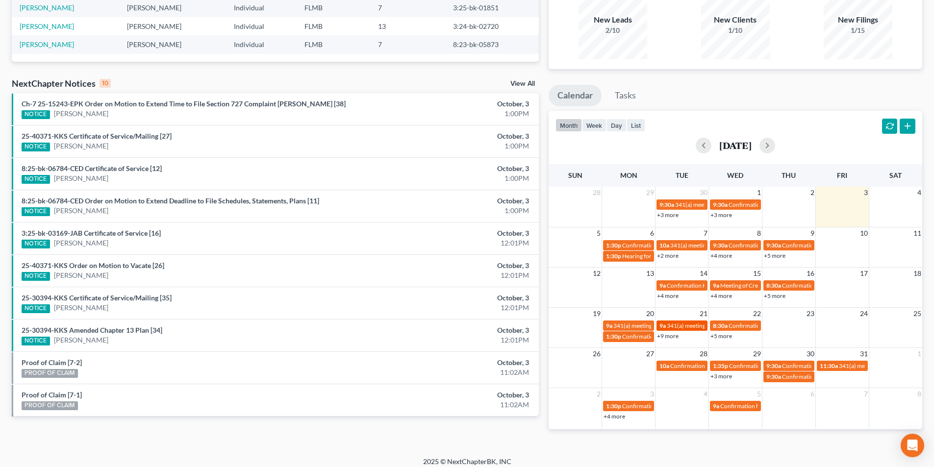
scroll to position [98, 0]
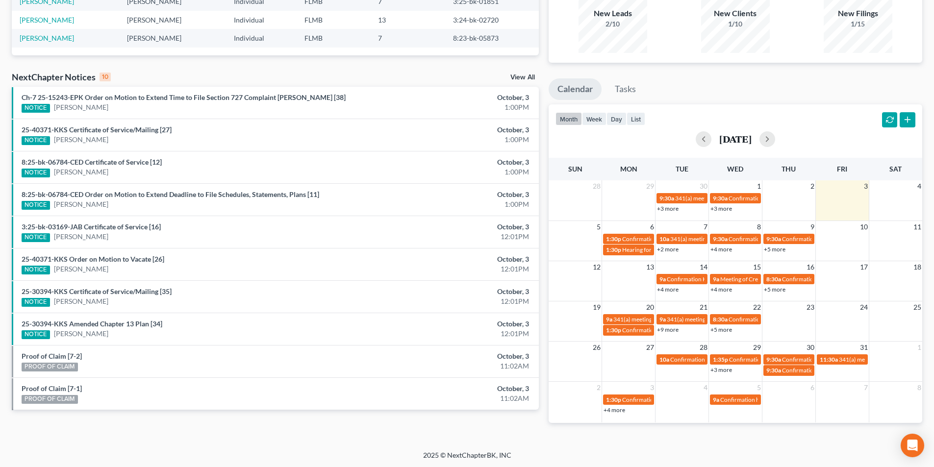
type input "lambert"
click at [726, 252] on link "+4 more" at bounding box center [722, 249] width 22 height 7
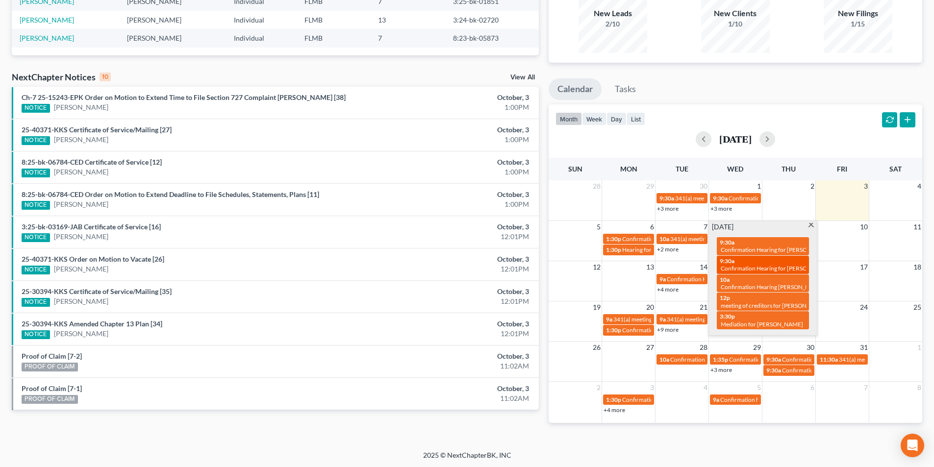
click at [774, 267] on span "Confirmation Hearing for Burton Lambert" at bounding box center [777, 268] width 112 height 7
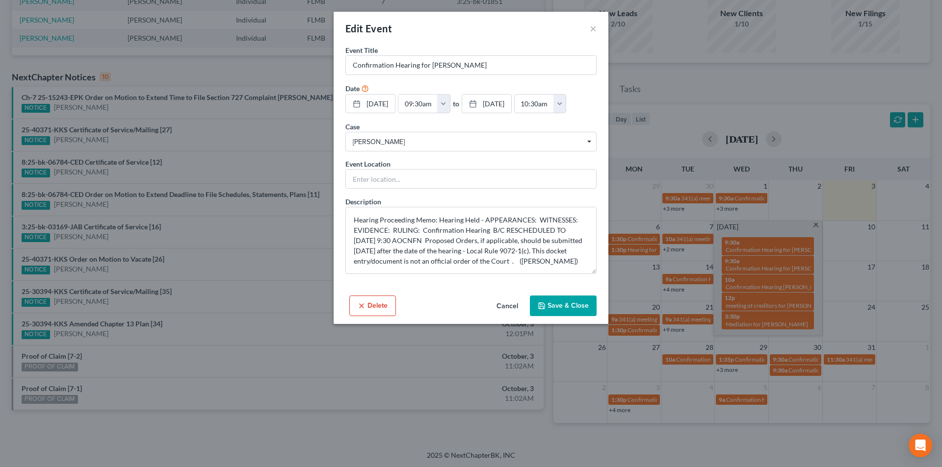
click at [362, 310] on button "Delete" at bounding box center [372, 306] width 47 height 21
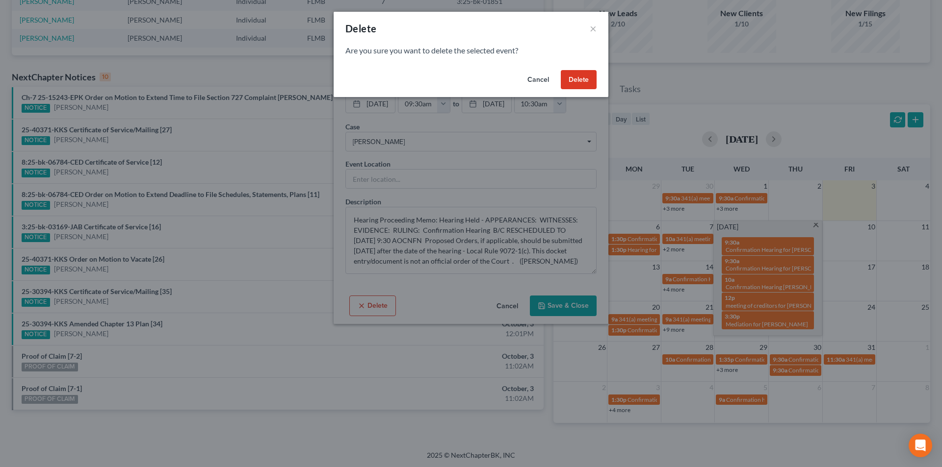
click at [590, 70] on button "Delete" at bounding box center [579, 80] width 36 height 20
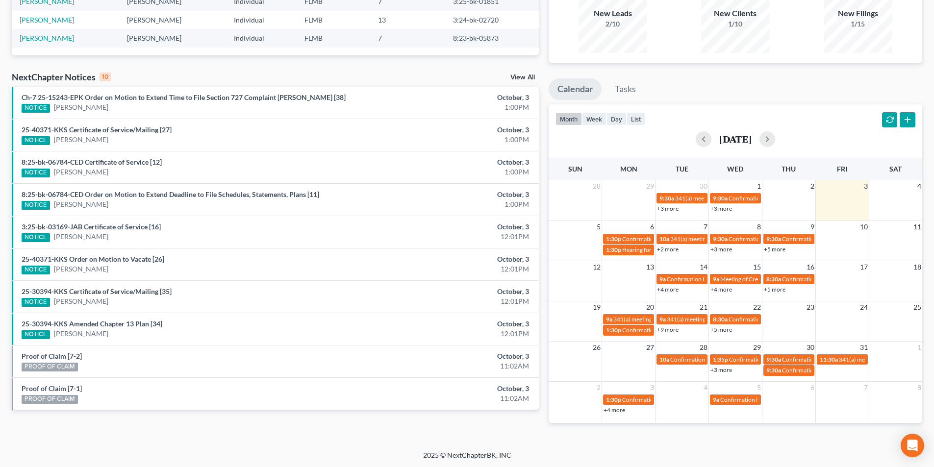
click at [721, 248] on link "+3 more" at bounding box center [722, 249] width 22 height 7
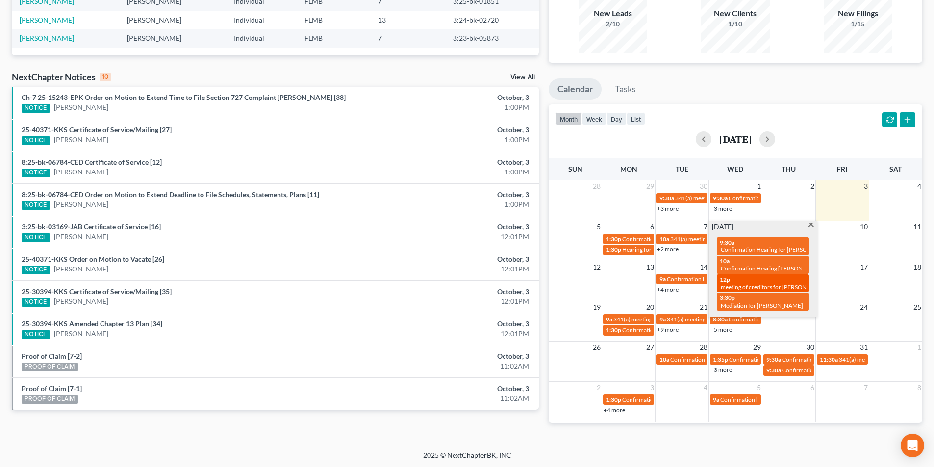
click at [765, 280] on div "12p meeting of creditors for Felipe Alvarado-Garcia & Karina Alvarado" at bounding box center [763, 283] width 86 height 15
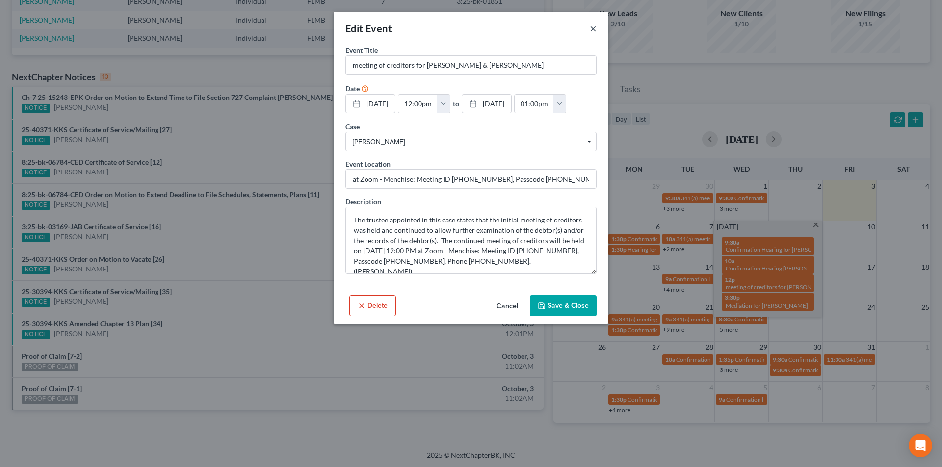
click at [591, 27] on button "×" at bounding box center [592, 29] width 7 height 12
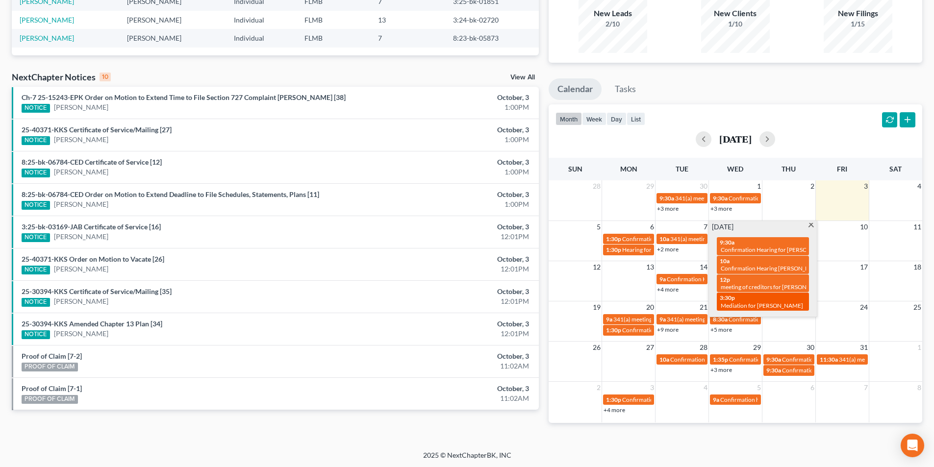
click at [760, 304] on span "Mediation for [PERSON_NAME]" at bounding box center [762, 305] width 82 height 7
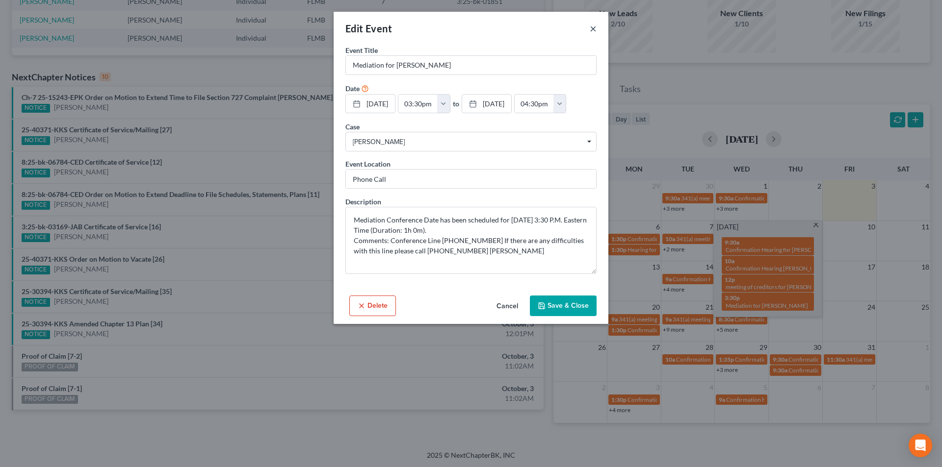
click at [593, 24] on button "×" at bounding box center [592, 29] width 7 height 12
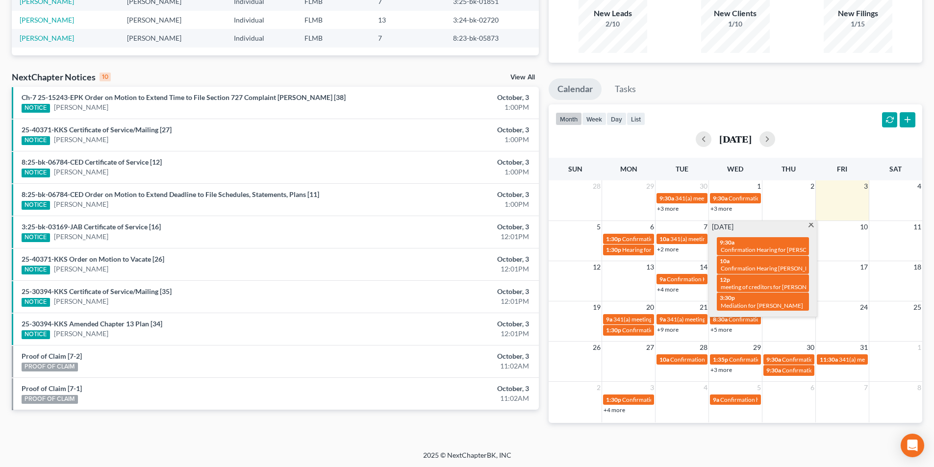
click at [812, 224] on span at bounding box center [811, 226] width 7 height 6
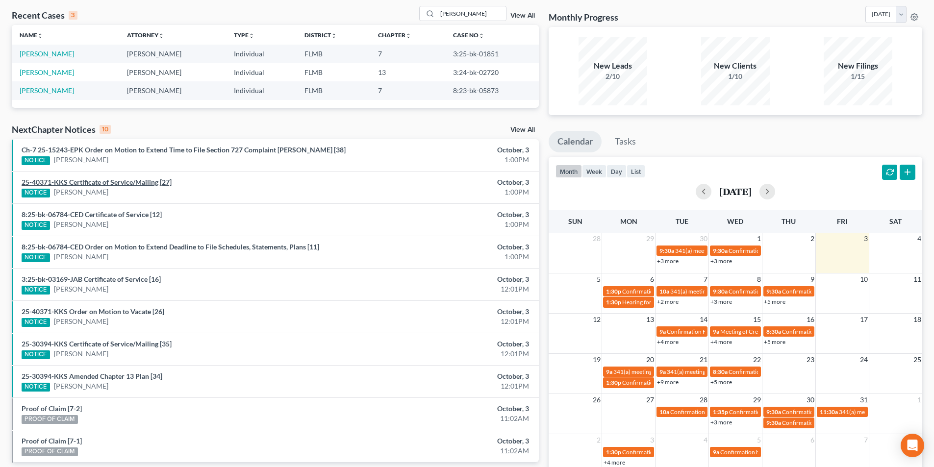
scroll to position [0, 0]
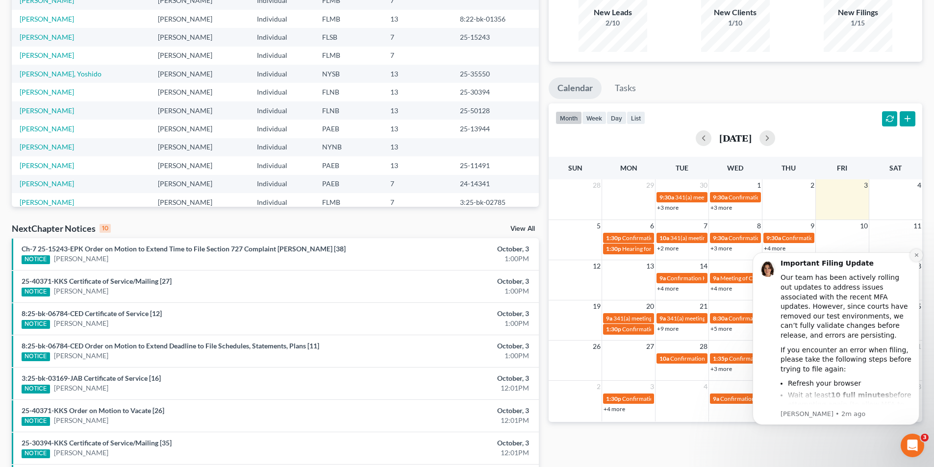
click at [914, 256] on icon "Dismiss notification" at bounding box center [916, 255] width 5 height 5
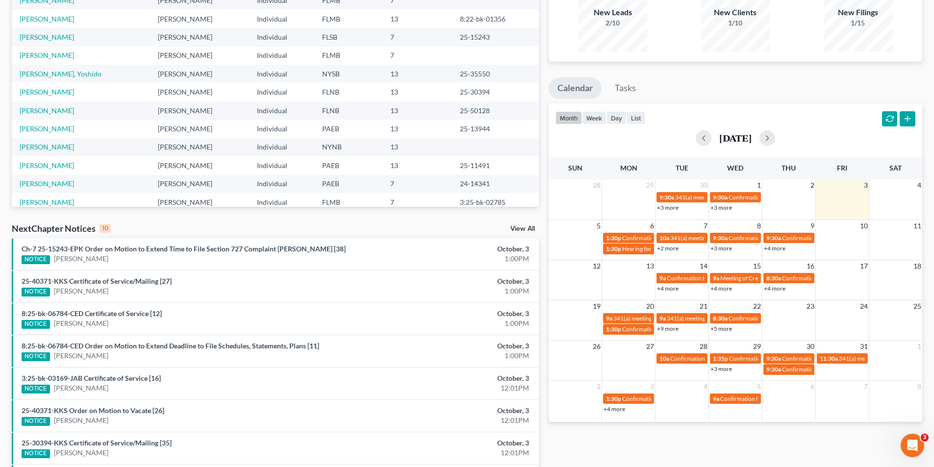
click at [776, 249] on link "+4 more" at bounding box center [775, 248] width 22 height 7
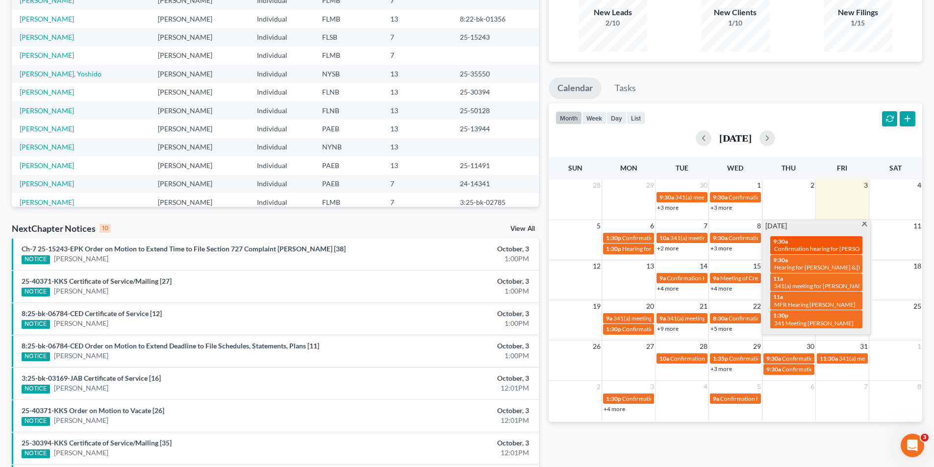
click at [826, 247] on span "Confirmation hearing for [PERSON_NAME]" at bounding box center [829, 248] width 111 height 7
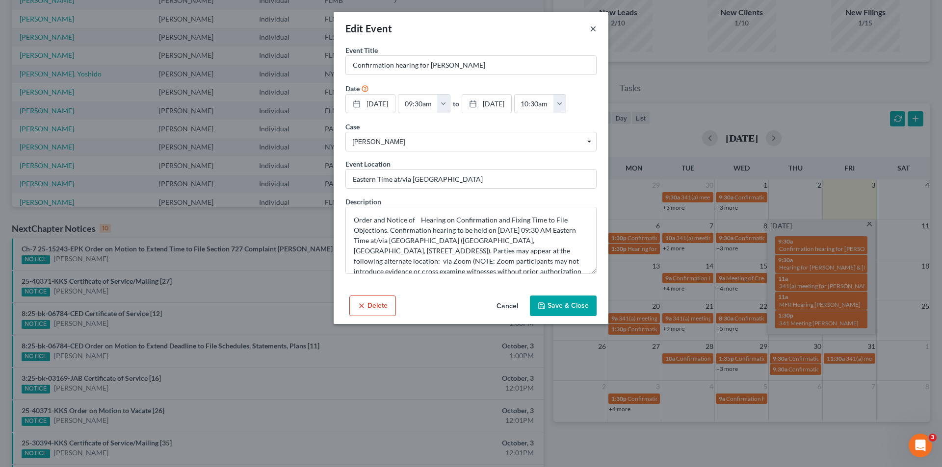
click at [591, 26] on button "×" at bounding box center [592, 29] width 7 height 12
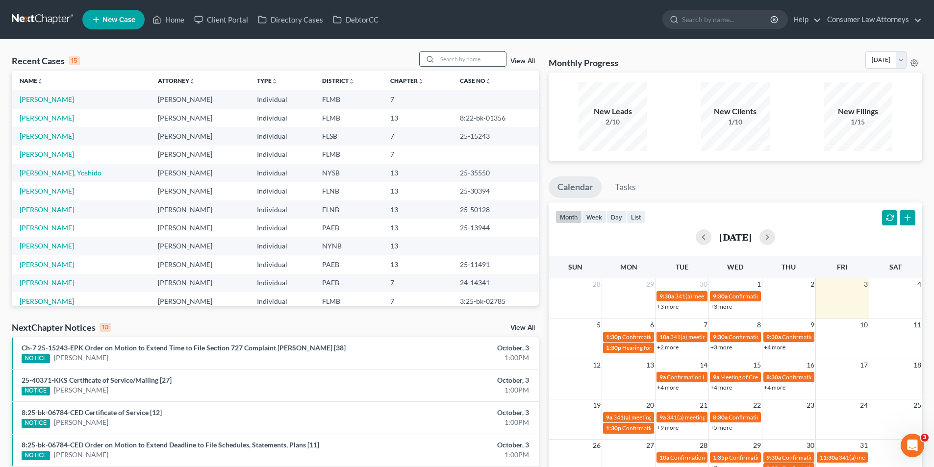
click at [468, 62] on input "search" at bounding box center [471, 59] width 69 height 14
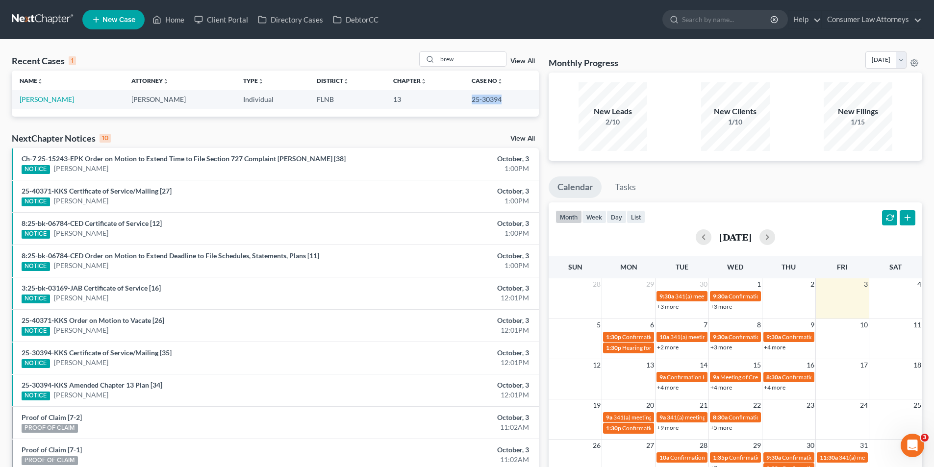
drag, startPoint x: 485, startPoint y: 97, endPoint x: 463, endPoint y: 98, distance: 22.1
click at [464, 98] on td "25-30394" at bounding box center [501, 99] width 75 height 18
copy td "25-30394"
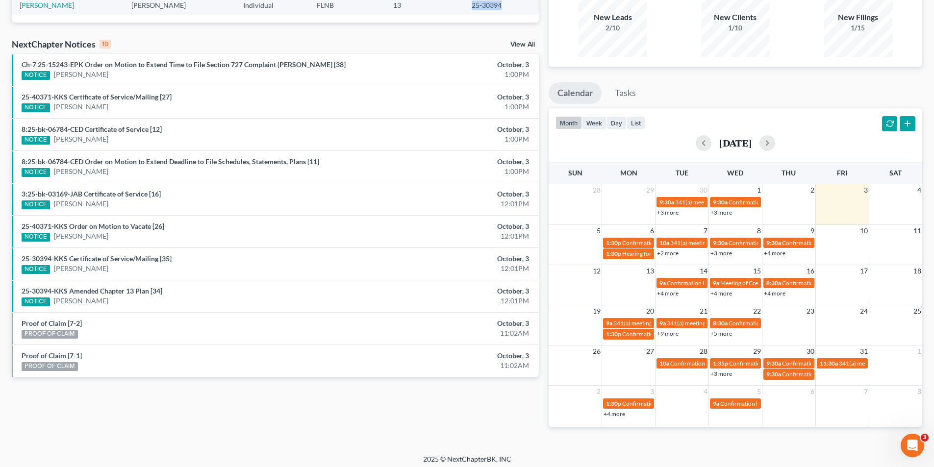
scroll to position [98, 0]
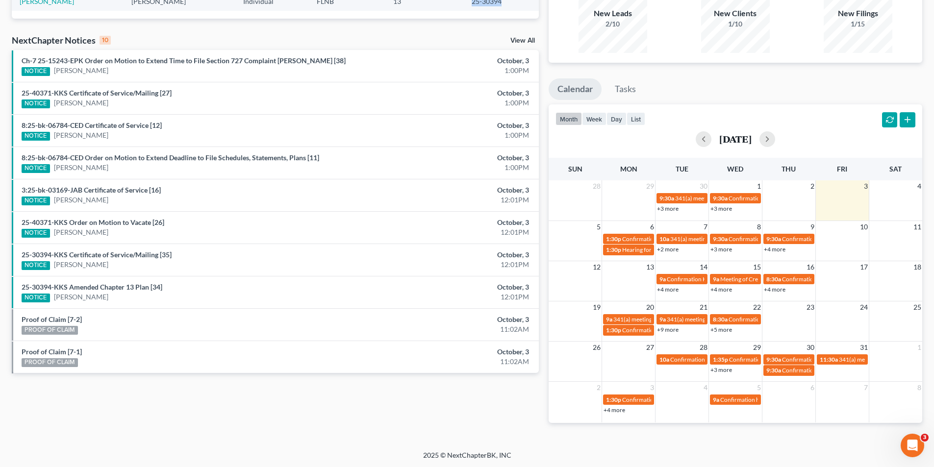
click at [778, 250] on link "+4 more" at bounding box center [775, 249] width 22 height 7
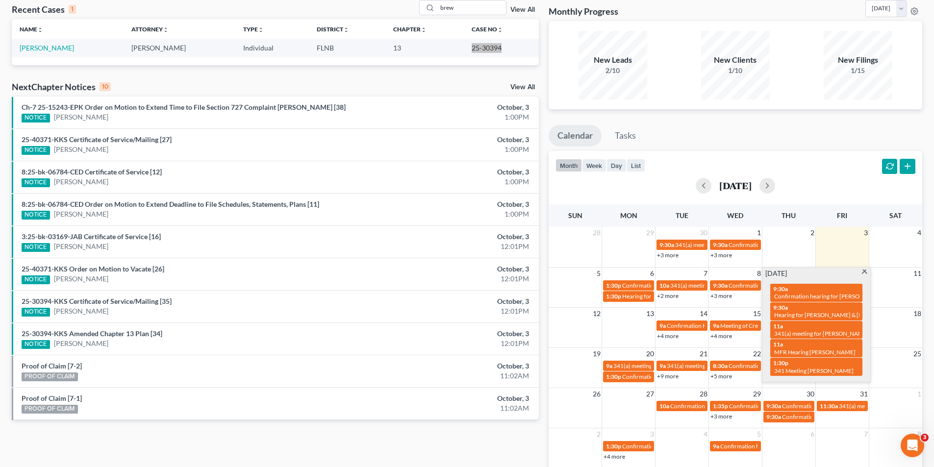
scroll to position [0, 0]
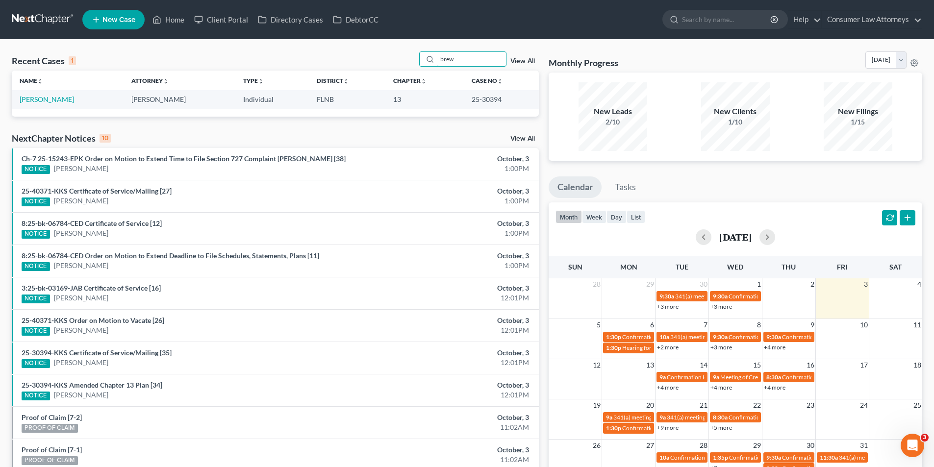
drag, startPoint x: 465, startPoint y: 61, endPoint x: 402, endPoint y: 59, distance: 63.8
click at [402, 59] on div "Recent Cases 1 brew View All" at bounding box center [275, 60] width 527 height 19
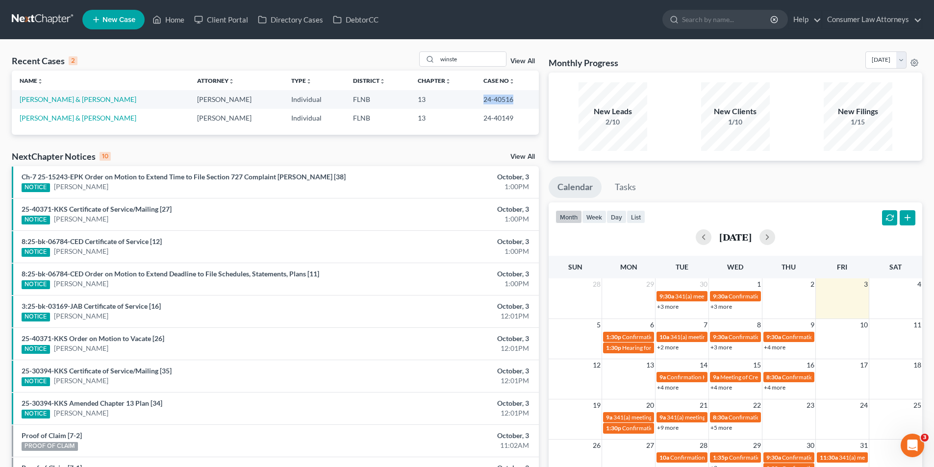
drag, startPoint x: 509, startPoint y: 99, endPoint x: 473, endPoint y: 99, distance: 35.8
click at [476, 99] on td "24-40516" at bounding box center [507, 99] width 63 height 18
copy td "24-40516"
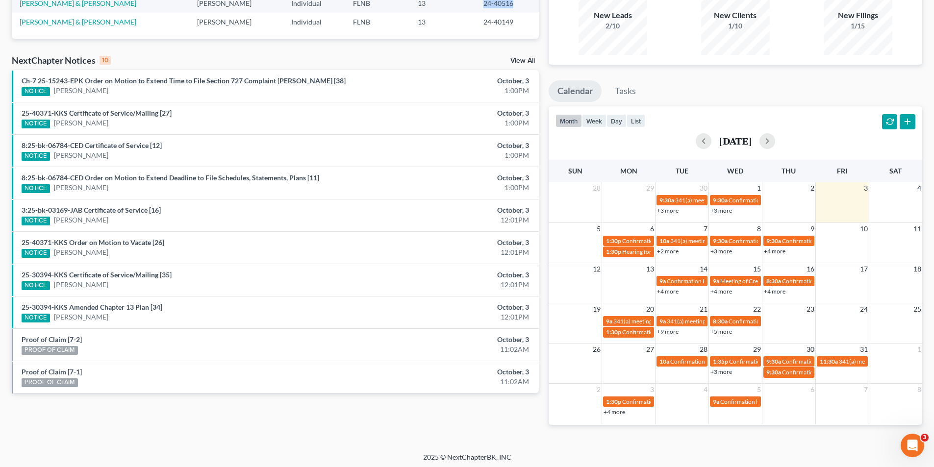
scroll to position [98, 0]
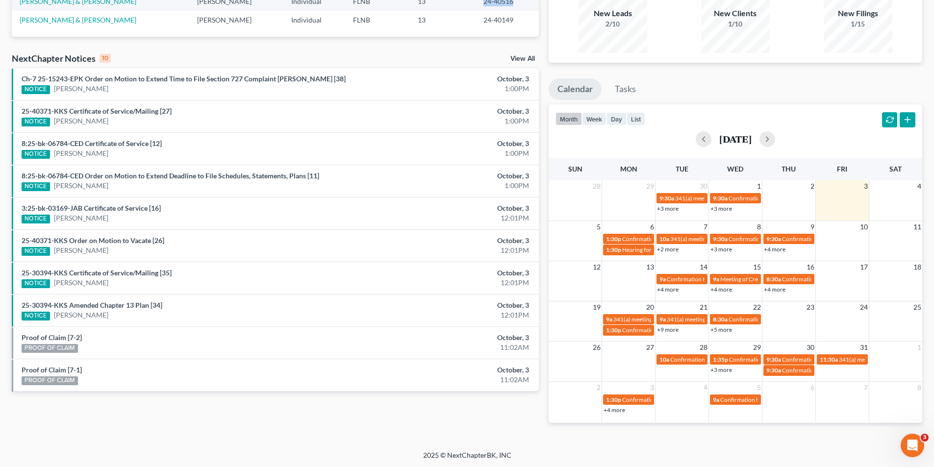
click at [777, 248] on link "+4 more" at bounding box center [775, 249] width 22 height 7
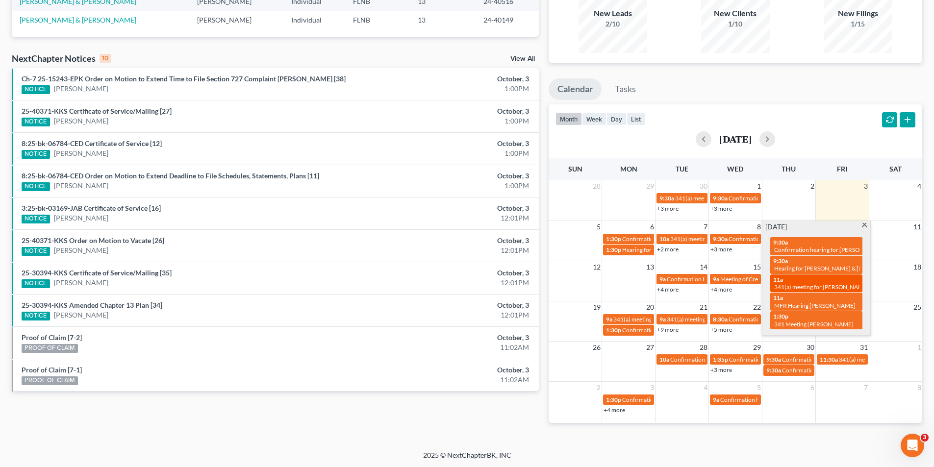
click at [805, 283] on span "341(a) meeting for [PERSON_NAME]" at bounding box center [821, 286] width 95 height 7
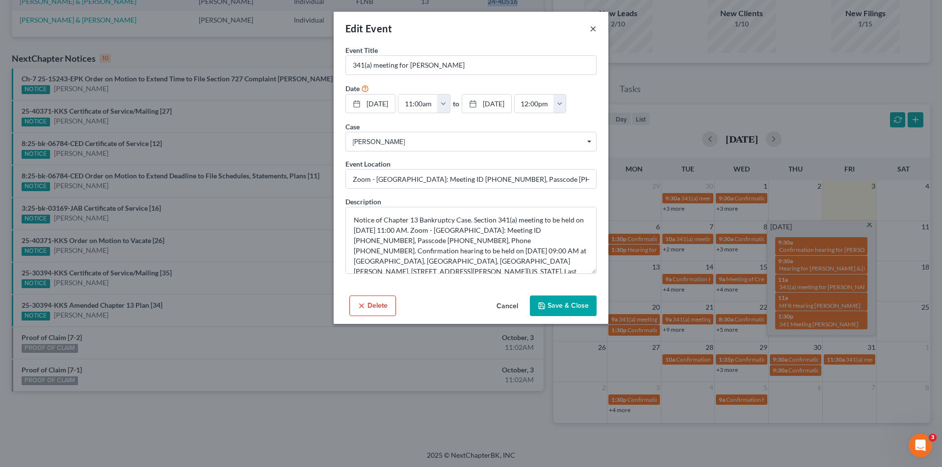
click at [591, 26] on button "×" at bounding box center [592, 29] width 7 height 12
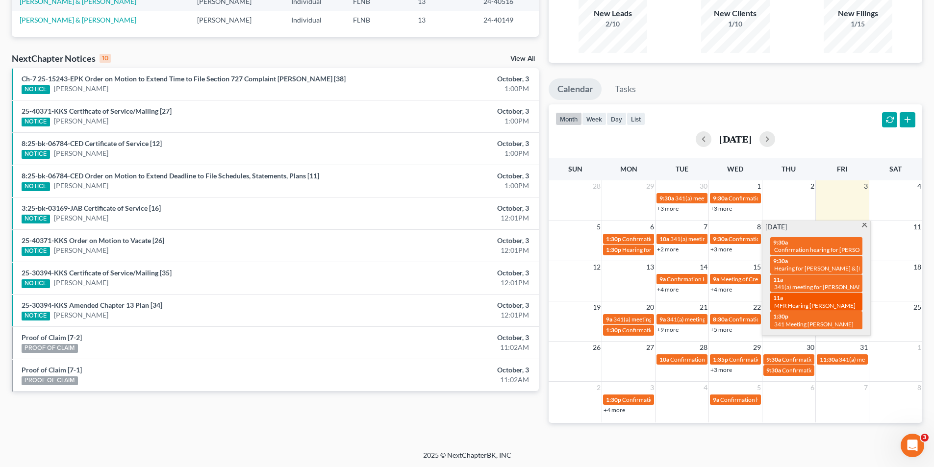
click at [831, 302] on span "MFR Hearing [PERSON_NAME]" at bounding box center [814, 305] width 81 height 7
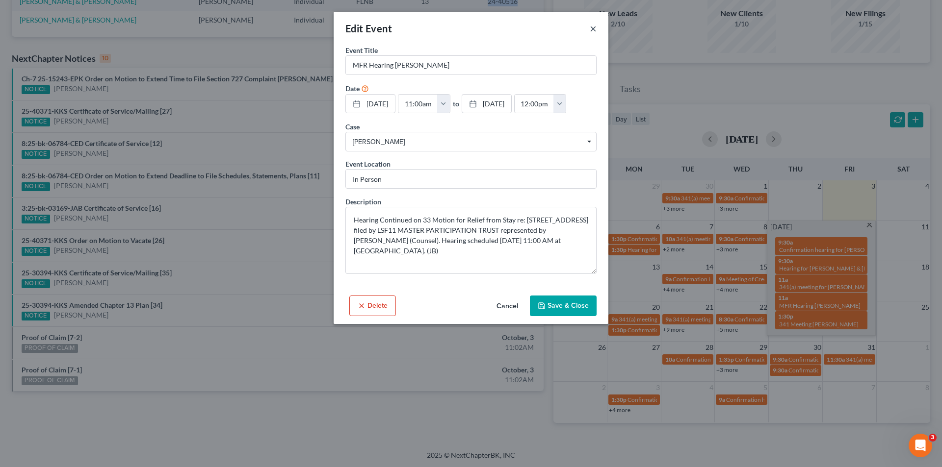
click at [595, 31] on button "×" at bounding box center [592, 29] width 7 height 12
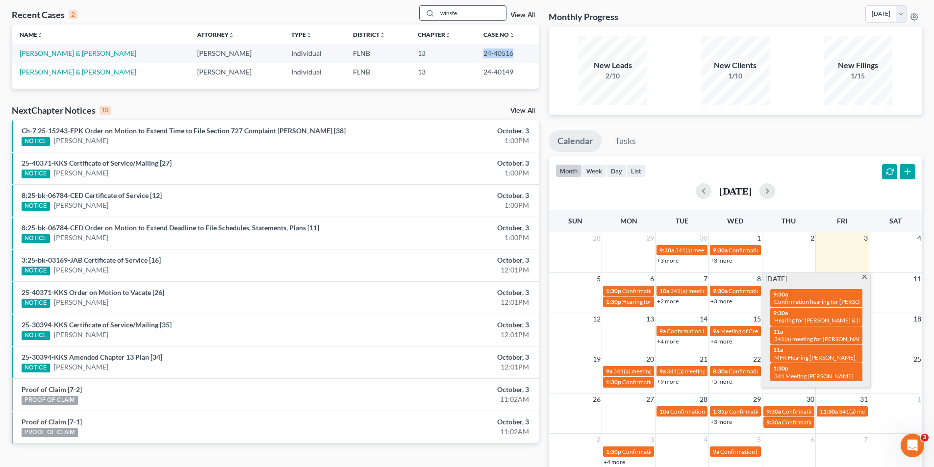
scroll to position [0, 0]
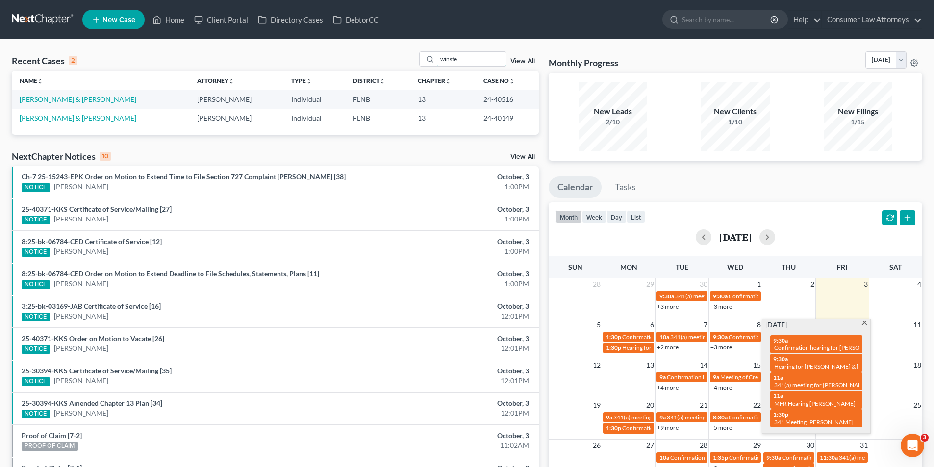
drag, startPoint x: 478, startPoint y: 56, endPoint x: 408, endPoint y: 57, distance: 70.1
click at [408, 57] on div "Recent Cases 2 winste View All" at bounding box center [275, 60] width 527 height 19
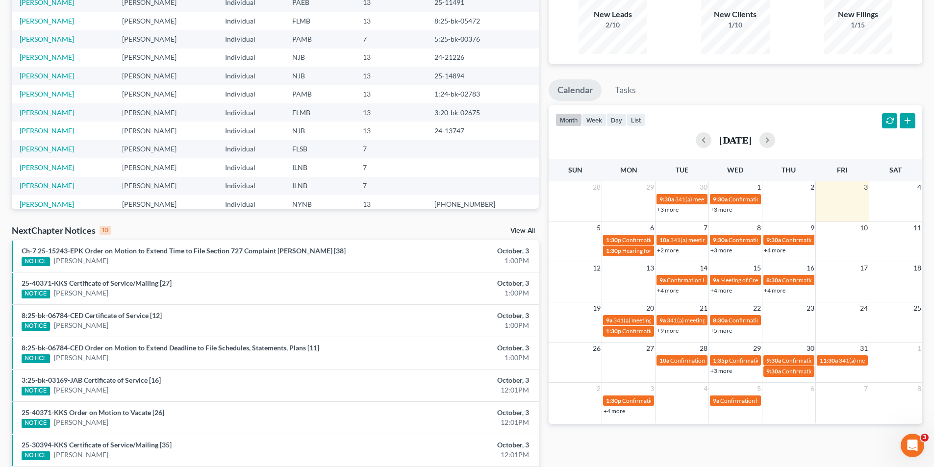
scroll to position [98, 0]
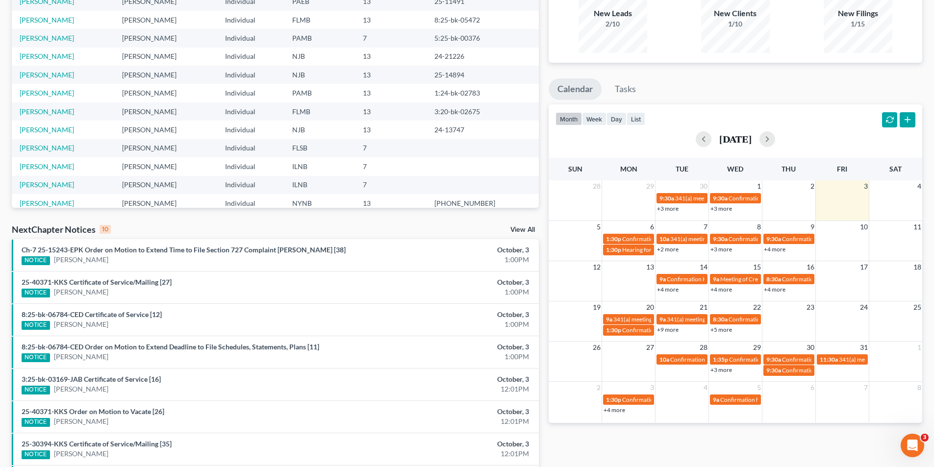
click at [782, 253] on div "+4 more" at bounding box center [789, 249] width 53 height 10
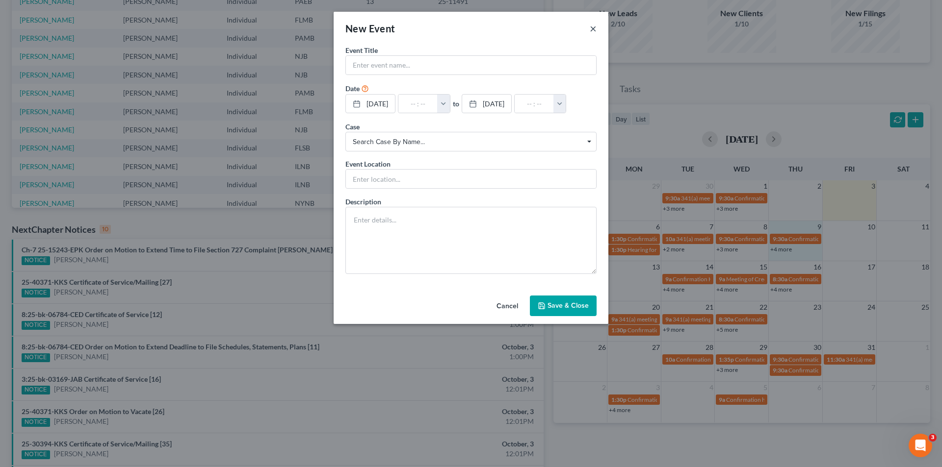
click at [592, 27] on button "×" at bounding box center [592, 29] width 7 height 12
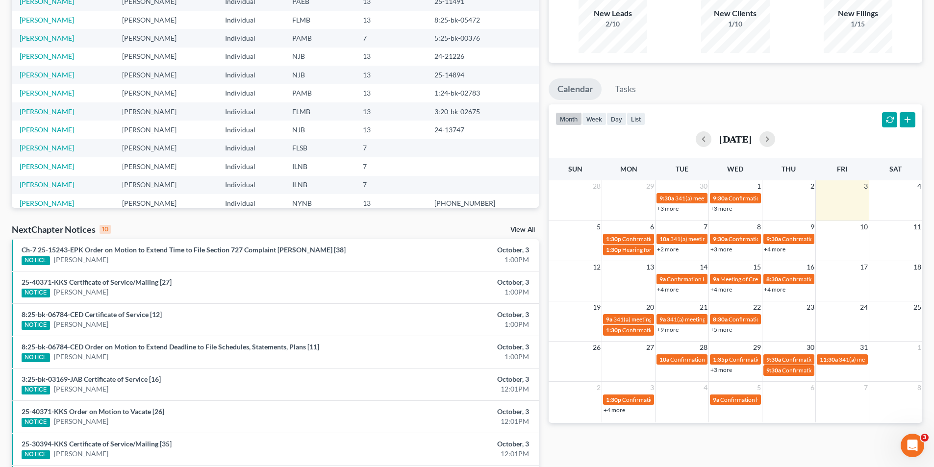
click at [776, 247] on link "+4 more" at bounding box center [775, 249] width 22 height 7
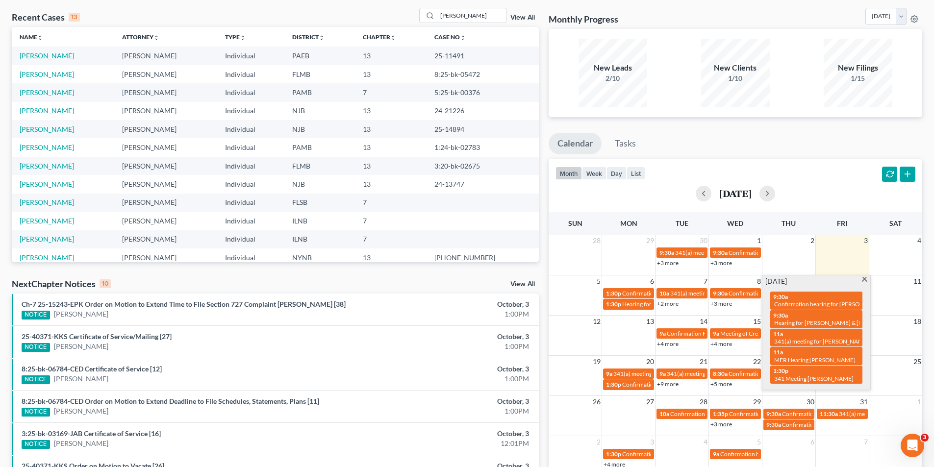
scroll to position [0, 0]
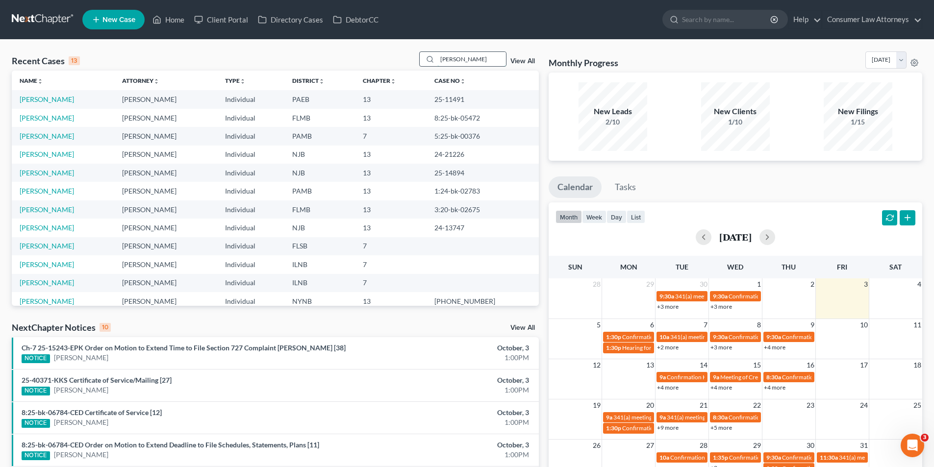
drag, startPoint x: 472, startPoint y: 59, endPoint x: 425, endPoint y: 53, distance: 47.9
click at [425, 53] on div "[PERSON_NAME]" at bounding box center [462, 58] width 87 height 15
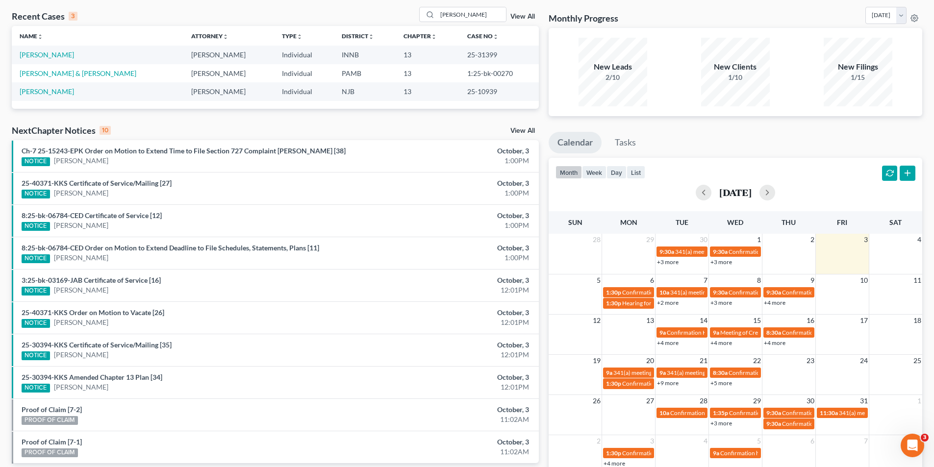
scroll to position [98, 0]
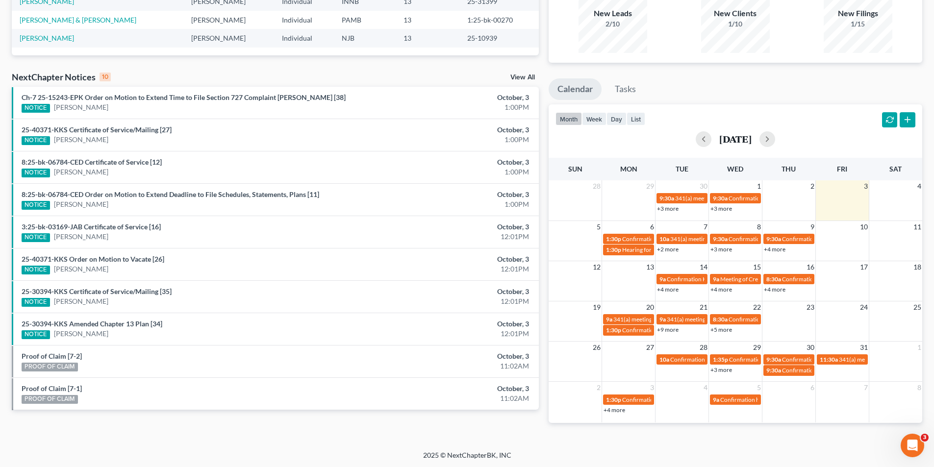
click at [667, 289] on link "+4 more" at bounding box center [668, 289] width 22 height 7
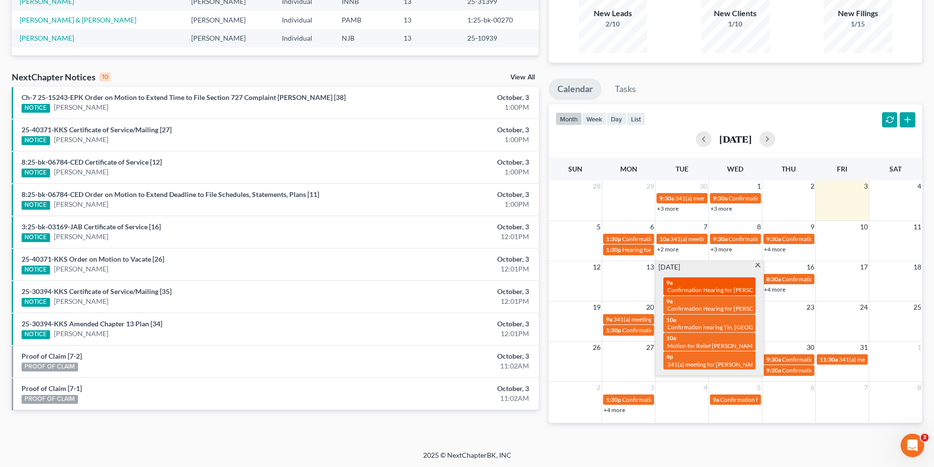
click at [703, 288] on span "Confirmation Hearing for [PERSON_NAME]" at bounding box center [723, 289] width 112 height 7
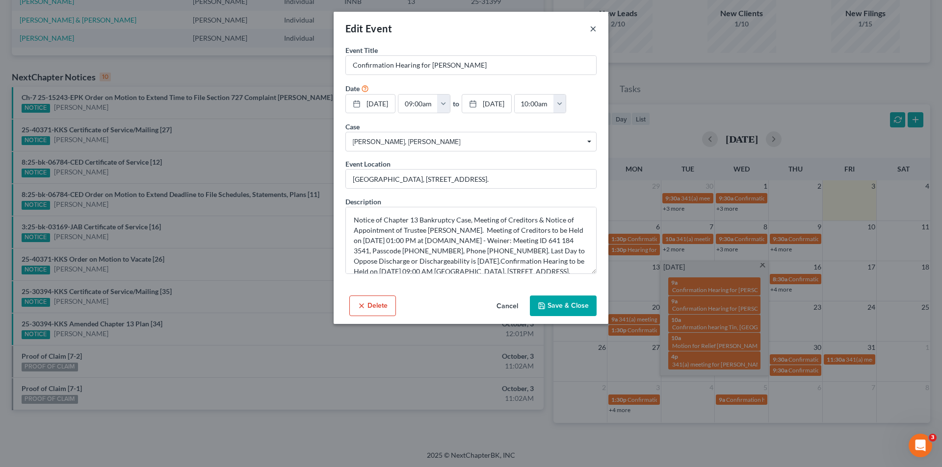
click at [594, 31] on button "×" at bounding box center [592, 29] width 7 height 12
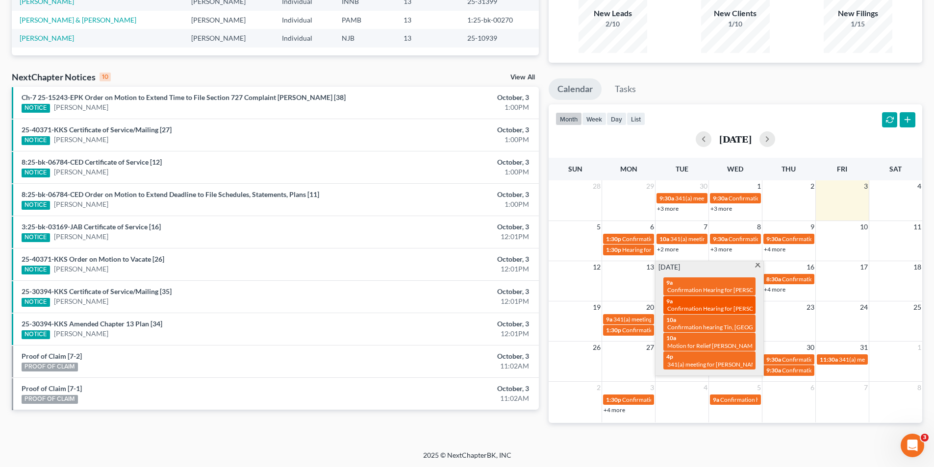
click at [711, 303] on div "9a Confirmation Hearing for [PERSON_NAME]" at bounding box center [709, 305] width 86 height 15
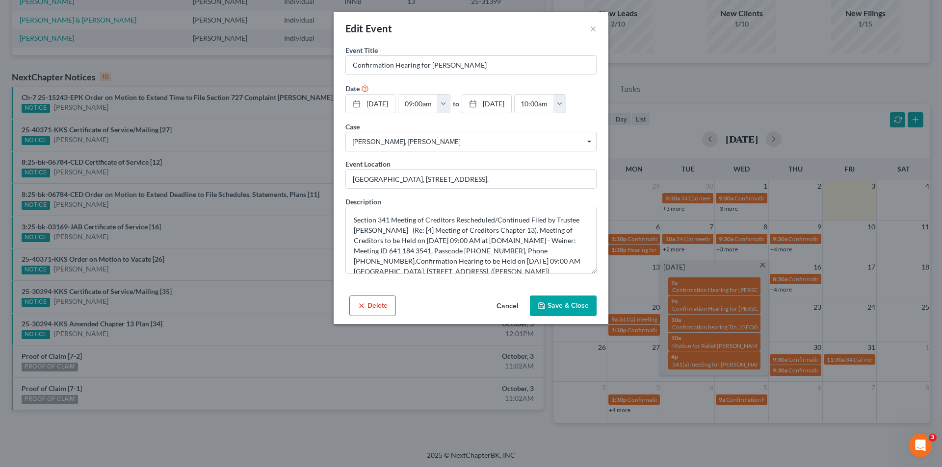
click at [360, 310] on icon "button" at bounding box center [362, 306] width 8 height 8
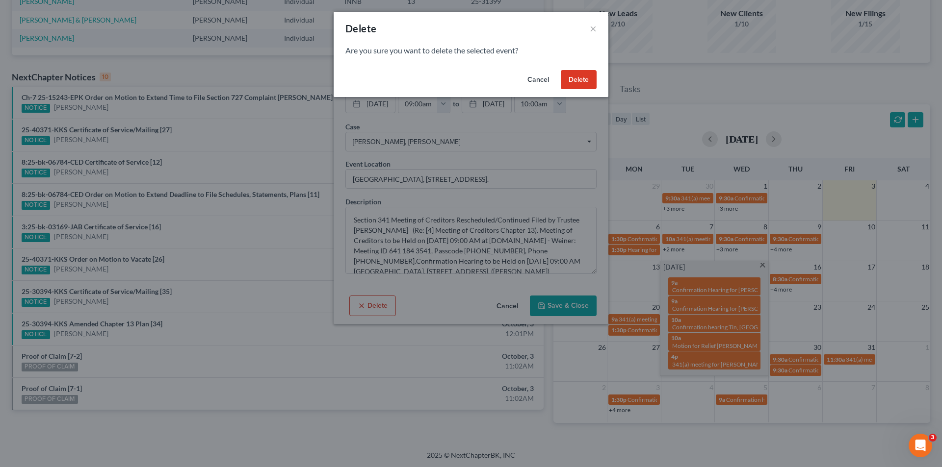
click at [578, 82] on button "Delete" at bounding box center [579, 80] width 36 height 20
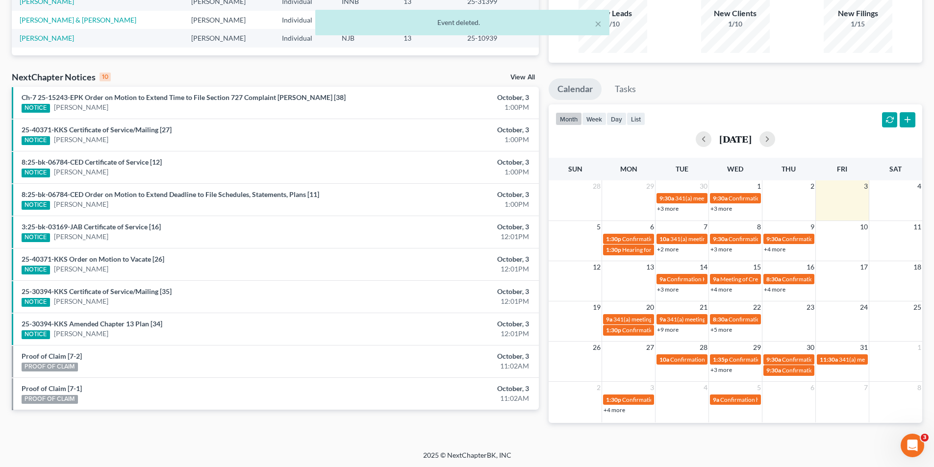
click at [726, 288] on link "+4 more" at bounding box center [722, 289] width 22 height 7
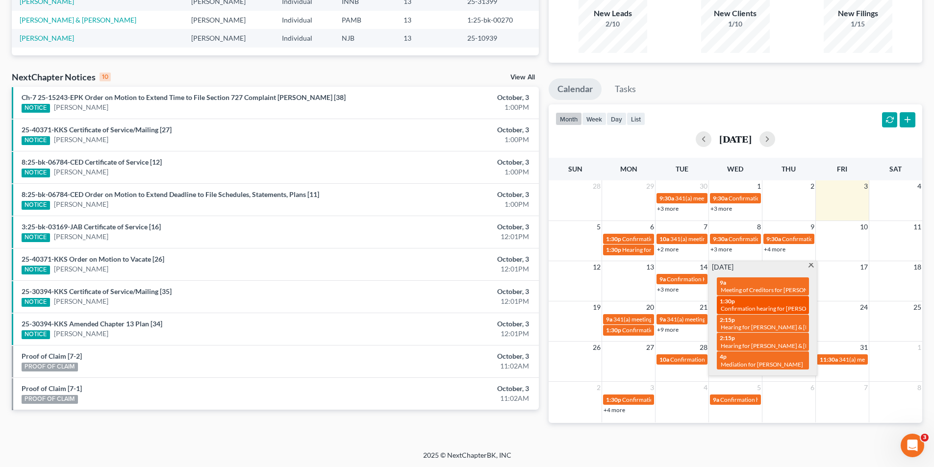
click at [763, 304] on div "1:30p Confirmation hearing for [PERSON_NAME]" at bounding box center [763, 305] width 86 height 15
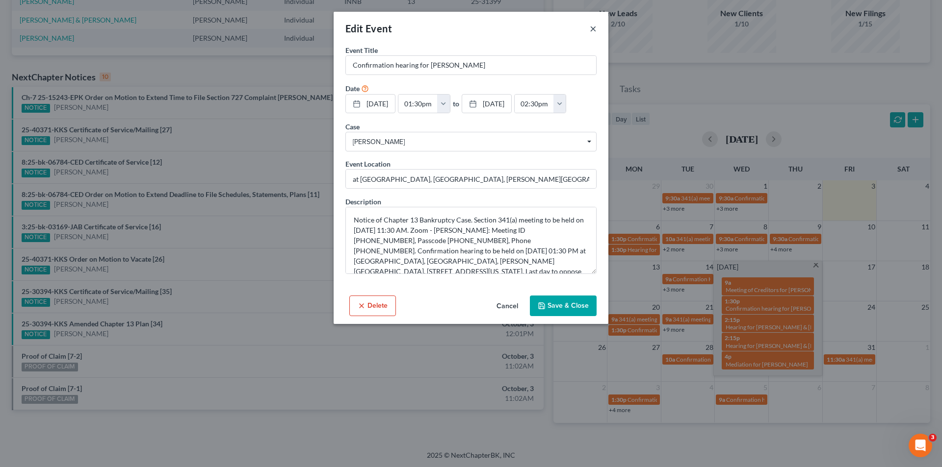
click at [593, 31] on button "×" at bounding box center [592, 29] width 7 height 12
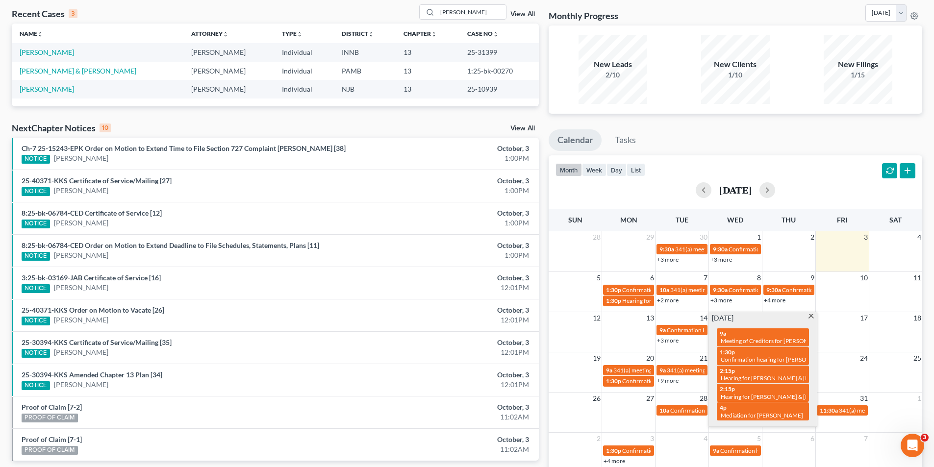
scroll to position [0, 0]
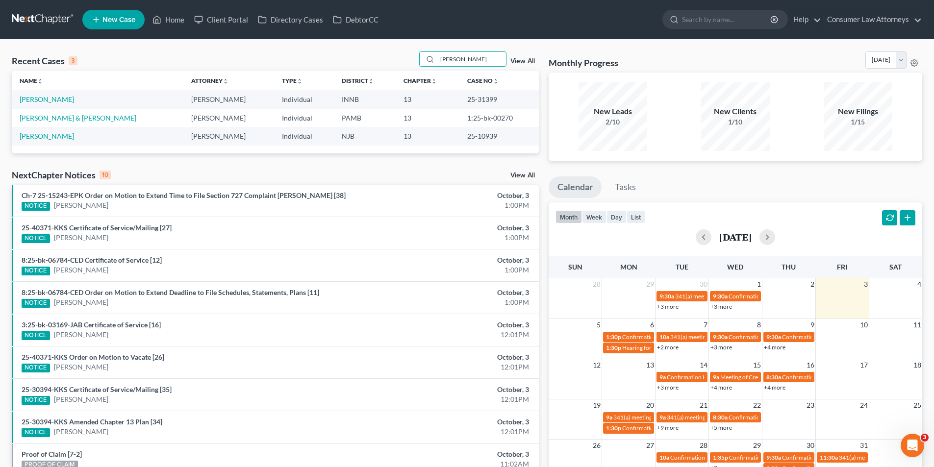
drag, startPoint x: 468, startPoint y: 63, endPoint x: 395, endPoint y: 63, distance: 73.6
click at [395, 63] on div "Recent Cases 3 [PERSON_NAME] View All" at bounding box center [275, 60] width 527 height 19
type input "r"
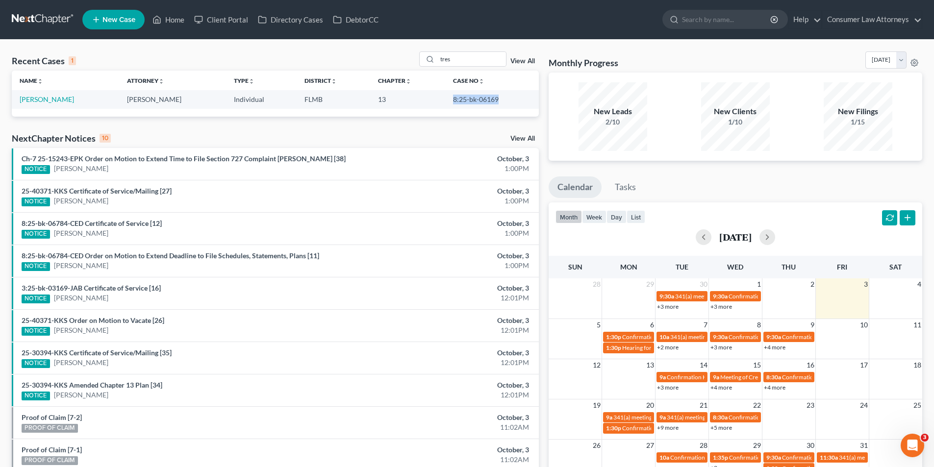
drag, startPoint x: 492, startPoint y: 98, endPoint x: 445, endPoint y: 98, distance: 47.6
click at [445, 98] on td "8:25-bk-06169" at bounding box center [492, 99] width 94 height 18
copy td "8:25-bk-06169"
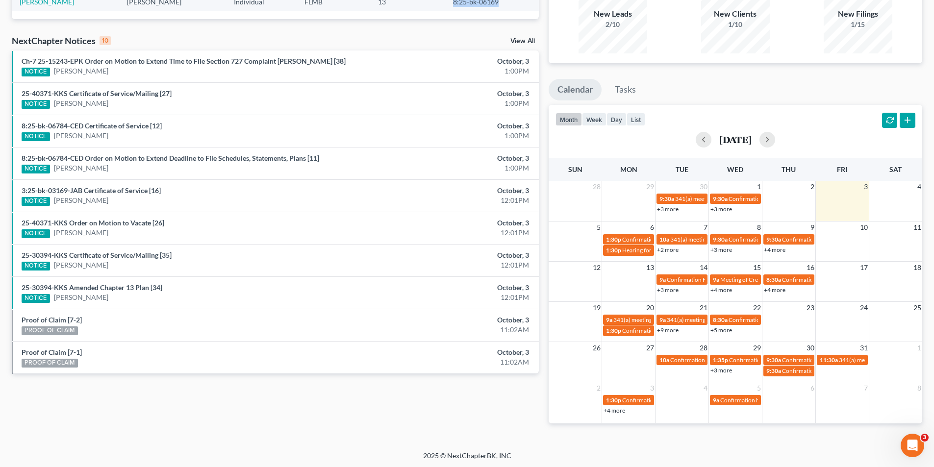
scroll to position [98, 0]
click at [727, 250] on link "+3 more" at bounding box center [722, 249] width 22 height 7
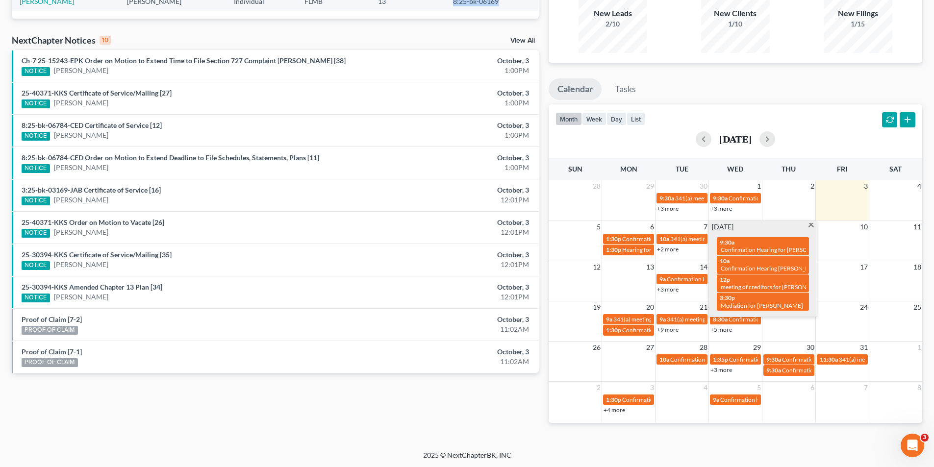
click at [811, 226] on span at bounding box center [811, 226] width 7 height 6
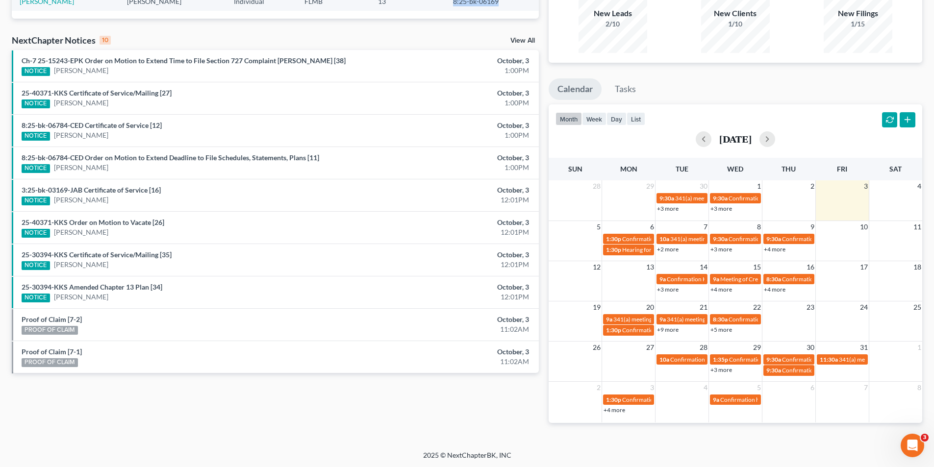
click at [722, 288] on link "+4 more" at bounding box center [722, 289] width 22 height 7
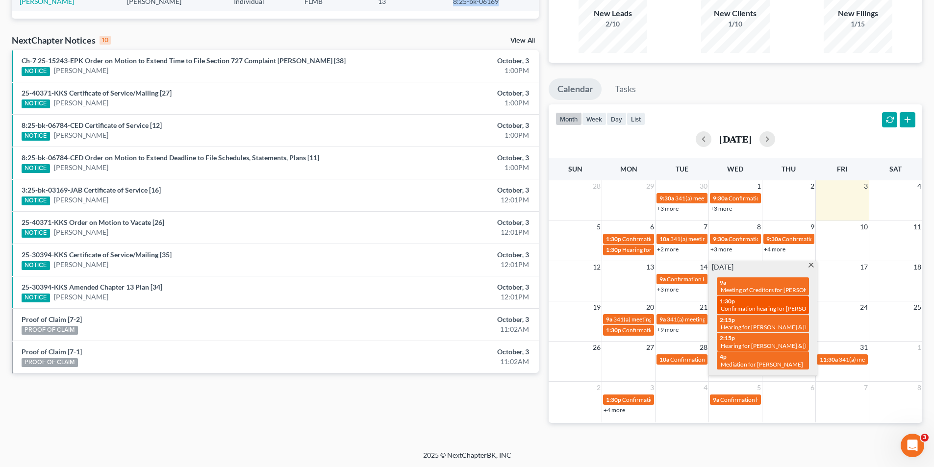
click at [766, 305] on span "Confirmation hearing for [PERSON_NAME]" at bounding box center [776, 308] width 111 height 7
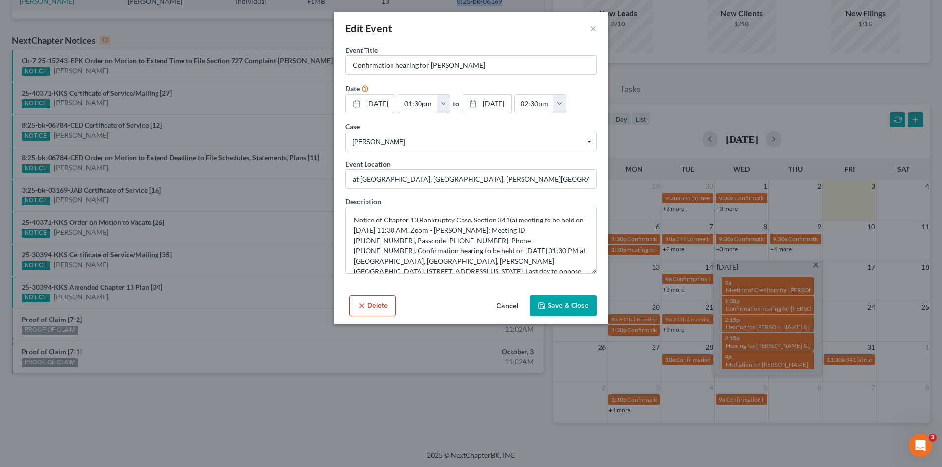
click at [370, 316] on button "Delete" at bounding box center [372, 306] width 47 height 21
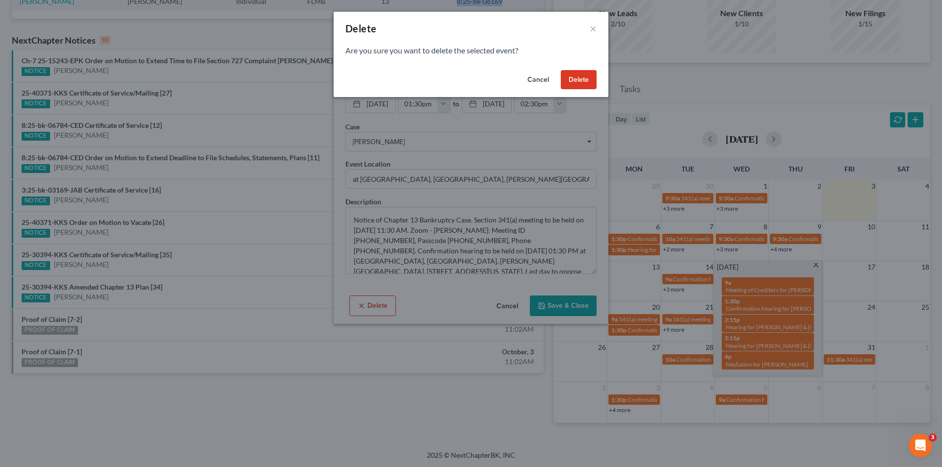
click at [591, 81] on button "Delete" at bounding box center [579, 80] width 36 height 20
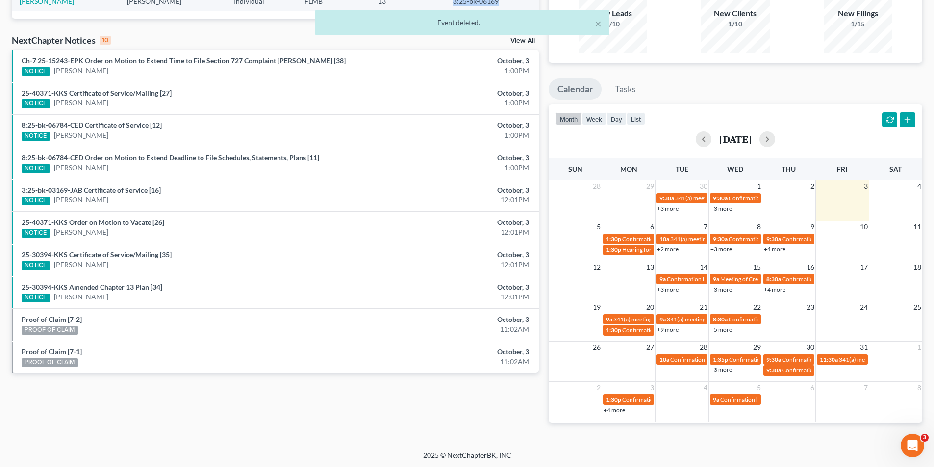
click at [729, 293] on link "+3 more" at bounding box center [722, 289] width 22 height 7
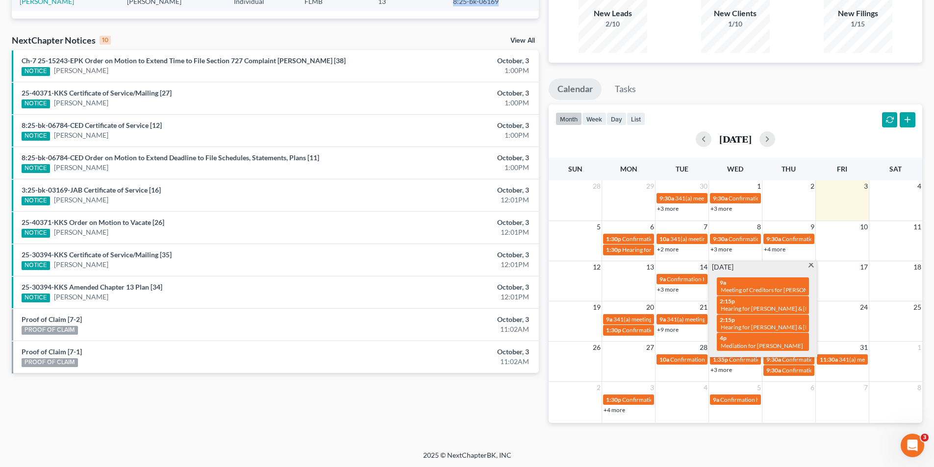
click at [809, 266] on span at bounding box center [811, 266] width 7 height 6
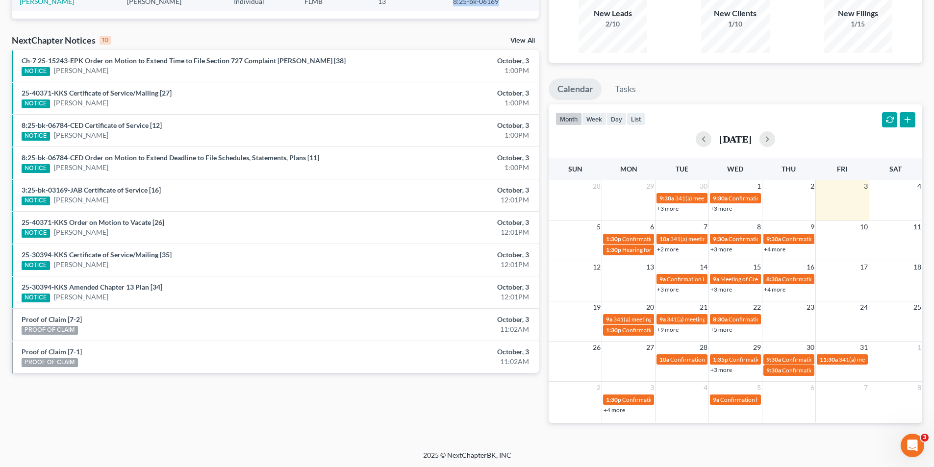
click at [780, 291] on link "+4 more" at bounding box center [775, 289] width 22 height 7
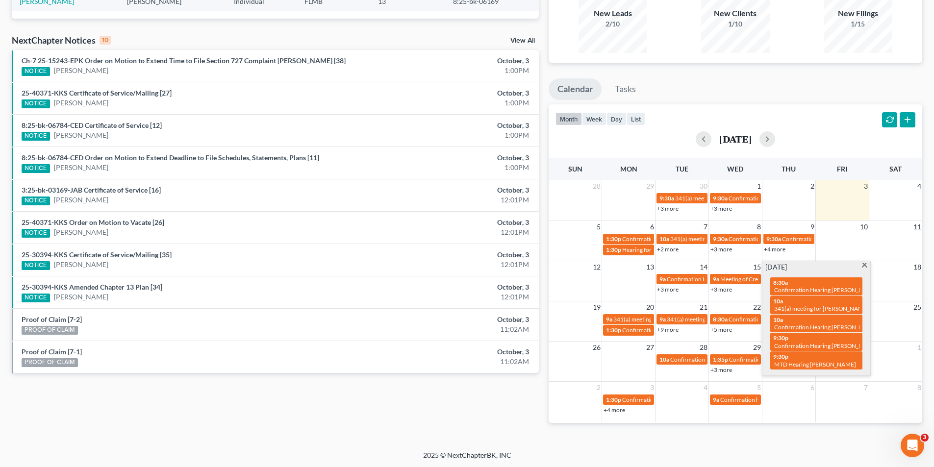
click at [812, 104] on div "month week day list [DATE]" at bounding box center [735, 127] width 383 height 47
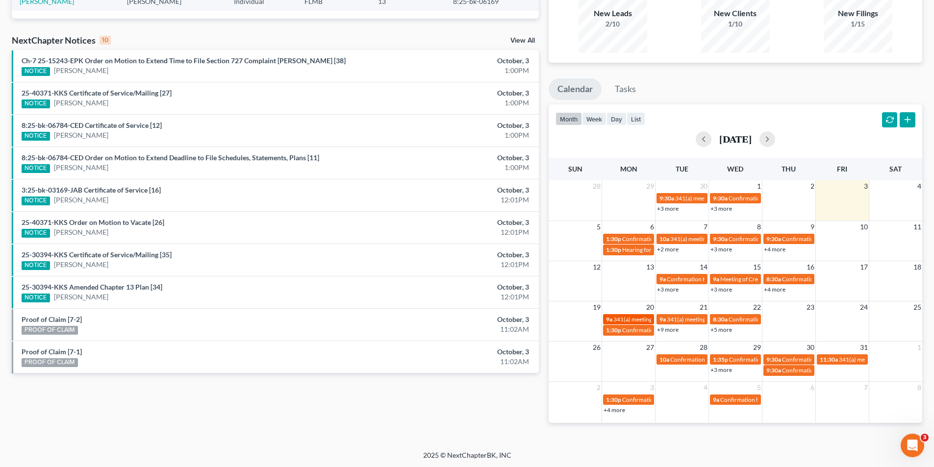
click at [632, 321] on span "341(a) meeting for [PERSON_NAME]" at bounding box center [660, 319] width 95 height 7
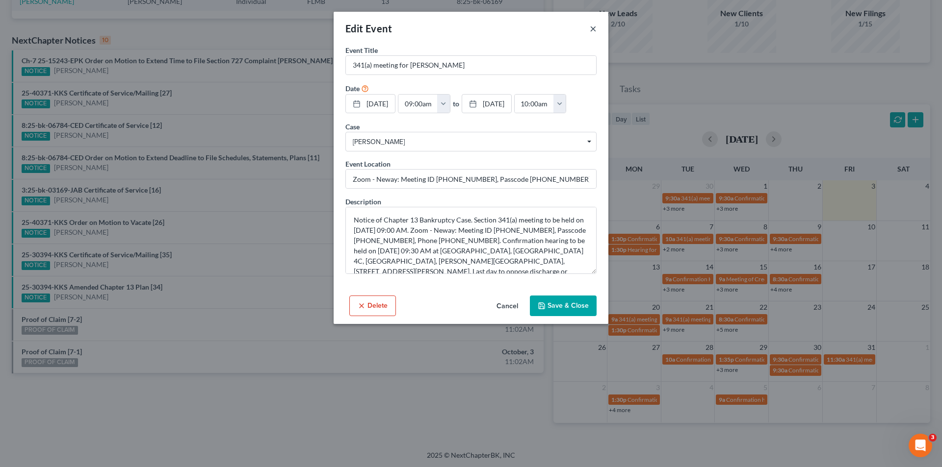
click at [594, 31] on button "×" at bounding box center [592, 29] width 7 height 12
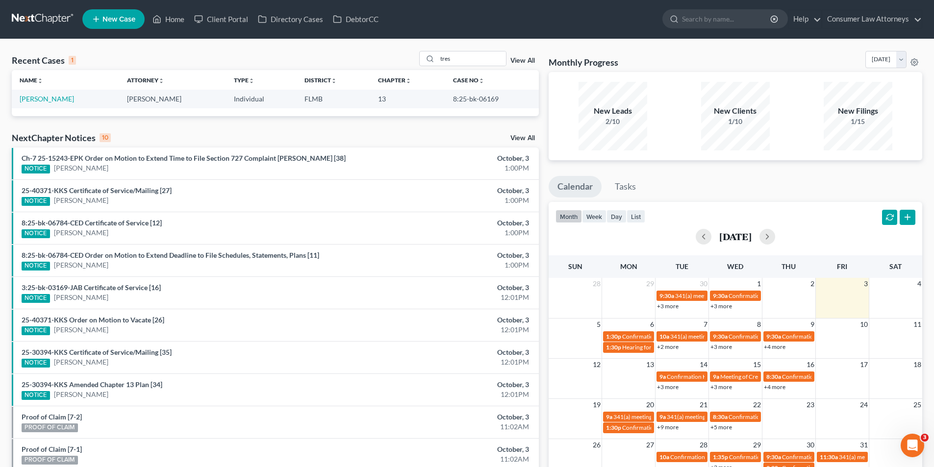
scroll to position [0, 0]
click at [181, 22] on link "Home" at bounding box center [169, 20] width 42 height 18
drag, startPoint x: 474, startPoint y: 60, endPoint x: 394, endPoint y: 60, distance: 79.4
click at [394, 60] on div "Recent Cases 1 tres View All" at bounding box center [275, 60] width 527 height 19
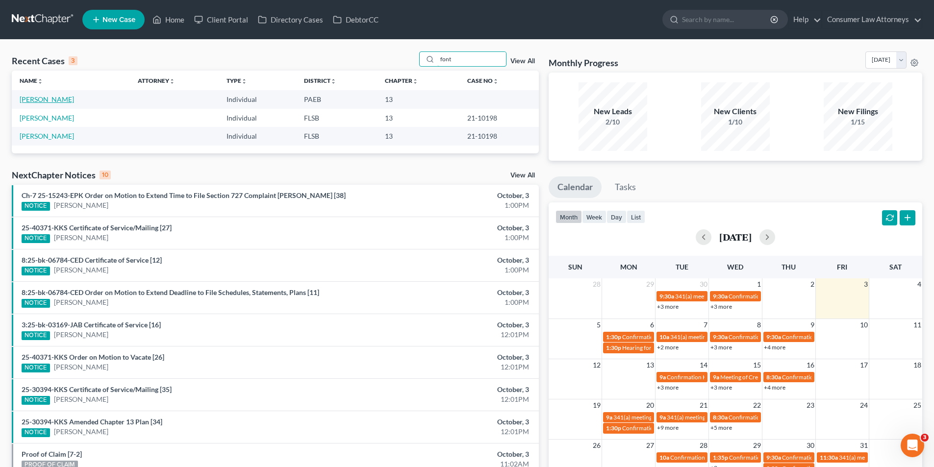
type input "font"
click at [59, 99] on link "[PERSON_NAME]" at bounding box center [47, 99] width 54 height 8
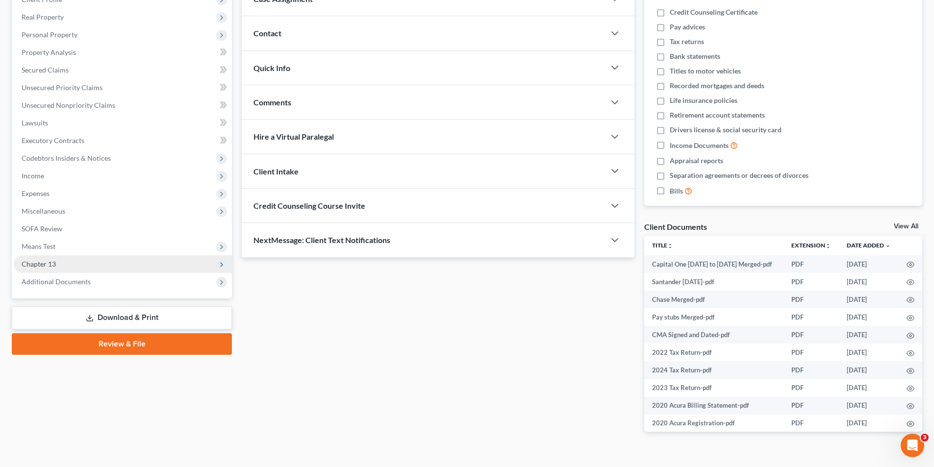
scroll to position [147, 0]
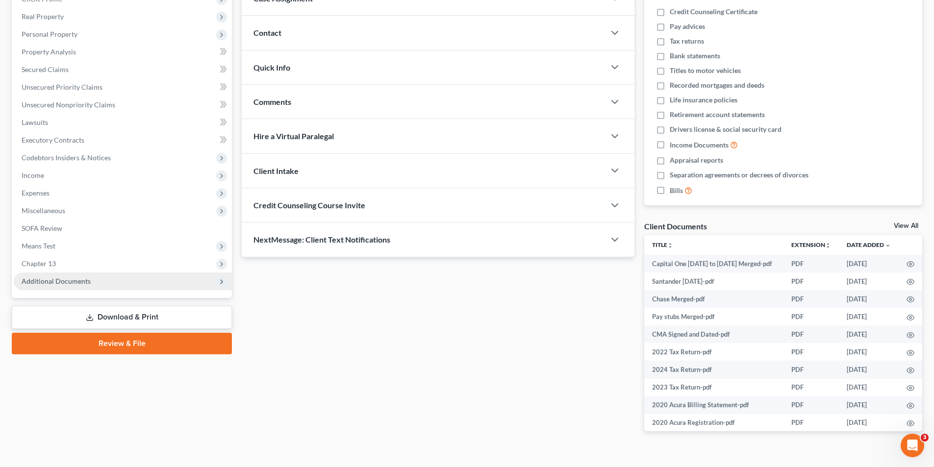
click at [62, 285] on span "Additional Documents" at bounding box center [123, 282] width 218 height 18
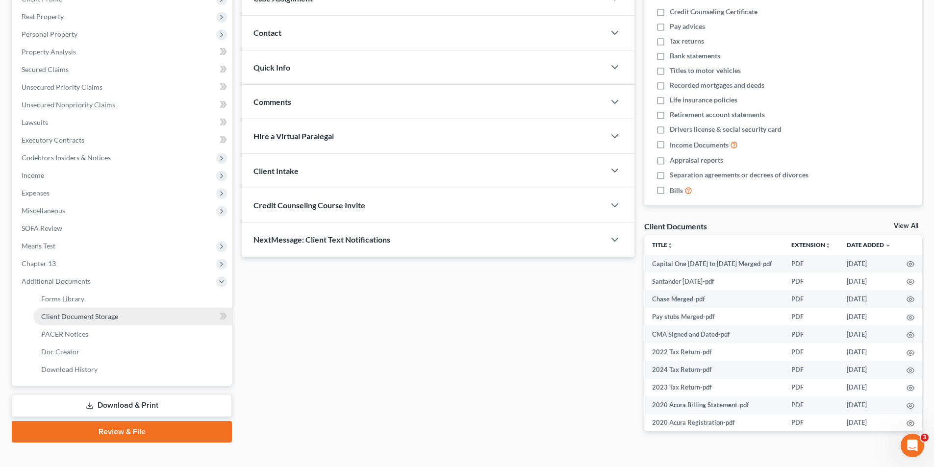
click at [99, 318] on span "Client Document Storage" at bounding box center [79, 316] width 77 height 8
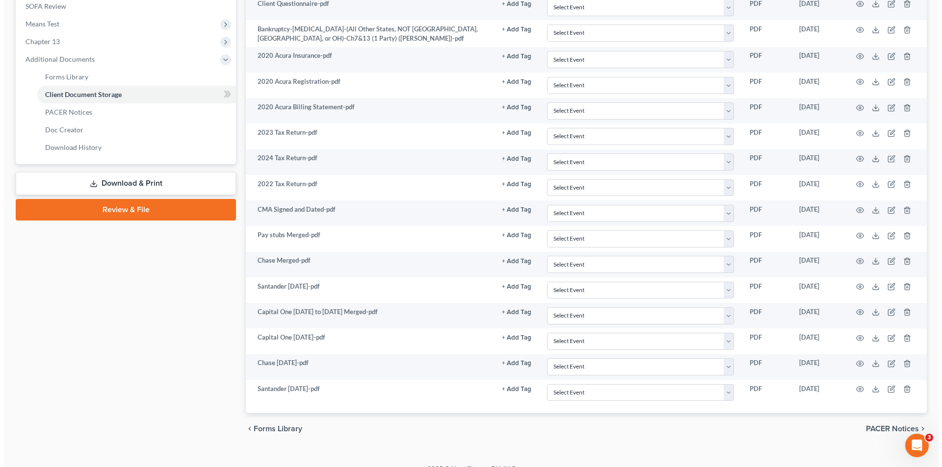
scroll to position [384, 0]
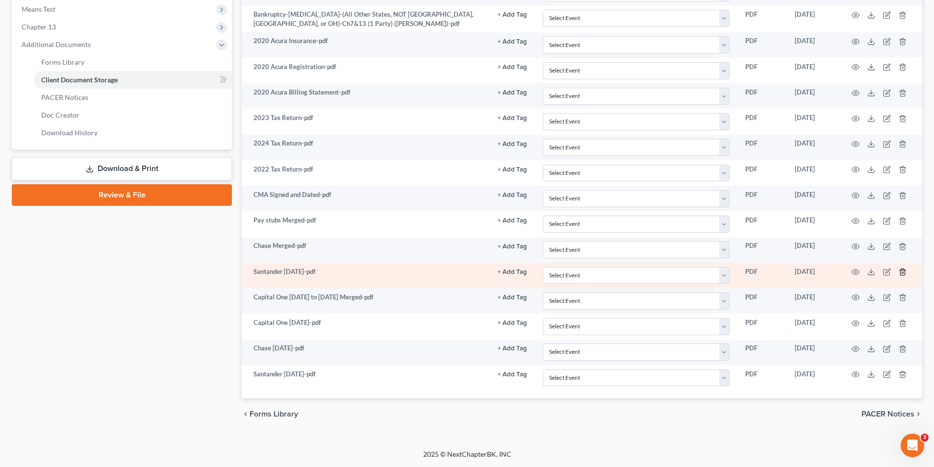
click at [901, 271] on icon "button" at bounding box center [902, 272] width 4 height 6
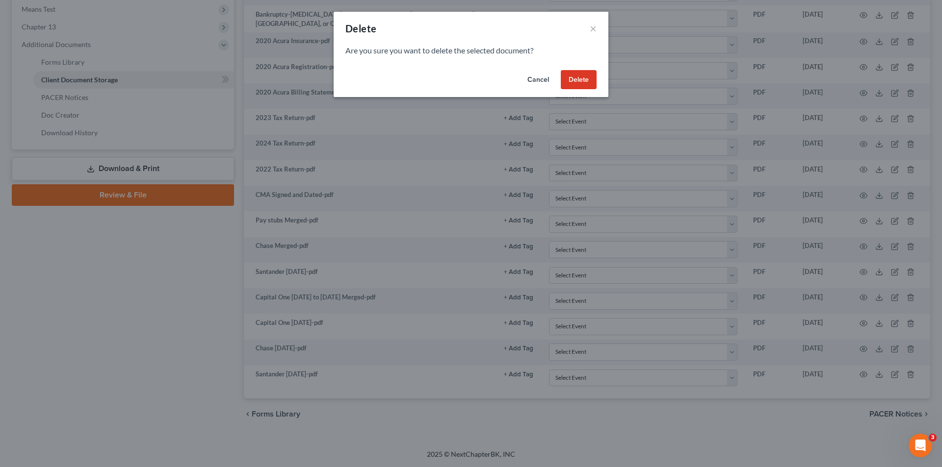
click at [578, 77] on button "Delete" at bounding box center [579, 80] width 36 height 20
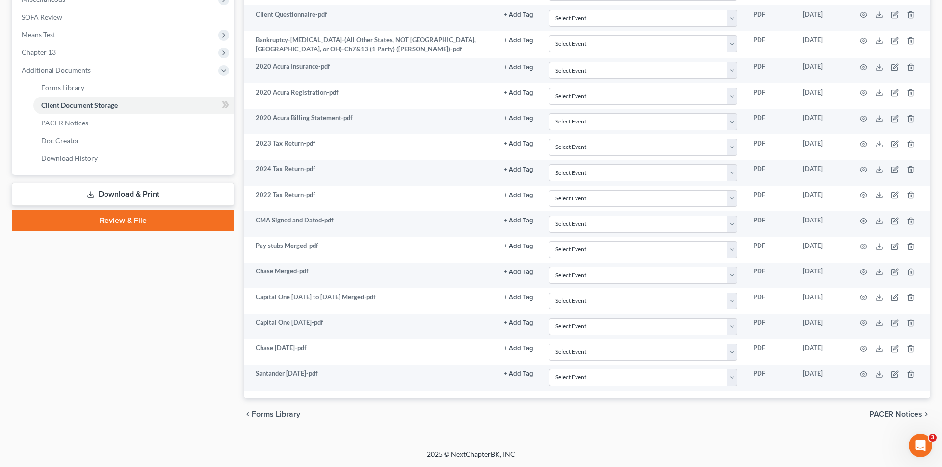
scroll to position [358, 0]
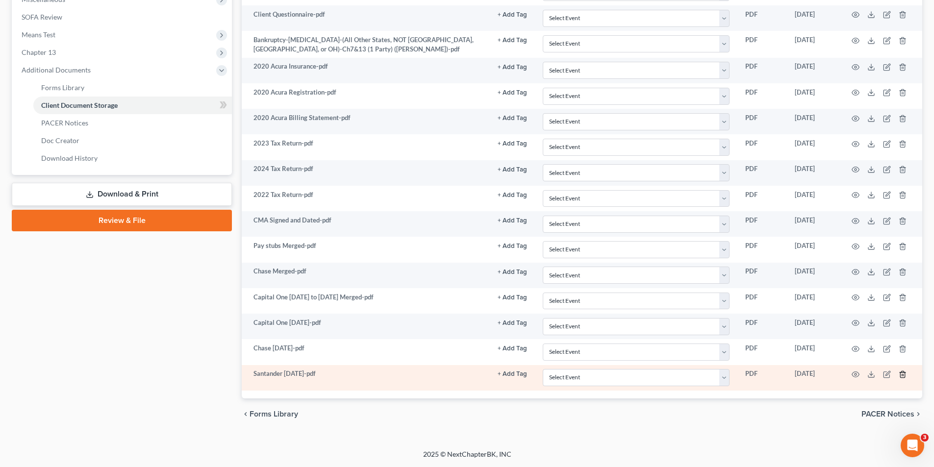
click at [903, 373] on icon "button" at bounding box center [903, 375] width 8 height 8
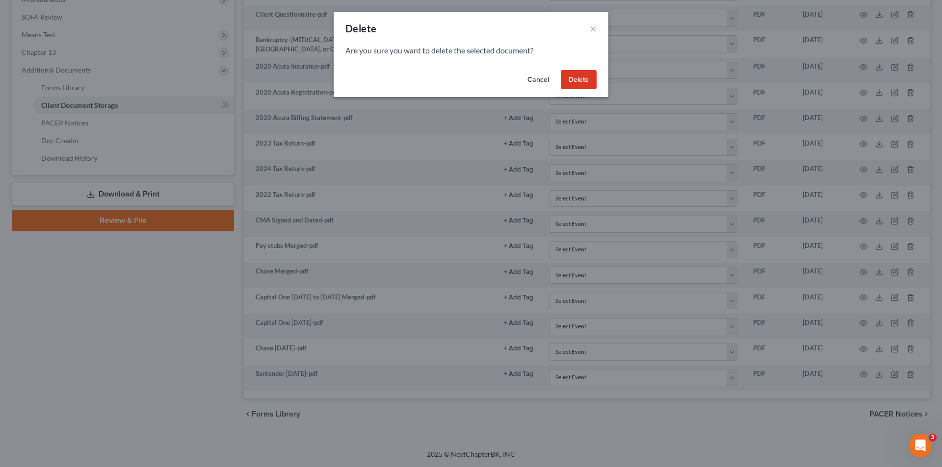
click at [577, 84] on button "Delete" at bounding box center [579, 80] width 36 height 20
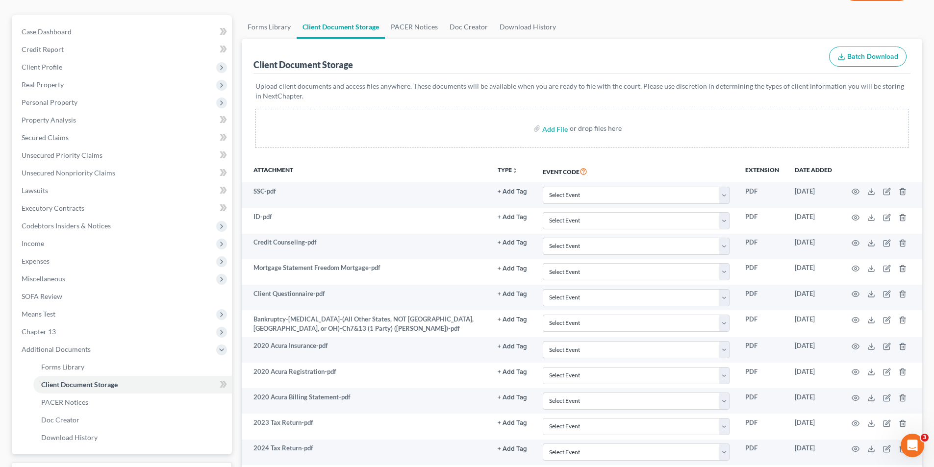
scroll to position [0, 0]
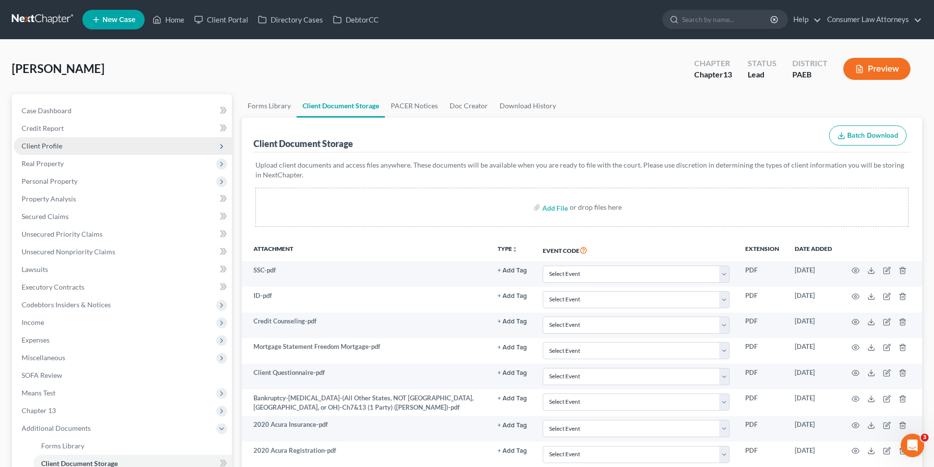
click at [57, 143] on span "Client Profile" at bounding box center [42, 146] width 41 height 8
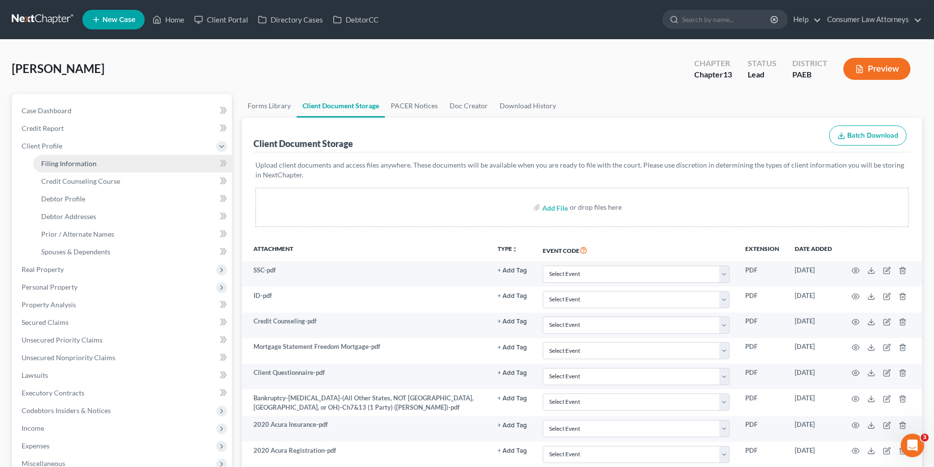
click at [96, 164] on link "Filing Information" at bounding box center [132, 164] width 199 height 18
select select "1"
select select "0"
select select "3"
select select "9"
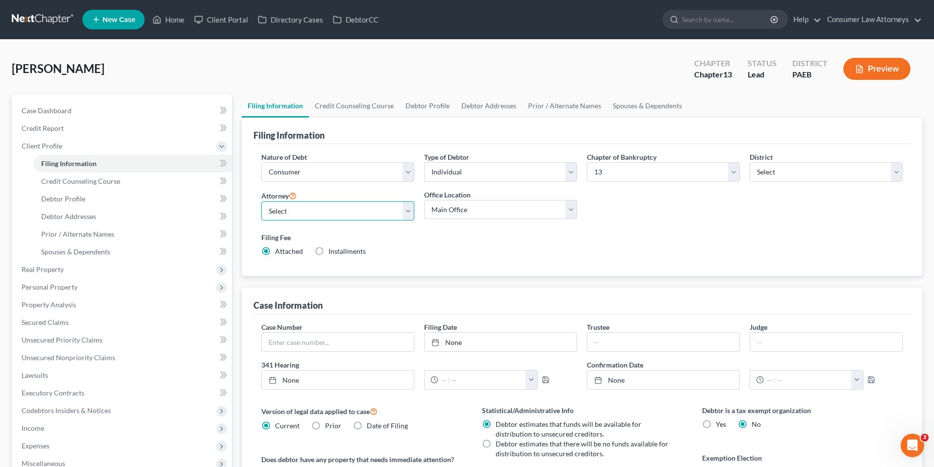
click at [362, 209] on select "Select [PERSON_NAME] - FLMB [PERSON_NAME] [PERSON_NAME] [PERSON_NAME] - ILNB [P…" at bounding box center [337, 212] width 153 height 20
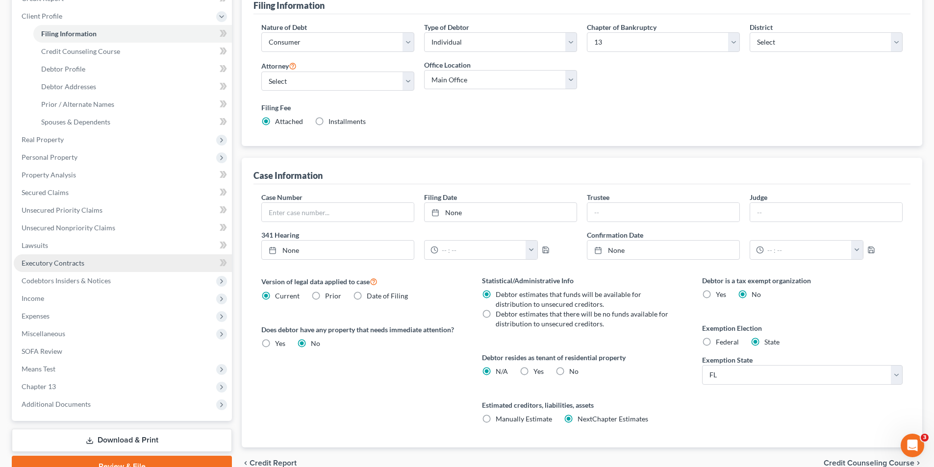
scroll to position [147, 0]
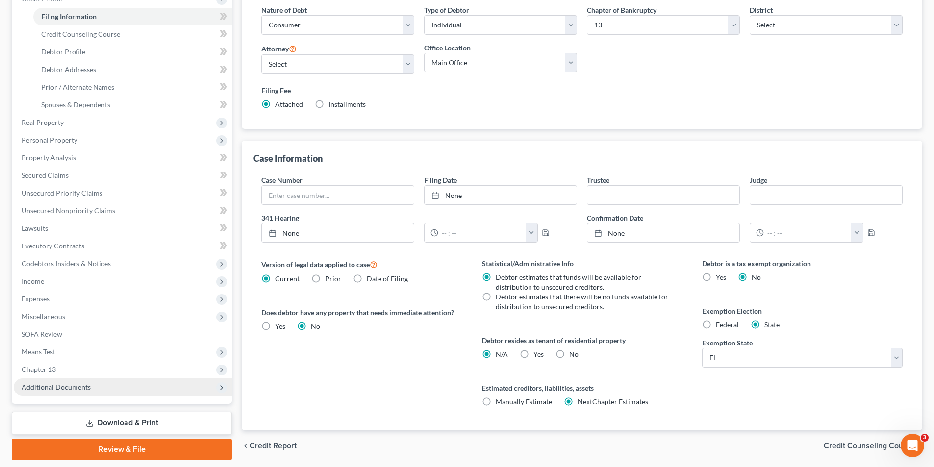
click at [56, 383] on span "Additional Documents" at bounding box center [56, 387] width 69 height 8
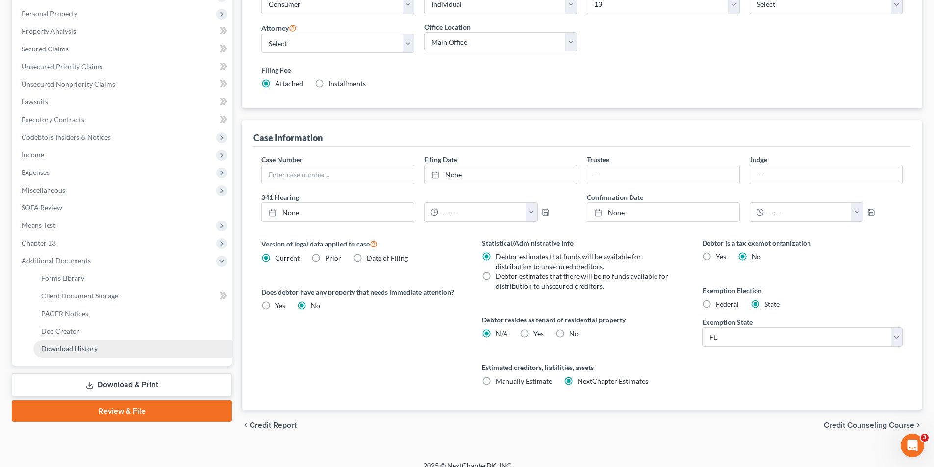
scroll to position [179, 0]
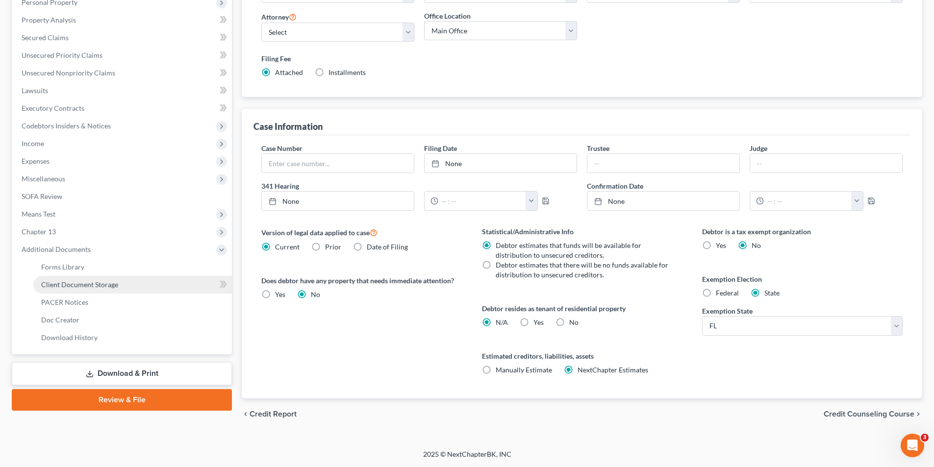
click at [86, 290] on link "Client Document Storage" at bounding box center [132, 285] width 199 height 18
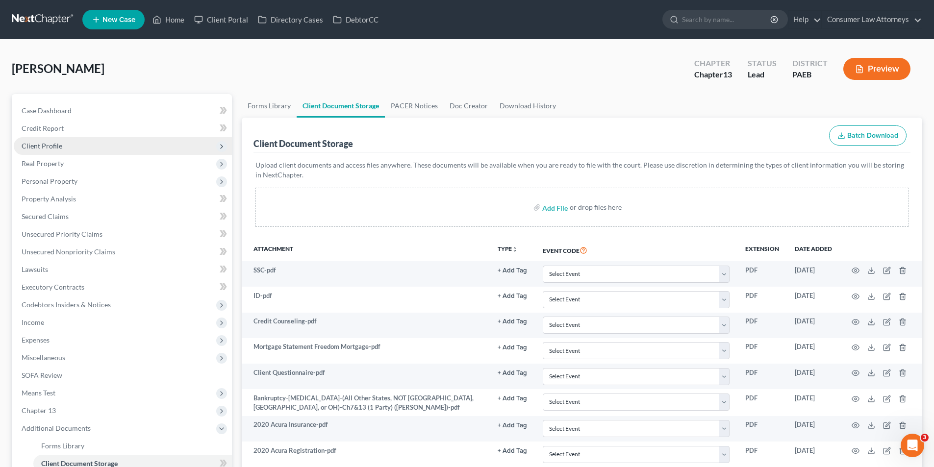
click at [53, 138] on span "Client Profile" at bounding box center [123, 146] width 218 height 18
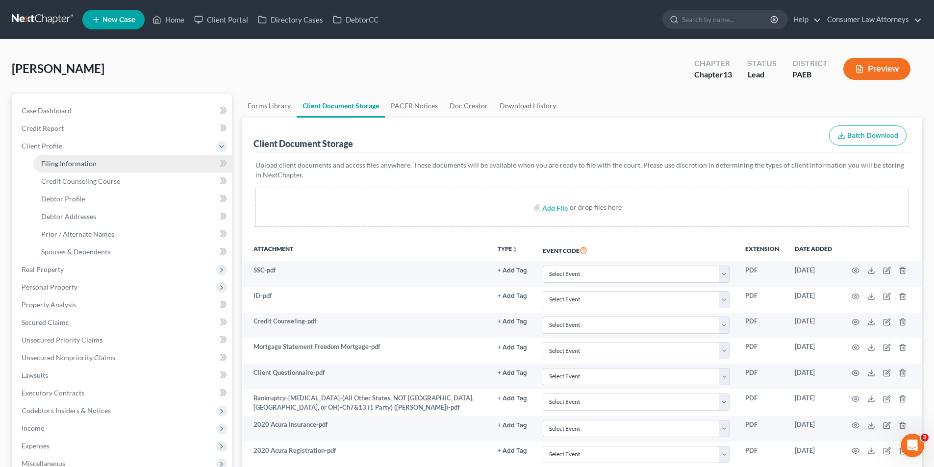
click at [58, 158] on link "Filing Information" at bounding box center [132, 164] width 199 height 18
select select "1"
select select "0"
select select "3"
select select "67"
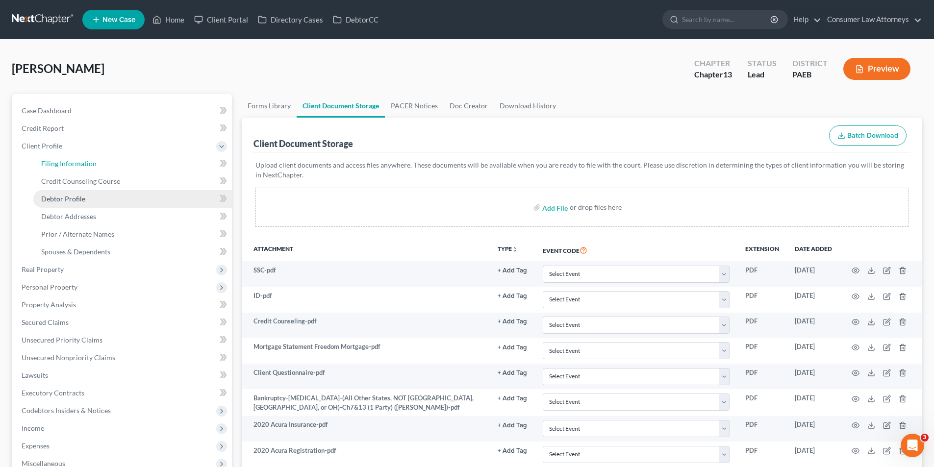
select select "9"
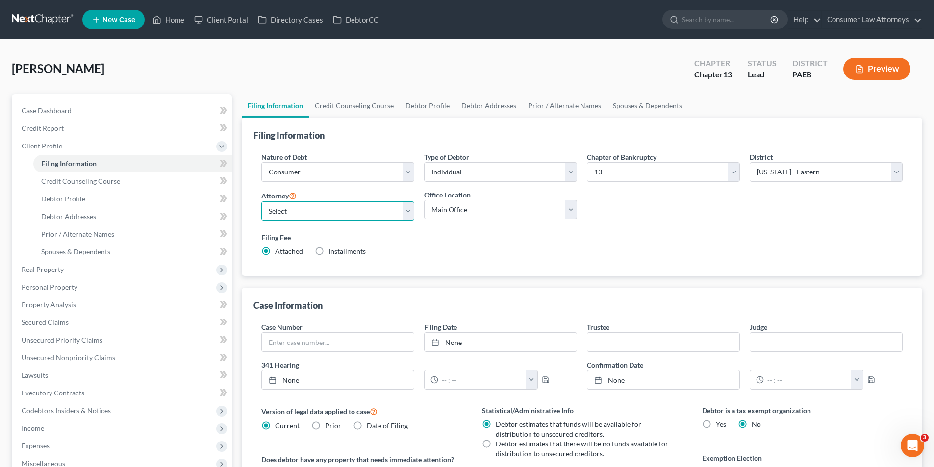
click at [342, 207] on select "Select [PERSON_NAME] - FLMB [PERSON_NAME] [PERSON_NAME] [PERSON_NAME] - ILNB [P…" at bounding box center [337, 212] width 153 height 20
select select "18"
click at [261, 202] on select "Select [PERSON_NAME] - FLMB [PERSON_NAME] [PERSON_NAME] [PERSON_NAME] - ILNB [P…" at bounding box center [337, 212] width 153 height 20
click at [386, 106] on link "Credit Counseling Course" at bounding box center [354, 106] width 91 height 24
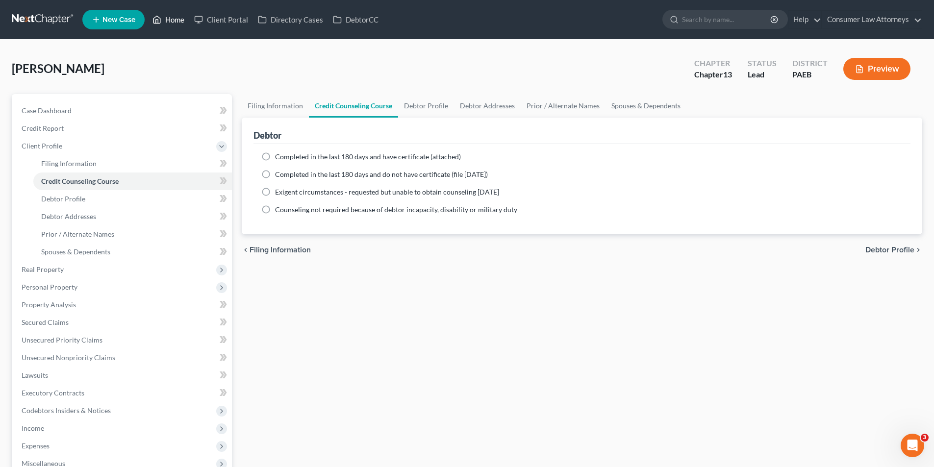
click at [174, 22] on link "Home" at bounding box center [169, 20] width 42 height 18
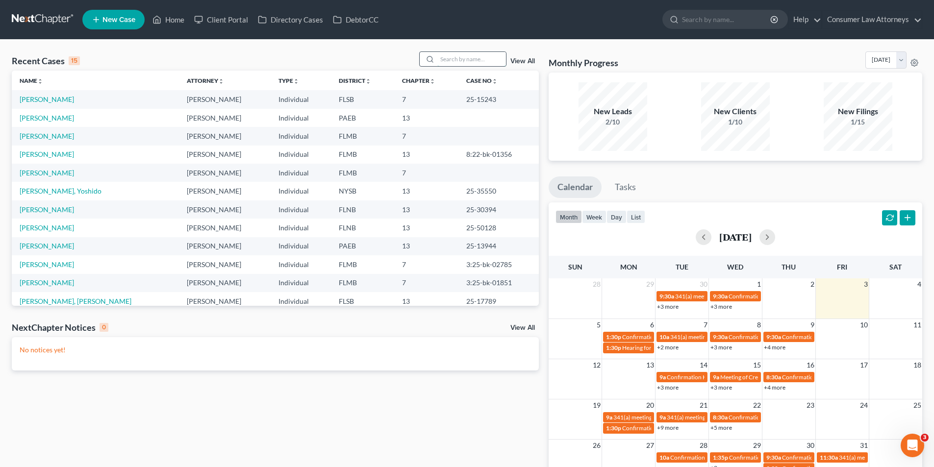
click at [465, 62] on input "search" at bounding box center [471, 59] width 69 height 14
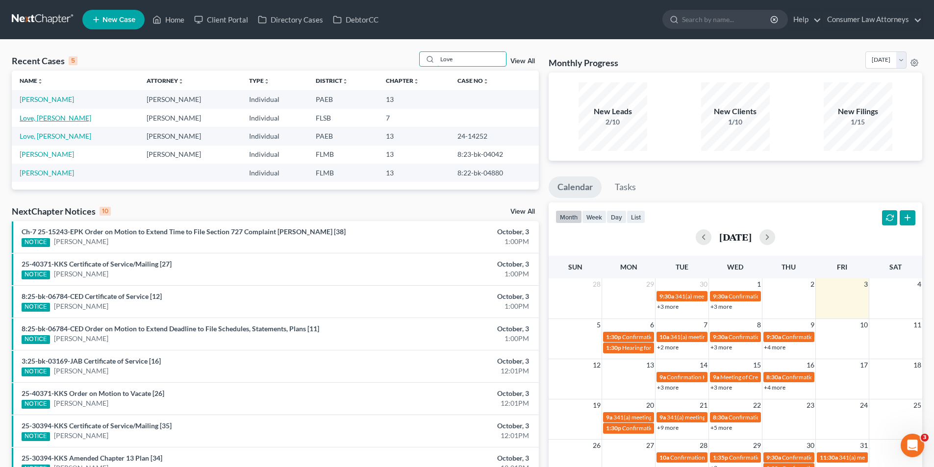
type input "Love"
click at [54, 117] on link "Love, [PERSON_NAME]" at bounding box center [56, 118] width 72 height 8
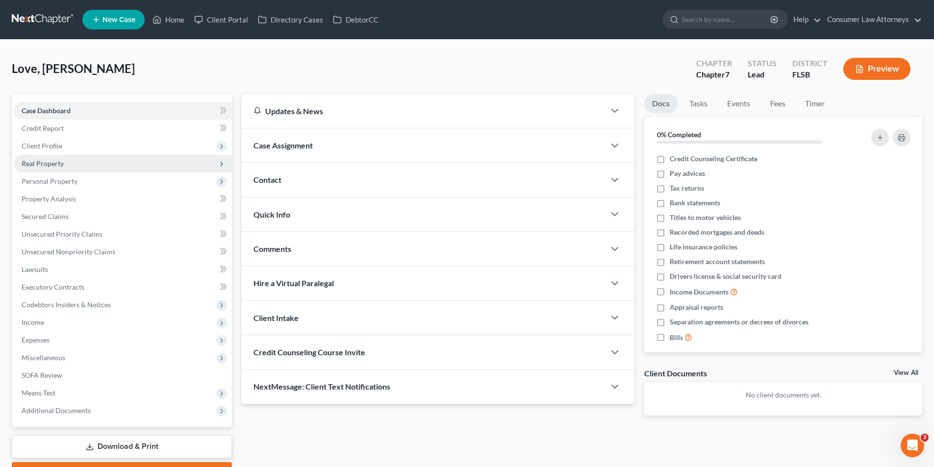
click at [45, 162] on span "Real Property" at bounding box center [43, 163] width 42 height 8
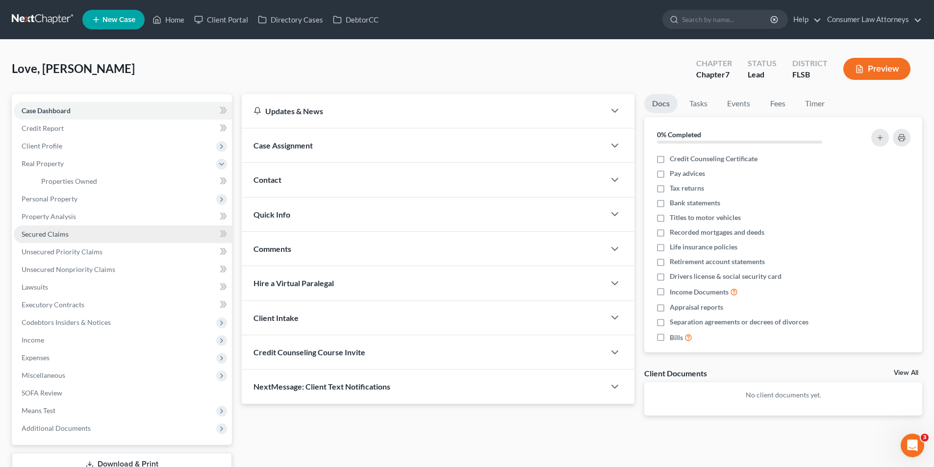
click at [61, 235] on span "Secured Claims" at bounding box center [45, 234] width 47 height 8
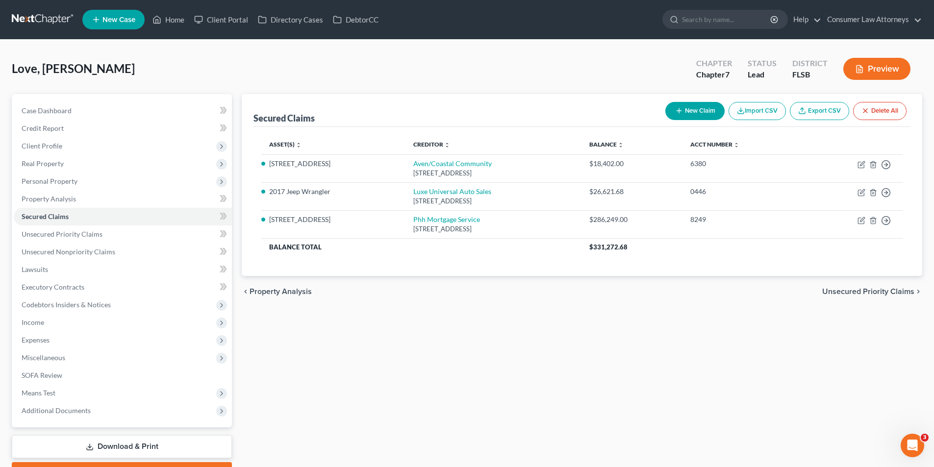
click at [703, 112] on button "New Claim" at bounding box center [694, 111] width 59 height 18
select select "0"
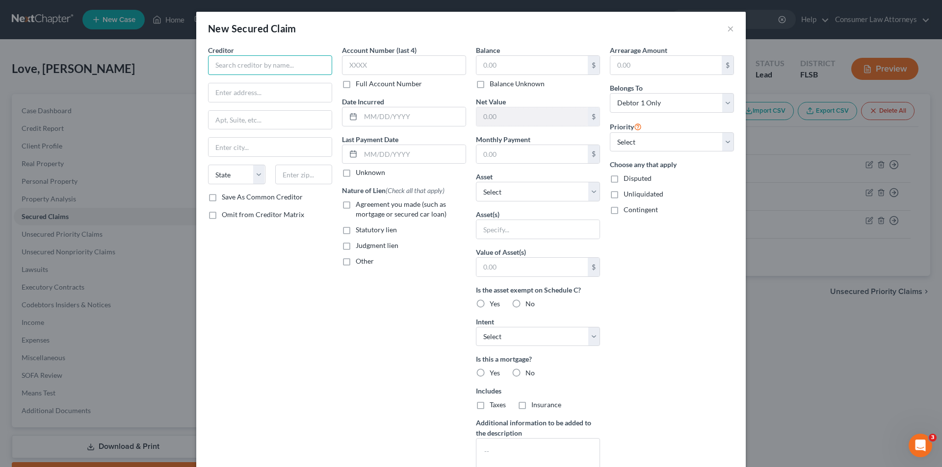
click at [281, 71] on input "text" at bounding box center [270, 65] width 124 height 20
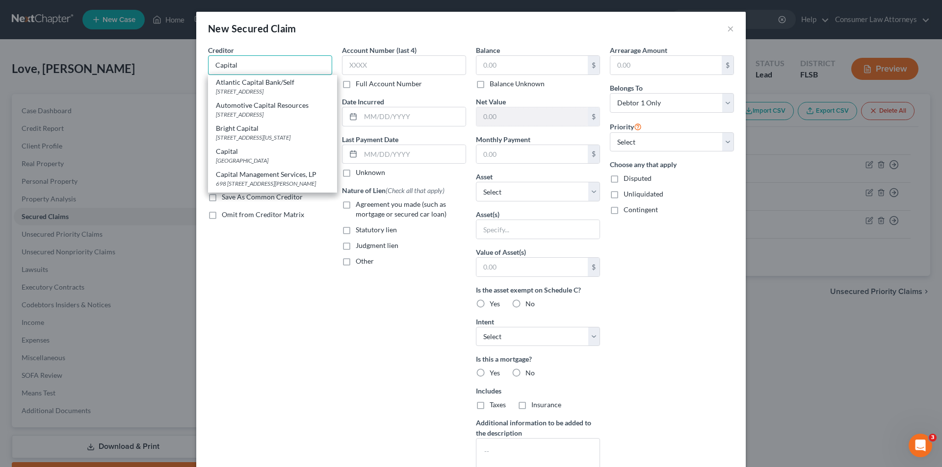
drag, startPoint x: 246, startPoint y: 66, endPoint x: 161, endPoint y: 60, distance: 84.5
click at [161, 60] on div "New Secured Claim × Creditor * Capital Atlantic Capital Bank/Self [STREET_ADDRE…" at bounding box center [471, 233] width 942 height 467
type input "S"
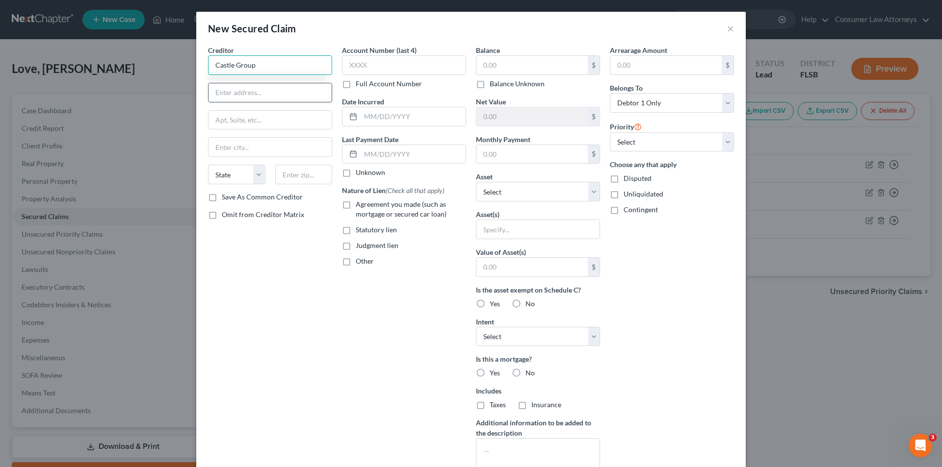
type input "Castle Group"
click at [216, 93] on input "text" at bounding box center [269, 92] width 123 height 19
type input "[STREET_ADDRESS]"
type input "33325"
click at [258, 299] on div "Creditor * Castle Group [STREET_ADDRESS][GEOGRAPHIC_DATA][US_STATE] CO CT DE DC…" at bounding box center [270, 263] width 134 height 437
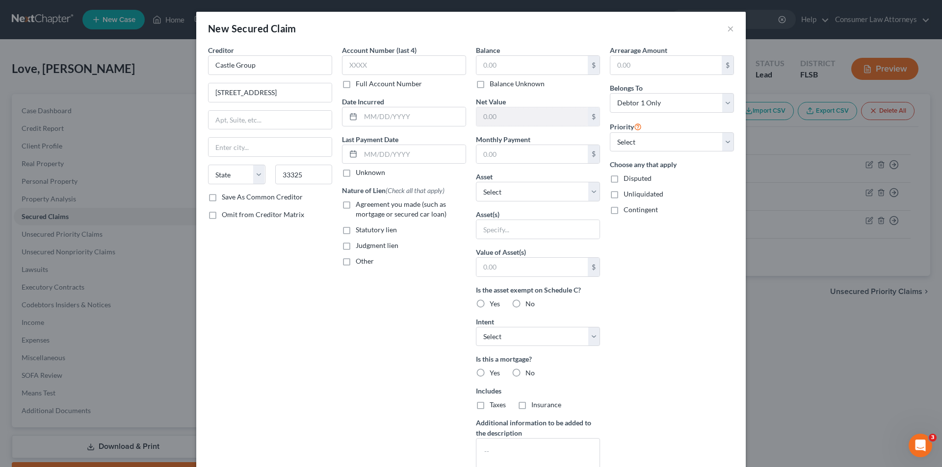
type input "[GEOGRAPHIC_DATA]"
select select "9"
click at [495, 340] on select "Select Surrender Redeem Reaffirm Avoid Other" at bounding box center [538, 337] width 124 height 20
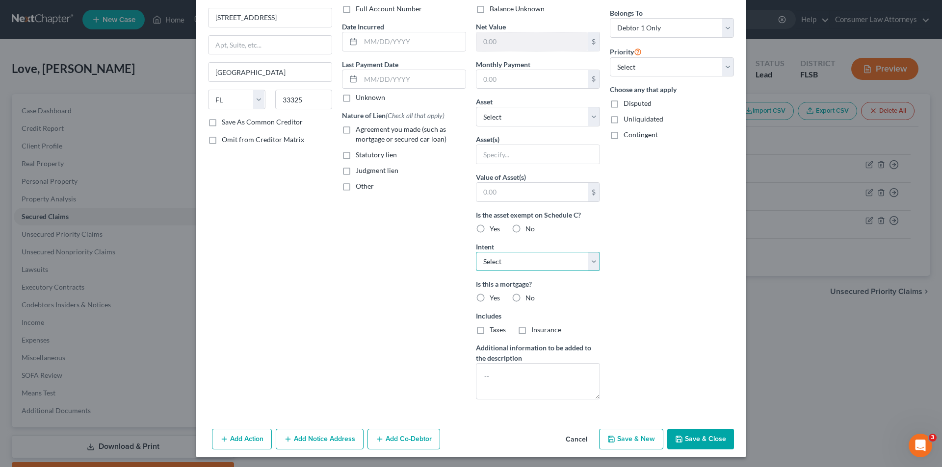
scroll to position [77, 0]
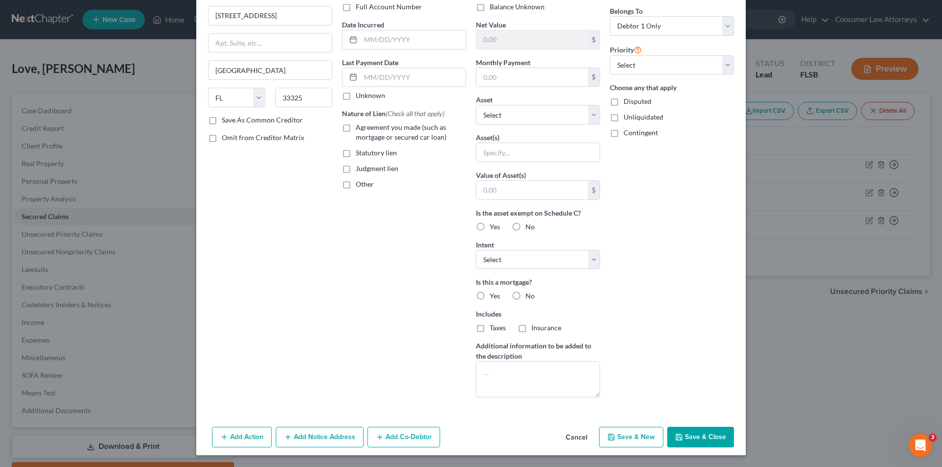
click at [700, 434] on button "Save & Close" at bounding box center [700, 437] width 67 height 21
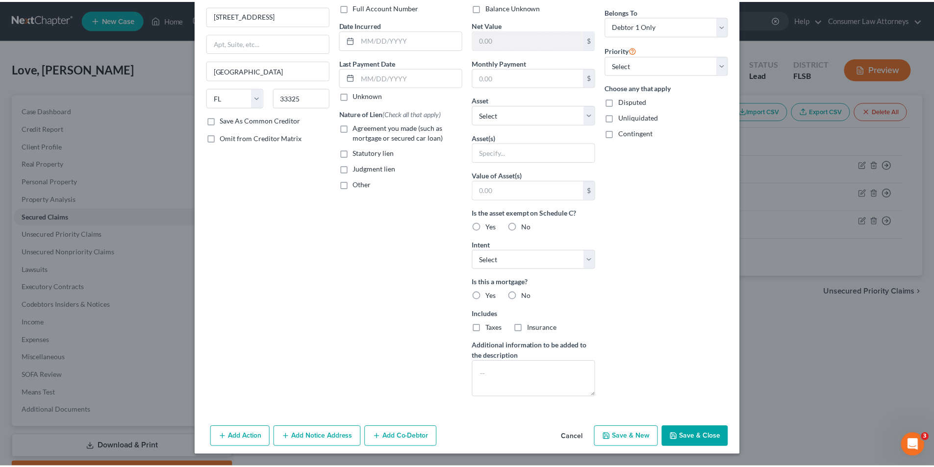
scroll to position [0, 0]
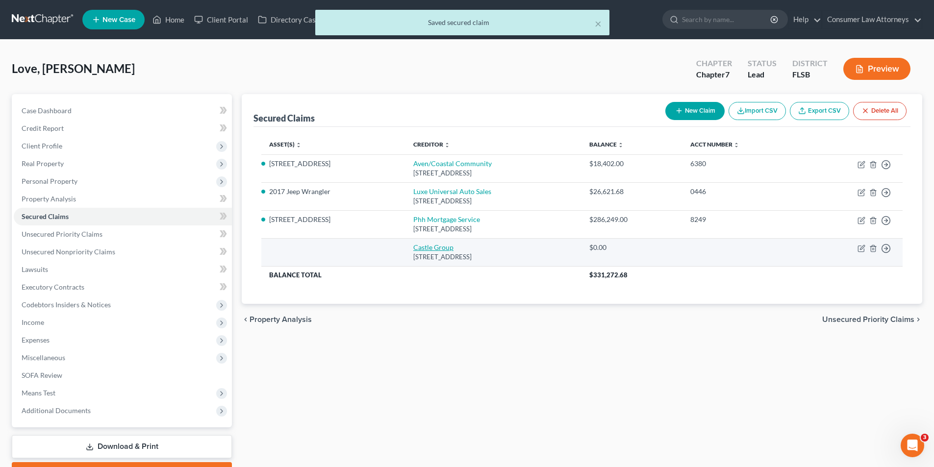
click at [428, 249] on link "Castle Group" at bounding box center [433, 247] width 40 height 8
select select "9"
select select "0"
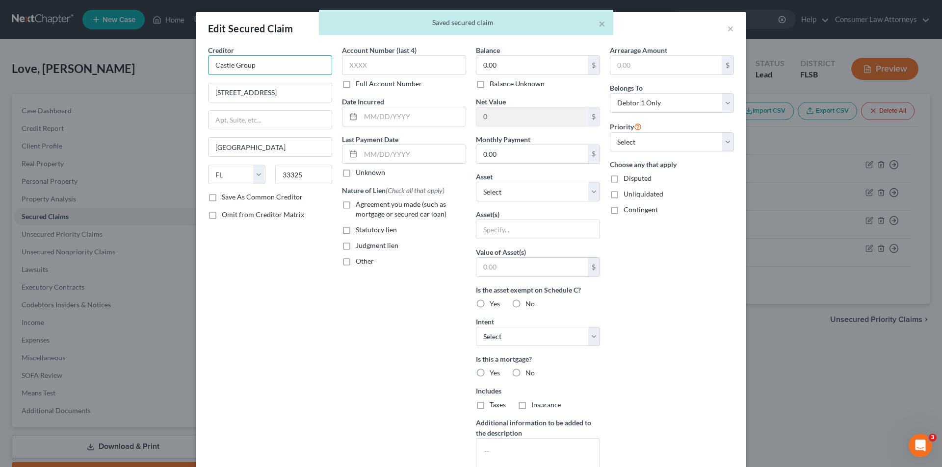
click at [275, 68] on input "Castle Group" at bounding box center [270, 65] width 124 height 20
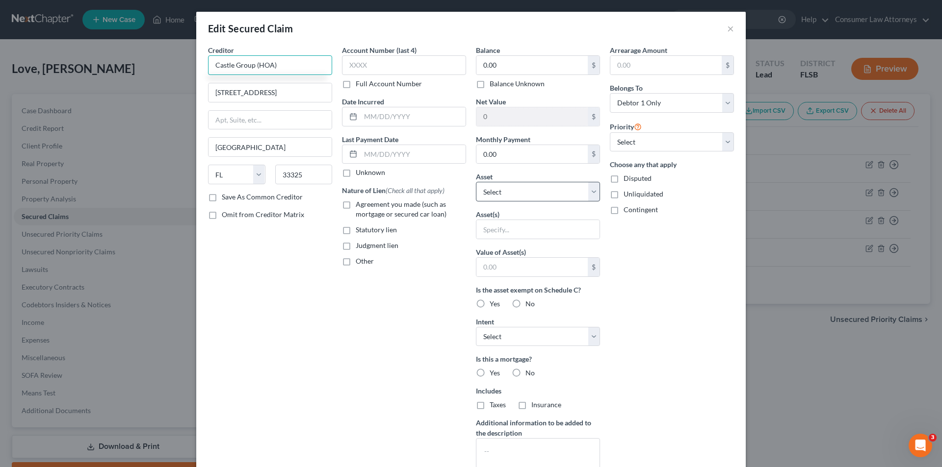
type input "Castle Group (HOA)"
click at [517, 188] on select "Select Other Multiple Assets [PERSON_NAME] Fargo Bank N.A. # 6823 (Checking Acc…" at bounding box center [538, 192] width 124 height 20
select select "3"
click at [476, 182] on select "Select Other Multiple Assets [PERSON_NAME] Fargo Bank N.A. # 6823 (Checking Acc…" at bounding box center [538, 192] width 124 height 20
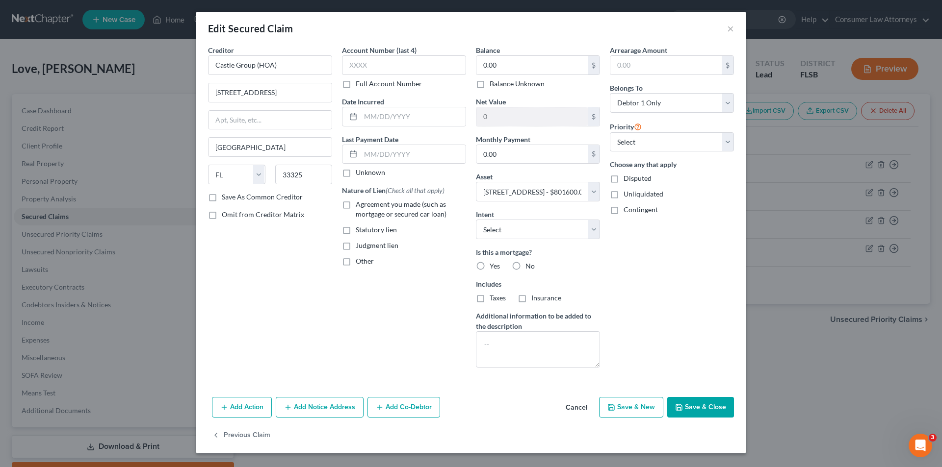
click at [704, 411] on button "Save & Close" at bounding box center [700, 407] width 67 height 21
select select
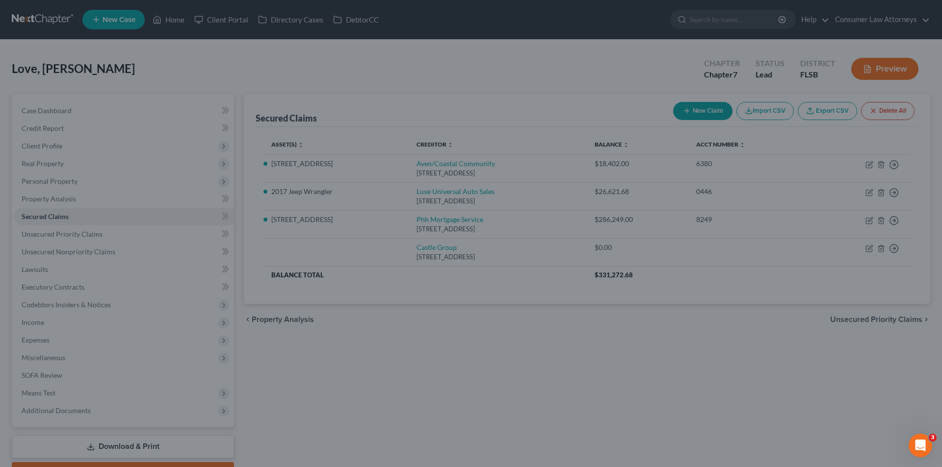
type input "515,351.00"
select select "3"
type input "0"
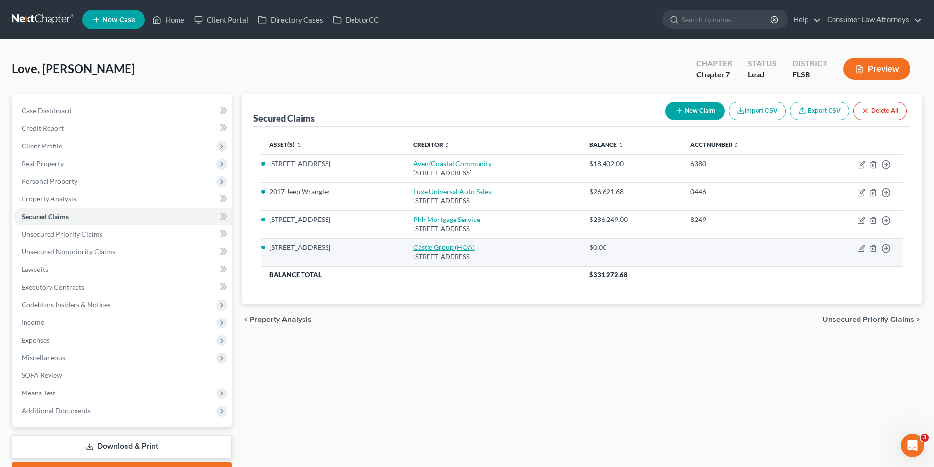
click at [420, 247] on link "Castle Group (HOA)" at bounding box center [443, 247] width 61 height 8
select select "9"
select select "0"
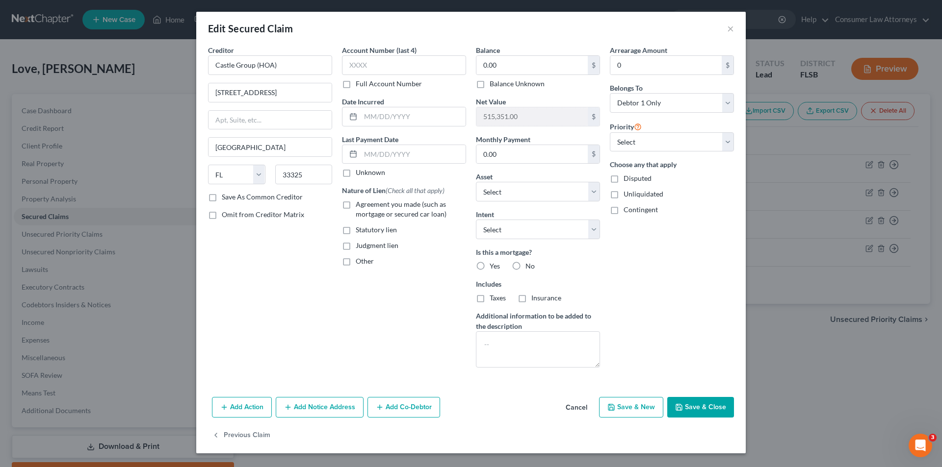
drag, startPoint x: 710, startPoint y: 408, endPoint x: 712, endPoint y: 396, distance: 11.4
click at [710, 407] on button "Save & Close" at bounding box center [700, 407] width 67 height 21
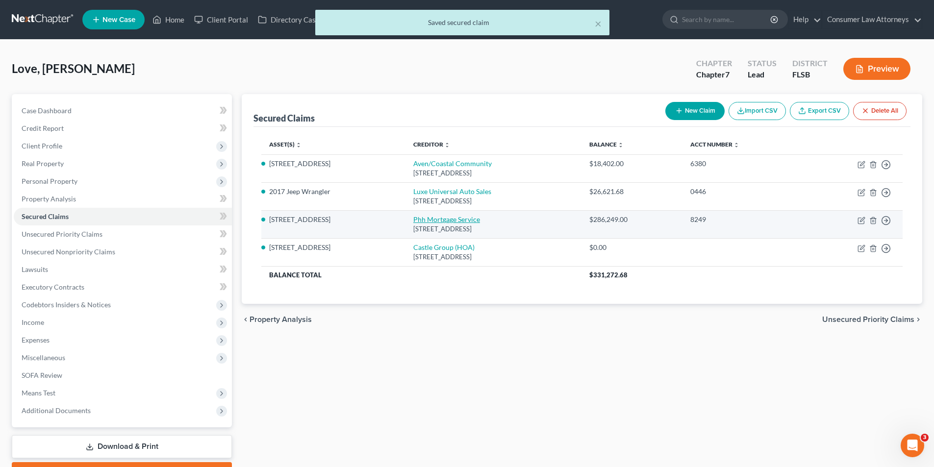
click at [444, 220] on link "Phh Mortgage Service" at bounding box center [446, 219] width 67 height 8
select select "33"
select select "2"
select select "0"
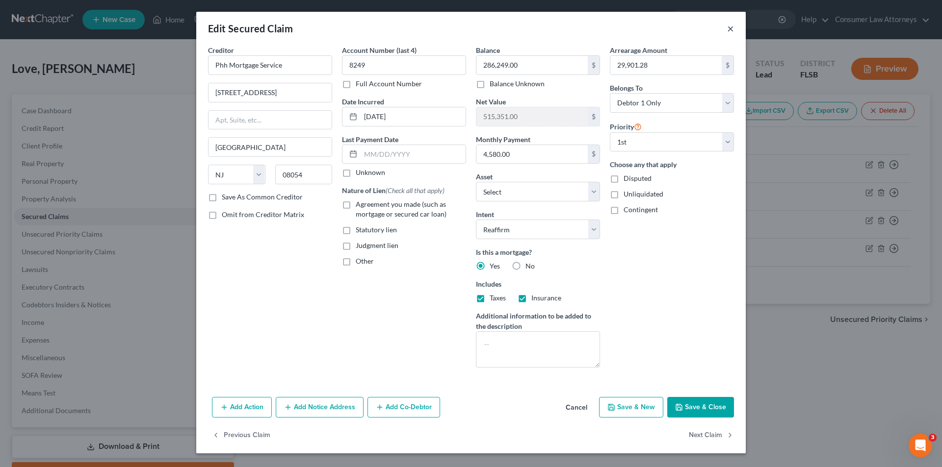
click at [731, 31] on button "×" at bounding box center [730, 29] width 7 height 12
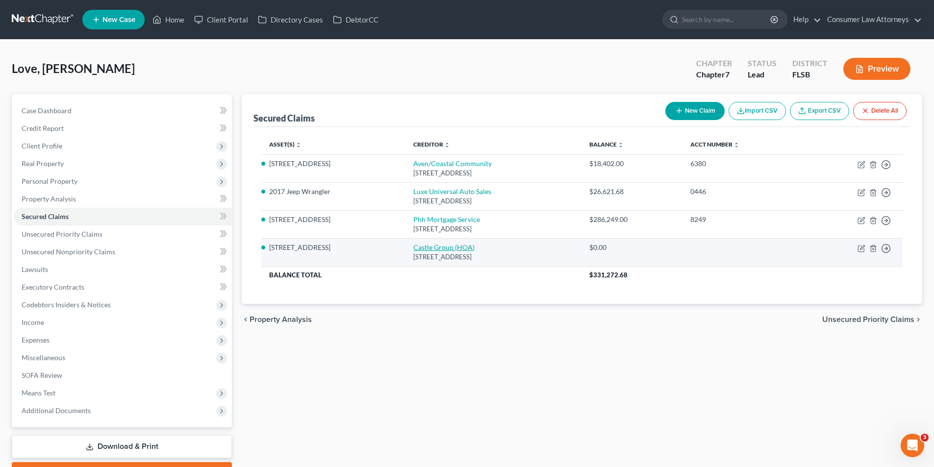
click at [448, 248] on link "Castle Group (HOA)" at bounding box center [443, 247] width 61 height 8
select select "9"
select select "3"
select select "0"
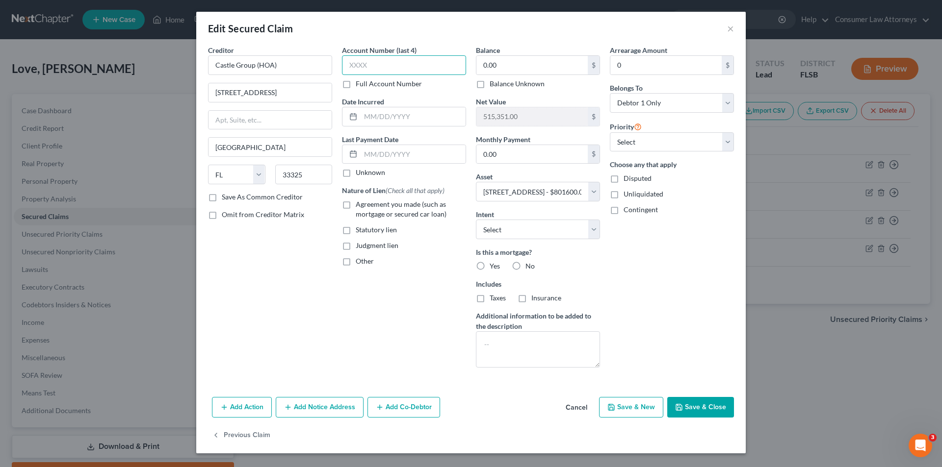
click at [407, 69] on input "text" at bounding box center [404, 65] width 124 height 20
type input "1530"
click at [406, 120] on input "text" at bounding box center [412, 116] width 105 height 19
type input "[DATE]"
click at [706, 404] on button "Save & Close" at bounding box center [700, 407] width 67 height 21
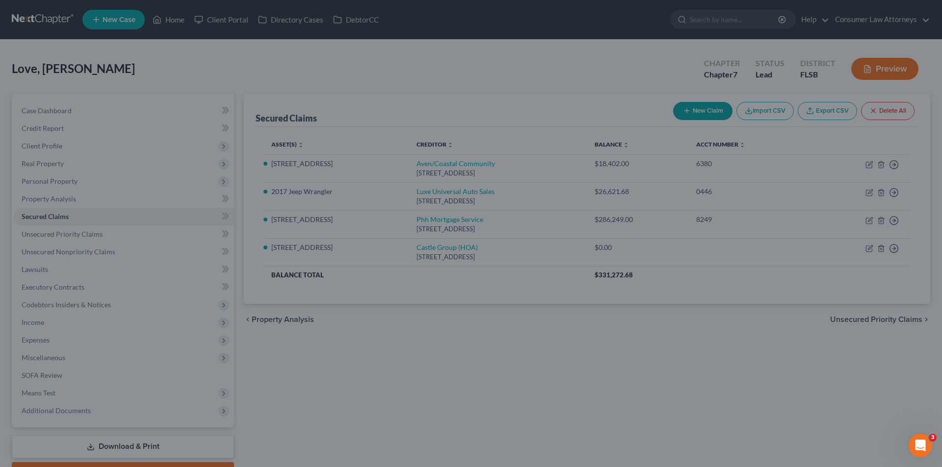
select select "3"
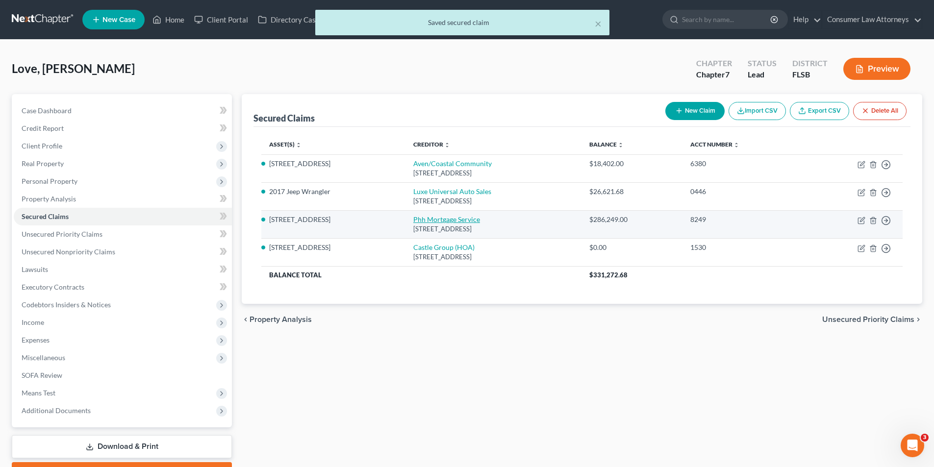
click at [436, 217] on link "Phh Mortgage Service" at bounding box center [446, 219] width 67 height 8
select select "33"
select select "2"
select select "0"
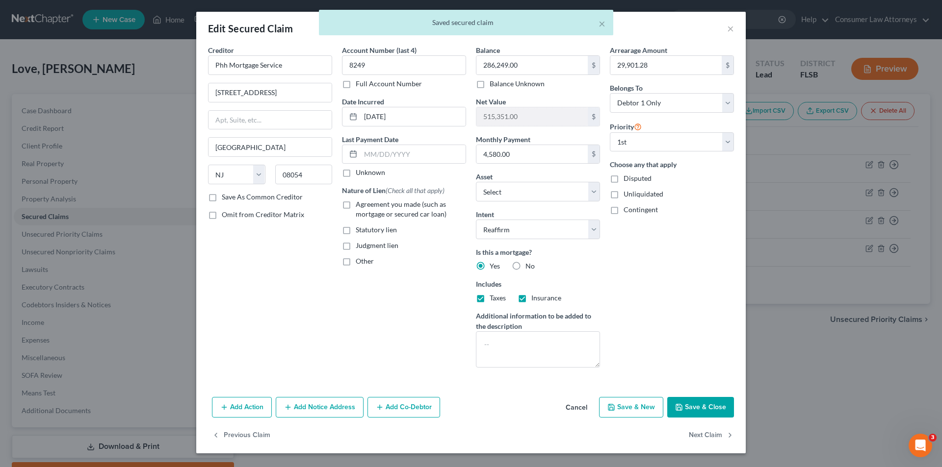
click at [737, 27] on div "× Saved secured claim" at bounding box center [466, 25] width 942 height 30
click at [734, 27] on div "× Saved secured claim" at bounding box center [466, 25] width 942 height 30
click at [729, 30] on div "× Saved secured claim" at bounding box center [466, 25] width 942 height 30
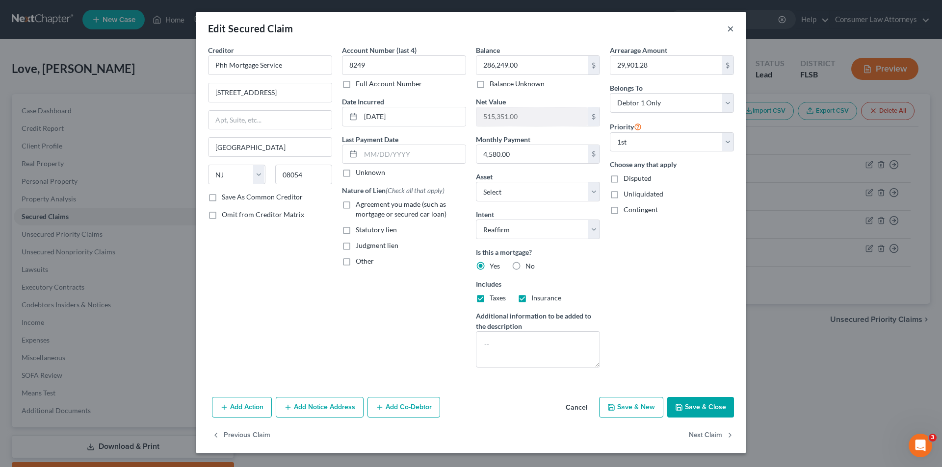
click at [730, 29] on button "×" at bounding box center [730, 29] width 7 height 12
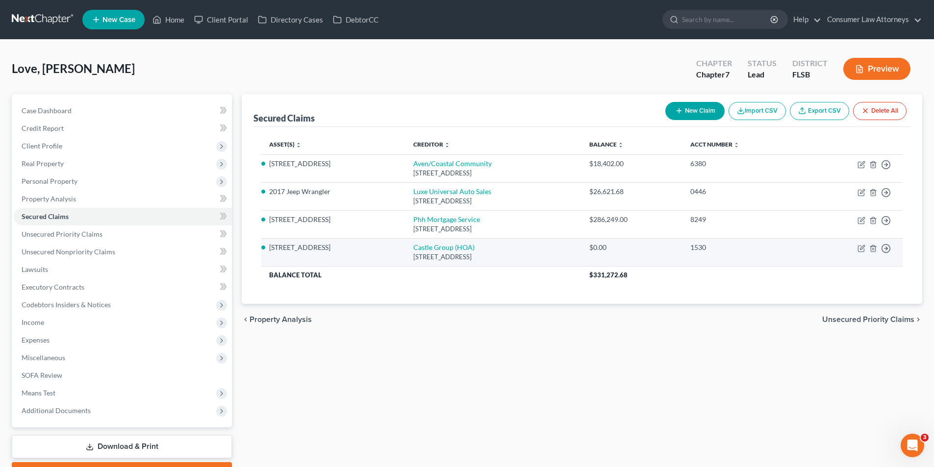
click at [441, 253] on div "[STREET_ADDRESS]" at bounding box center [493, 257] width 160 height 9
click at [441, 249] on link "Castle Group (HOA)" at bounding box center [443, 247] width 61 height 8
select select "9"
select select "3"
select select "0"
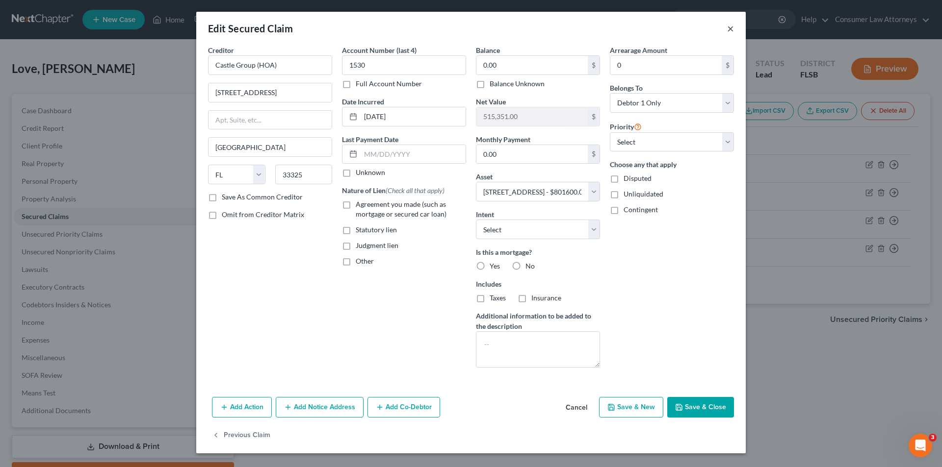
click at [729, 29] on button "×" at bounding box center [730, 29] width 7 height 12
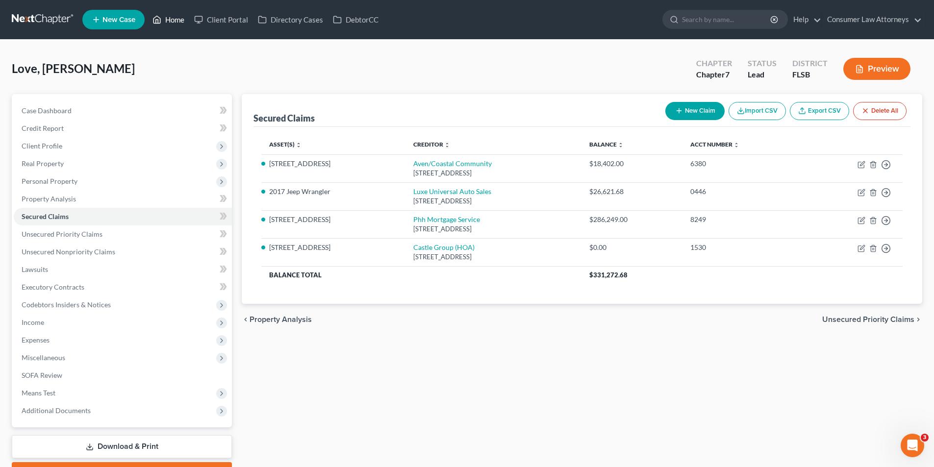
click at [169, 19] on link "Home" at bounding box center [169, 20] width 42 height 18
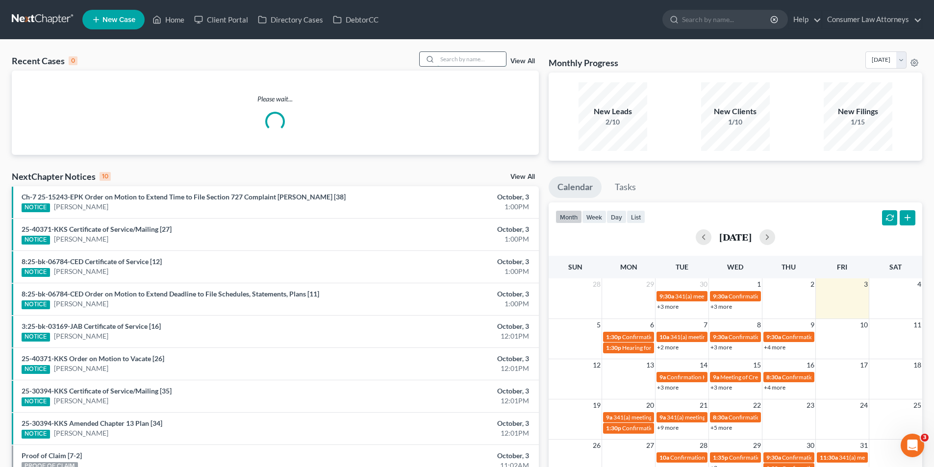
click at [458, 61] on input "search" at bounding box center [471, 59] width 69 height 14
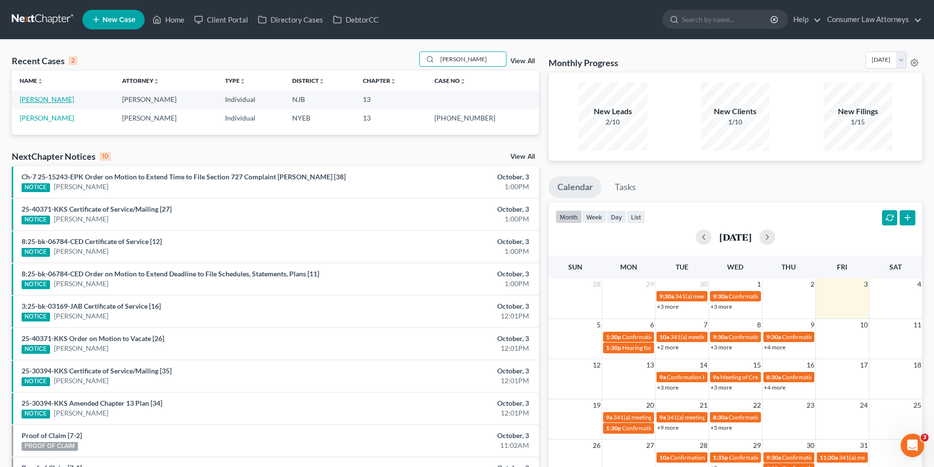
type input "[PERSON_NAME]"
click at [54, 101] on link "[PERSON_NAME]" at bounding box center [47, 99] width 54 height 8
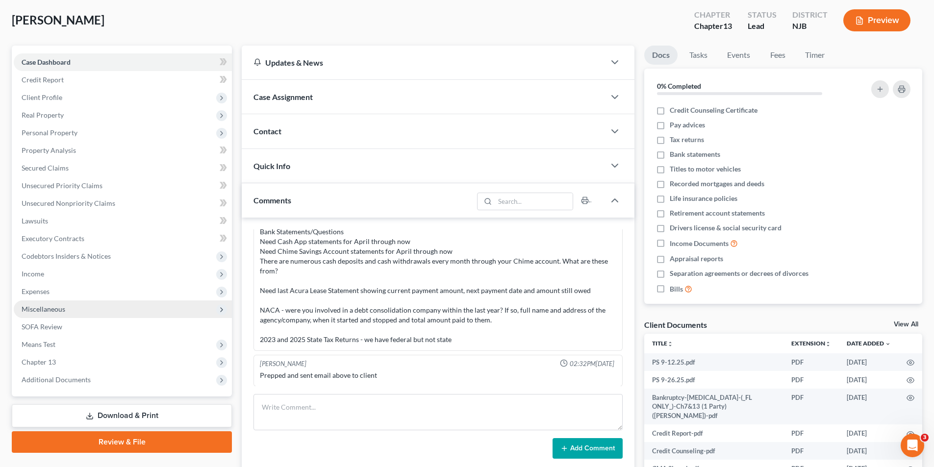
scroll to position [49, 0]
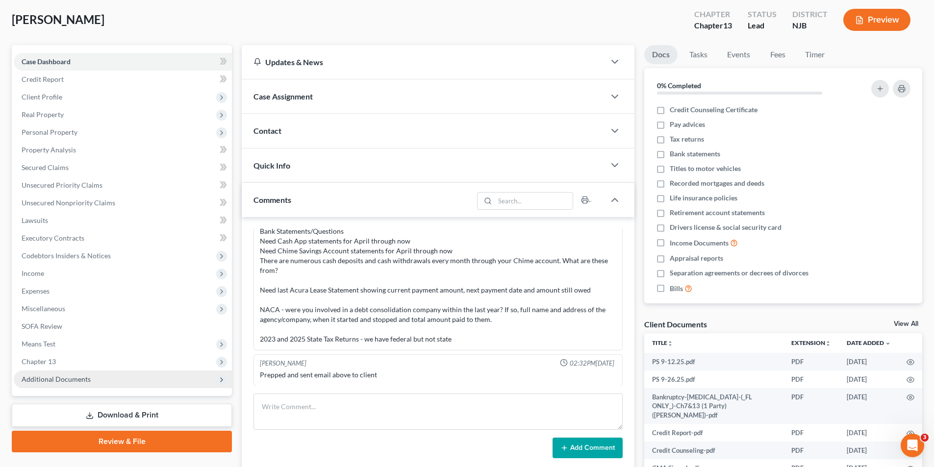
click at [61, 375] on span "Additional Documents" at bounding box center [56, 379] width 69 height 8
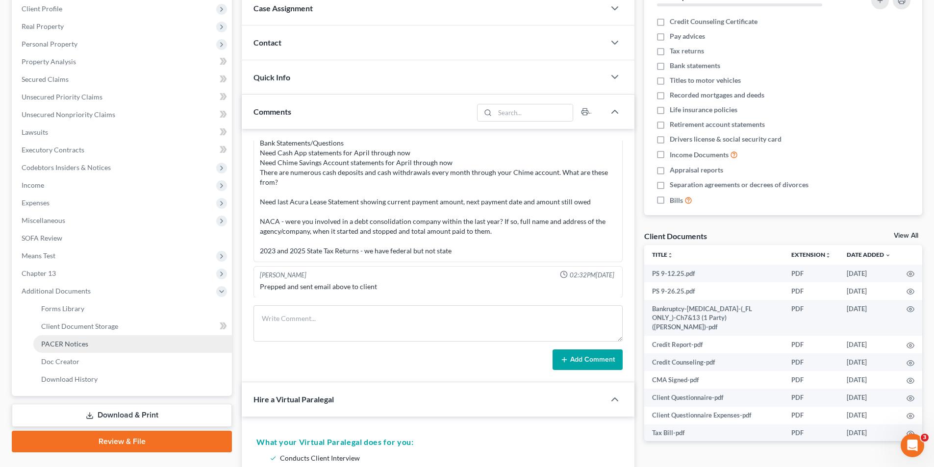
scroll to position [147, 0]
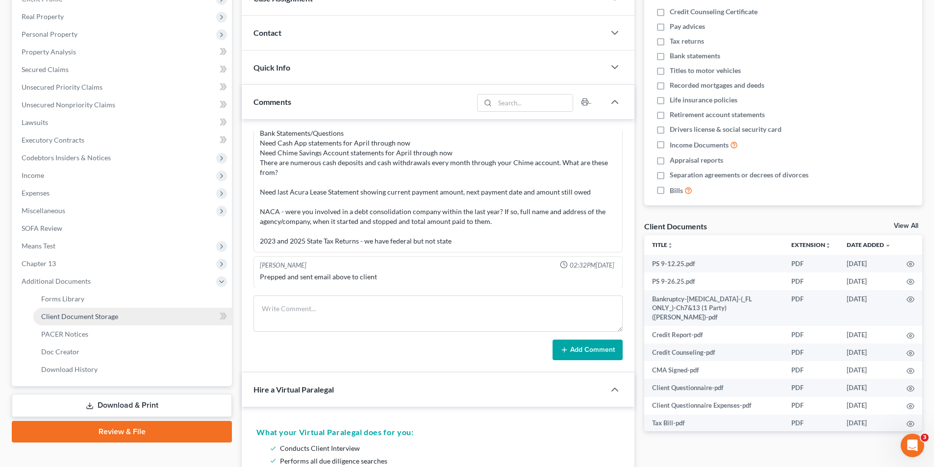
click at [96, 322] on link "Client Document Storage" at bounding box center [132, 317] width 199 height 18
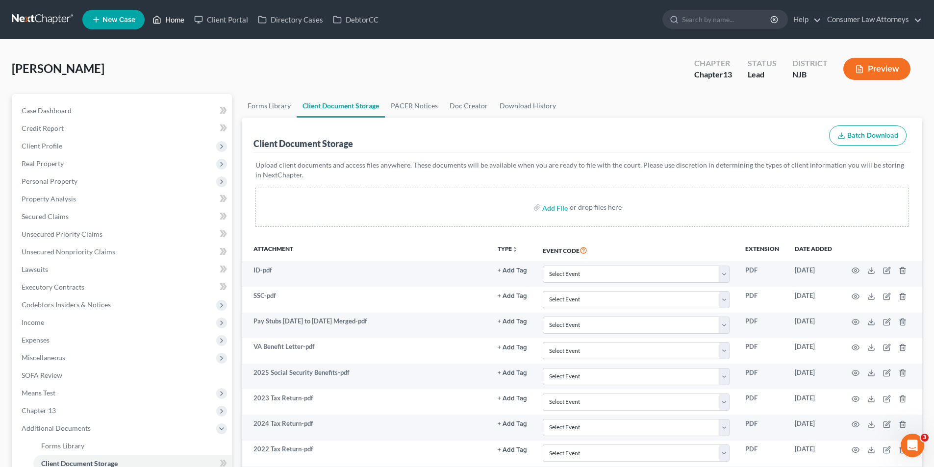
drag, startPoint x: 174, startPoint y: 21, endPoint x: 178, endPoint y: 40, distance: 19.5
click at [174, 21] on link "Home" at bounding box center [169, 20] width 42 height 18
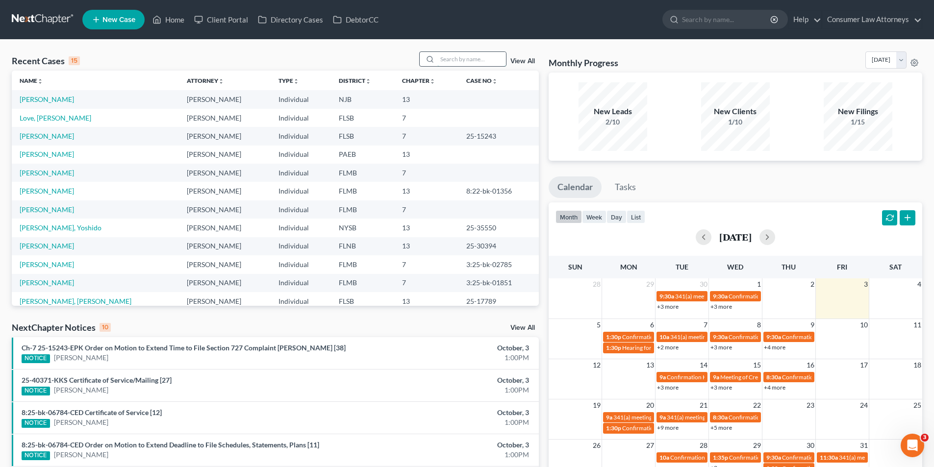
click at [460, 62] on input "search" at bounding box center [471, 59] width 69 height 14
click at [62, 153] on link "[PERSON_NAME]" at bounding box center [47, 154] width 54 height 8
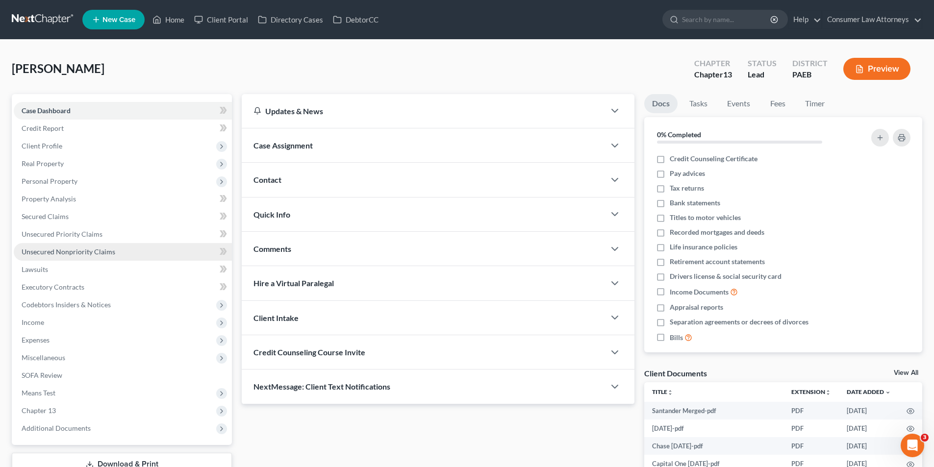
click at [58, 258] on link "Unsecured Nonpriority Claims" at bounding box center [123, 252] width 218 height 18
